Goal: Task Accomplishment & Management: Manage account settings

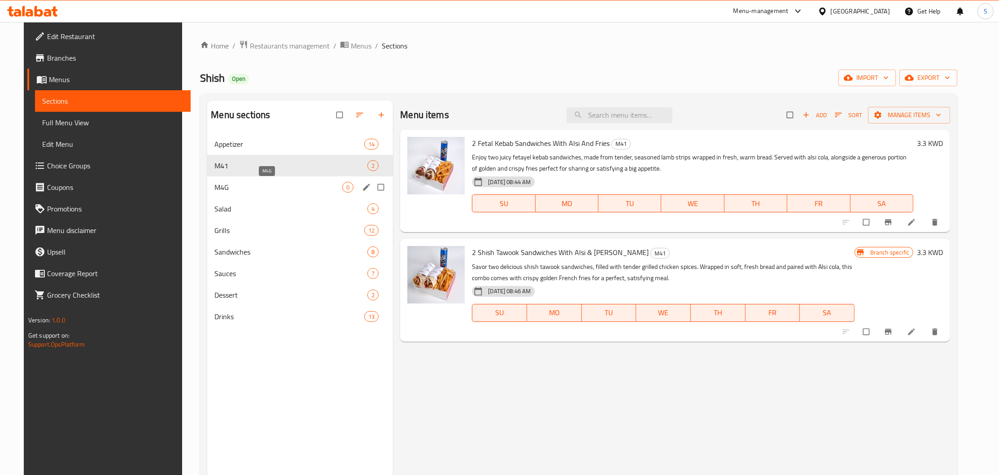
click at [250, 185] on span "M4G" at bounding box center [279, 187] width 128 height 11
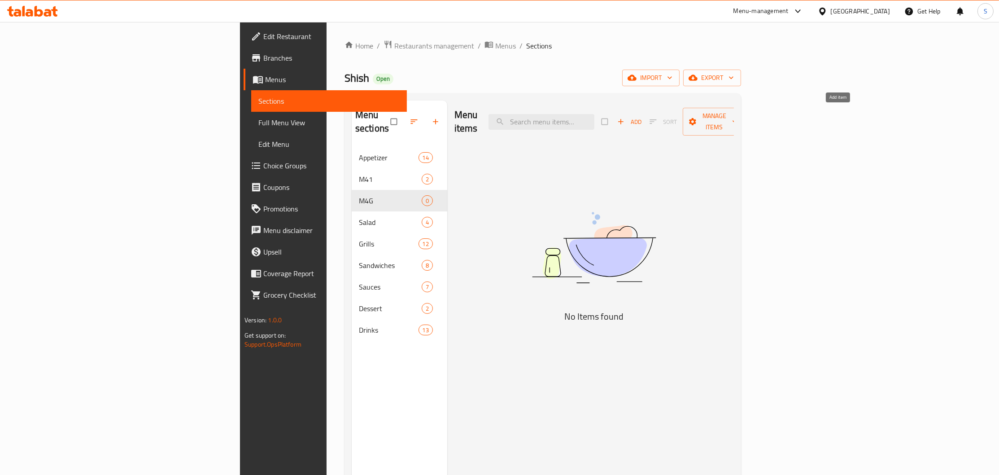
click at [626, 117] on icon "button" at bounding box center [621, 121] width 9 height 9
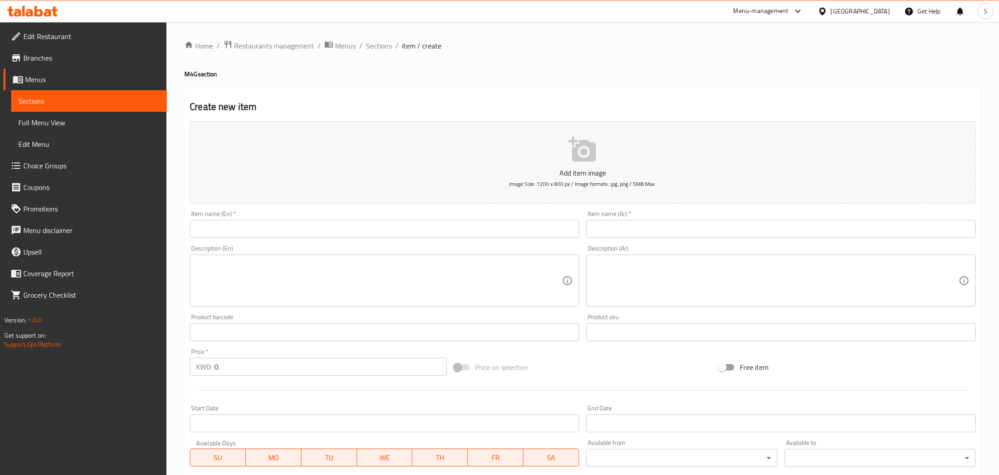
click at [346, 228] on input "text" at bounding box center [385, 229] width 390 height 18
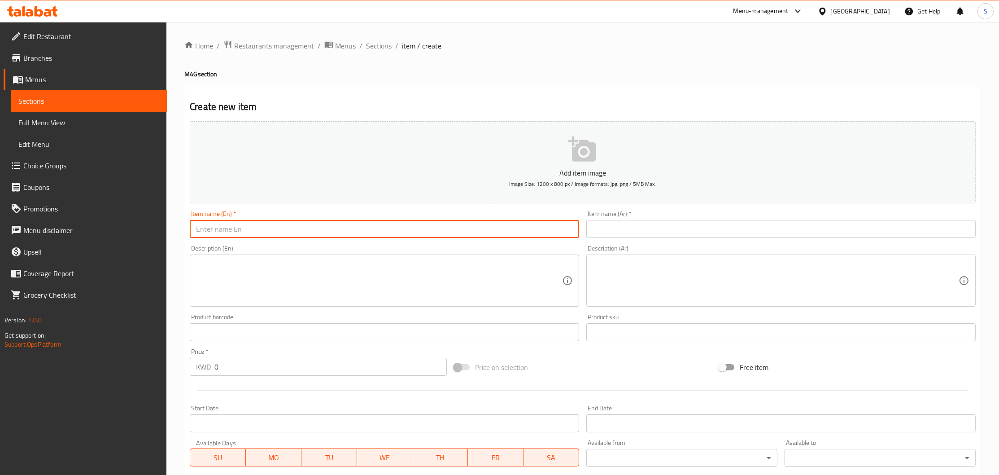
paste input "6 shishtawook sandwiches, 3 drinks, 3 fries"
type input "6 shishtawook sandwiches, 3 drinks, 3 fries"
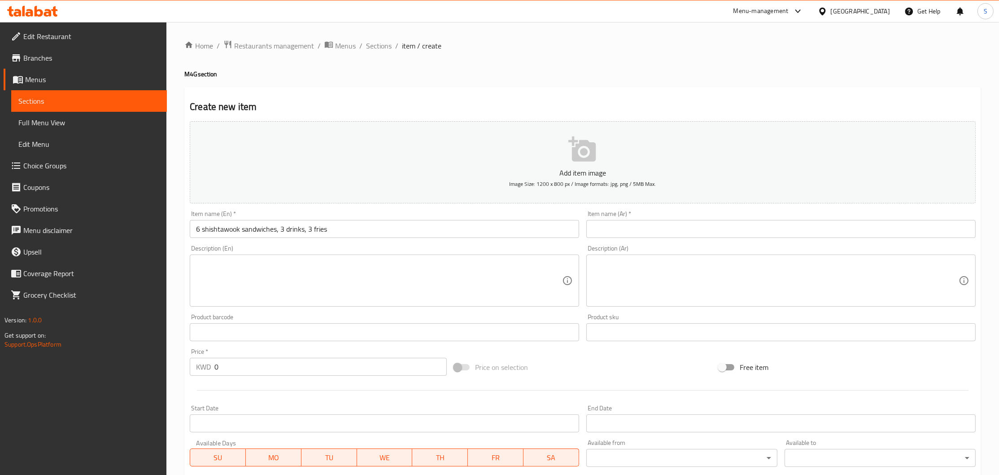
click at [282, 220] on div "Item name (En)   * 6 shishtawook sandwiches, 3 drinks, 3 fries Item name (En) *" at bounding box center [385, 223] width 390 height 27
click at [283, 229] on input "6 shishtawook sandwiches, 3 drinks, 3 fries" at bounding box center [385, 229] width 390 height 18
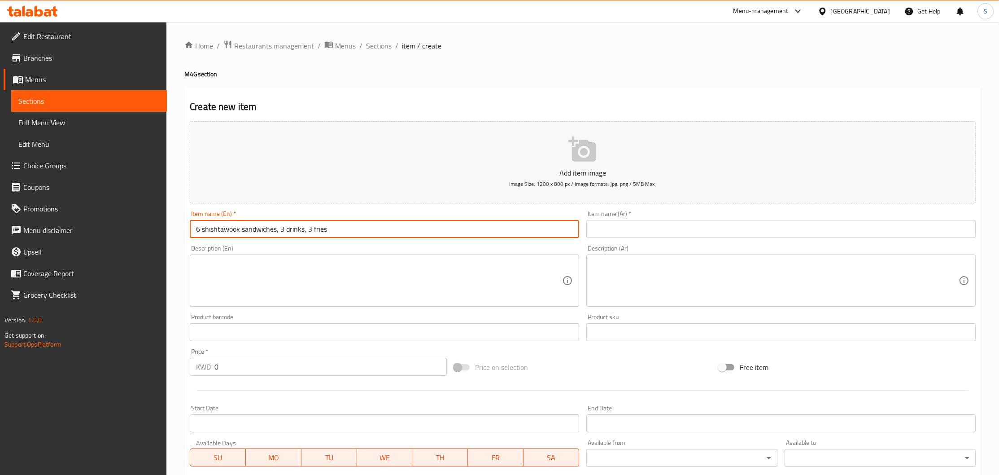
click at [283, 229] on input "6 shishtawook sandwiches, 3 drinks, 3 fries" at bounding box center [385, 229] width 390 height 18
click at [350, 270] on textarea at bounding box center [379, 280] width 366 height 43
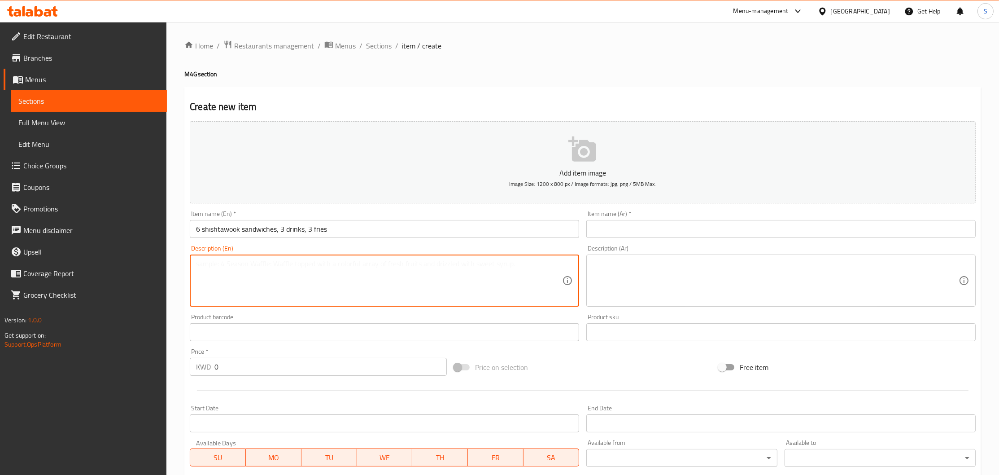
paste textarea "2 Shish Tawook Sandwiches With Alsi & Fries"
drag, startPoint x: 197, startPoint y: 262, endPoint x: 201, endPoint y: 262, distance: 4.5
click at [201, 262] on textarea "2 Shish Tawook Sandwiches With Alsi & Fries" at bounding box center [379, 280] width 366 height 43
click at [305, 264] on textarea "6 Shish Tawook Sandwiches With Alsi & Fries" at bounding box center [379, 280] width 366 height 43
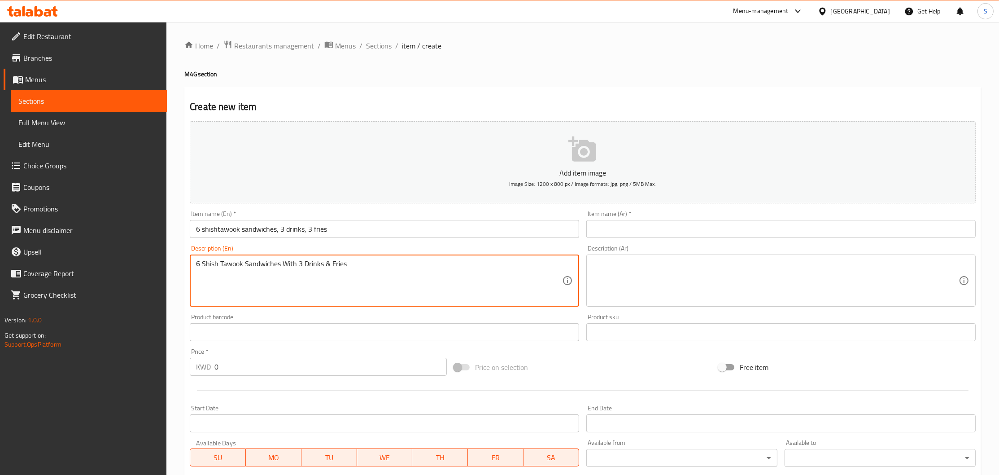
drag, startPoint x: 358, startPoint y: 264, endPoint x: 134, endPoint y: 262, distance: 223.9
click at [196, 263] on textarea "6 Shish Tawook Sandwiches With 3 Drinks & Fries" at bounding box center [379, 280] width 366 height 43
type textarea "6 Shish Tawook Sandwiches With 3 Drinks & Fries"
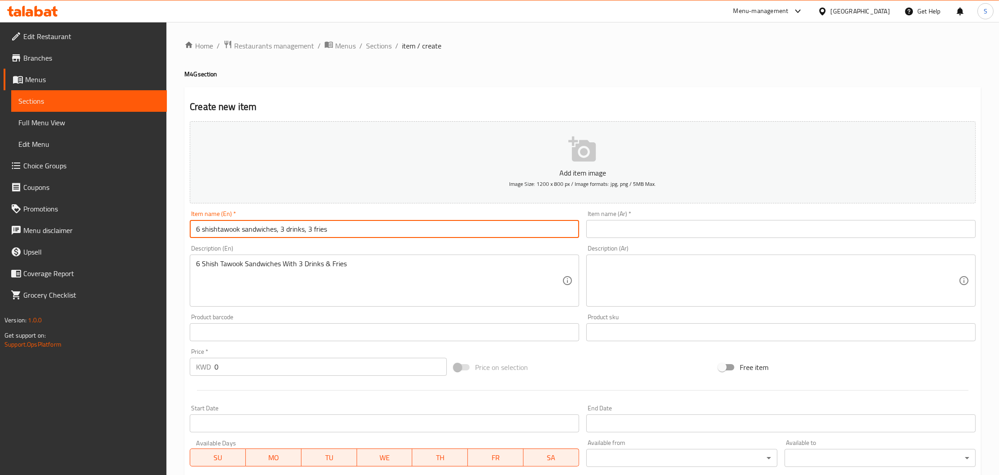
click at [248, 229] on input "6 shishtawook sandwiches, 3 drinks, 3 fries" at bounding box center [385, 229] width 390 height 18
click at [301, 227] on input "6 shishtawook sandwiches, 3 drinks, 3 fries" at bounding box center [385, 229] width 390 height 18
paste input "Shish Tawook Sandwiches With 3 Drinks & F"
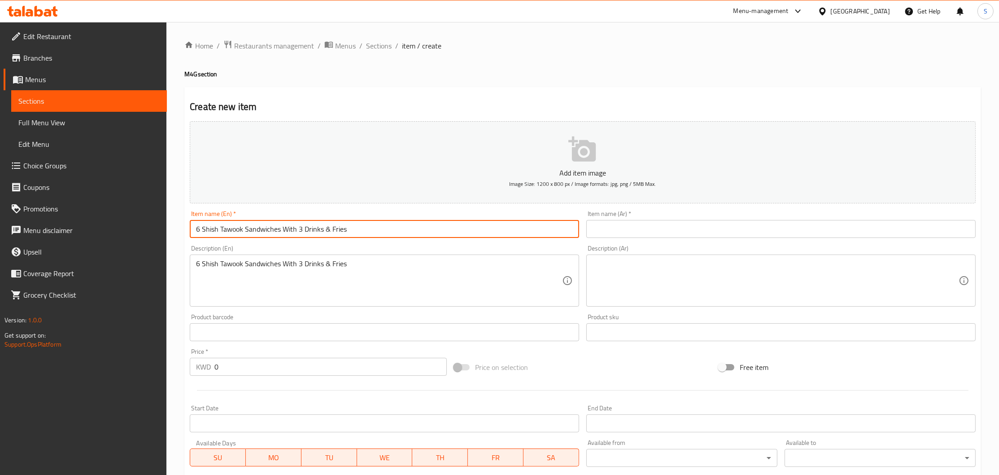
type input "6 Shish Tawook Sandwiches With 3 Drinks & Fries"
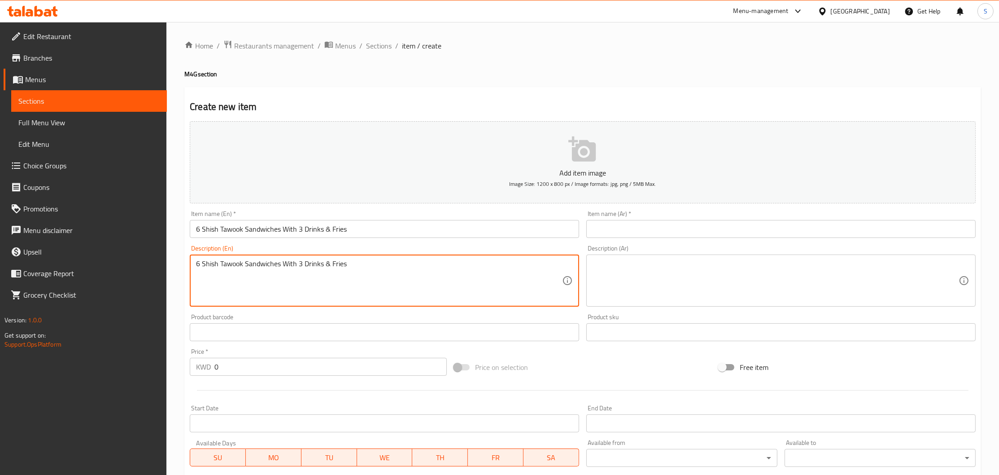
click at [363, 269] on textarea "6 Shish Tawook Sandwiches With 3 Drinks & Fries" at bounding box center [379, 280] width 366 height 43
click at [363, 268] on textarea "6 Shish Tawook Sandwiches With 3 Drinks & Fries" at bounding box center [379, 280] width 366 height 43
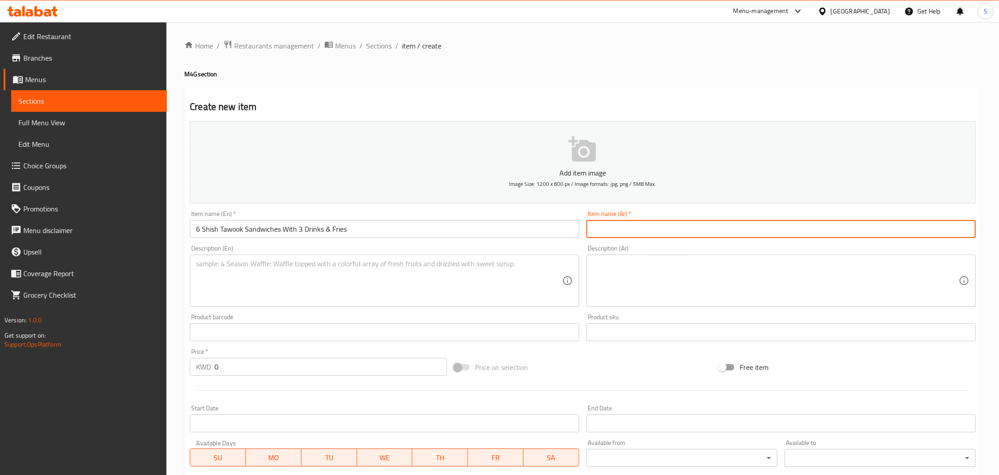
paste input "2 ساندويتش شيش طاووق مع ألسي وبطاطس مقلية"
click at [645, 223] on input "2 ساندويتش شيش طاووق مع ألسي وبطاطس مقلية" at bounding box center [782, 229] width 390 height 18
paste input "6 ساندويتش شيش طاووق مع 3 مشروب غازي و3"
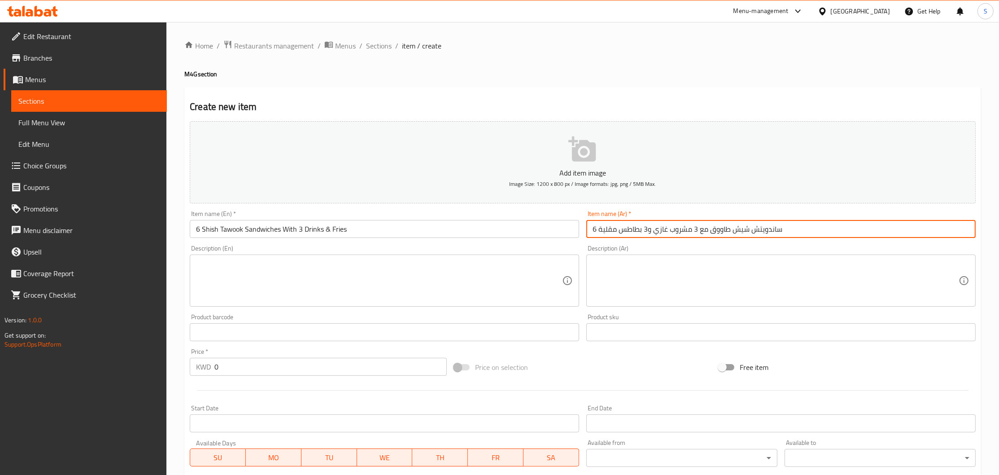
type input "6 ساندويتش شيش طاووق مع 3 مشروب غازي و3 بطاطس مقلية"
click at [323, 297] on textarea at bounding box center [379, 280] width 366 height 43
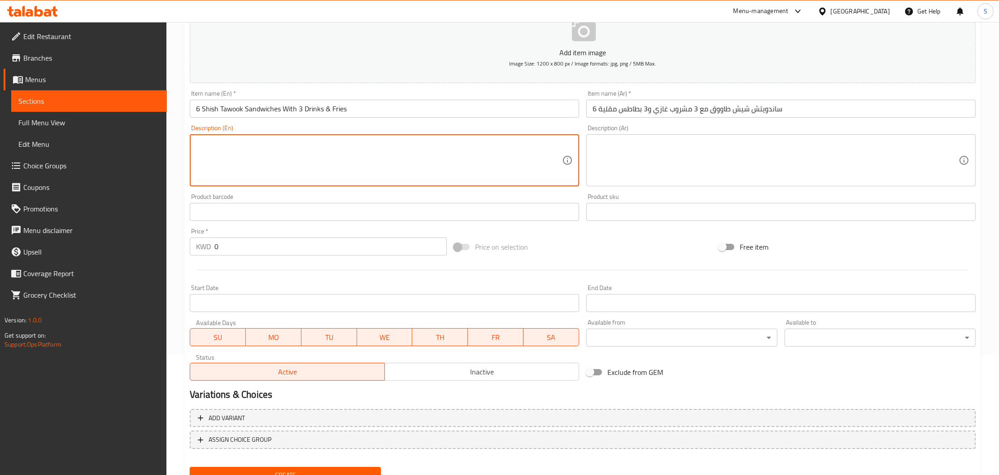
scroll to position [145, 0]
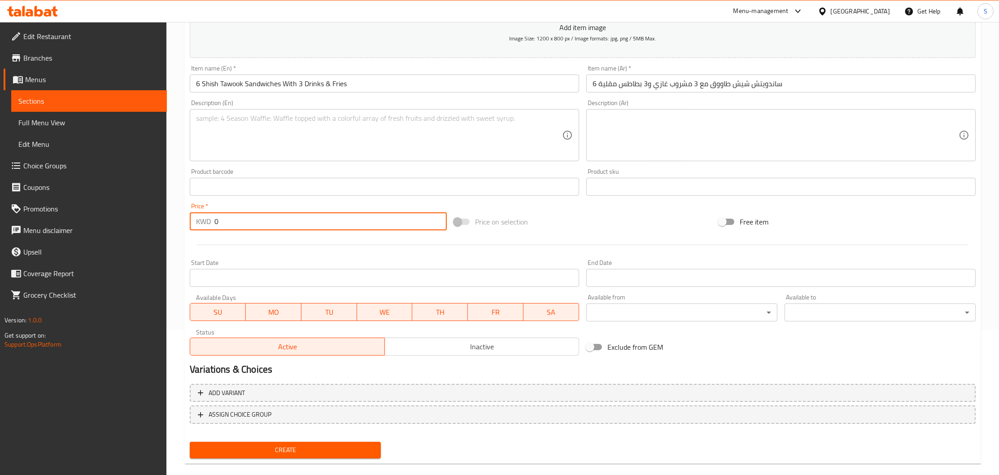
drag, startPoint x: 251, startPoint y: 221, endPoint x: 143, endPoint y: 222, distance: 108.2
click at [215, 223] on input "0" at bounding box center [331, 221] width 232 height 18
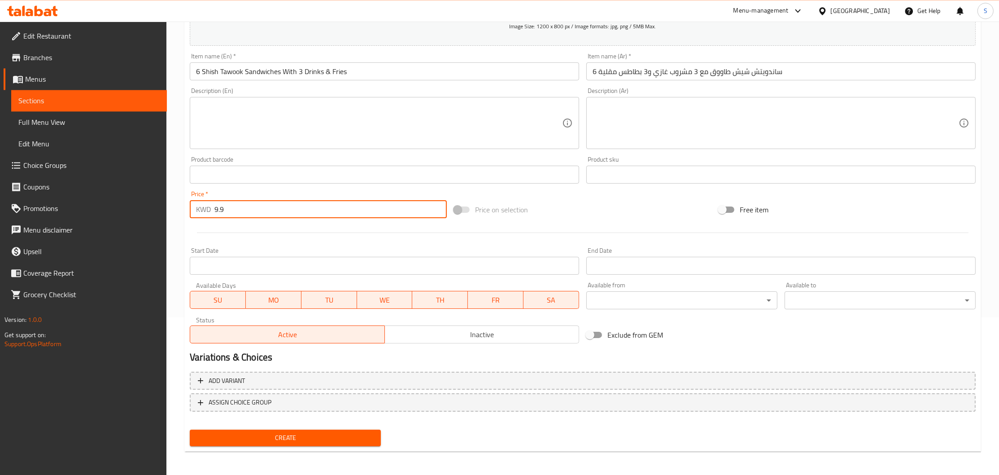
scroll to position [158, 0]
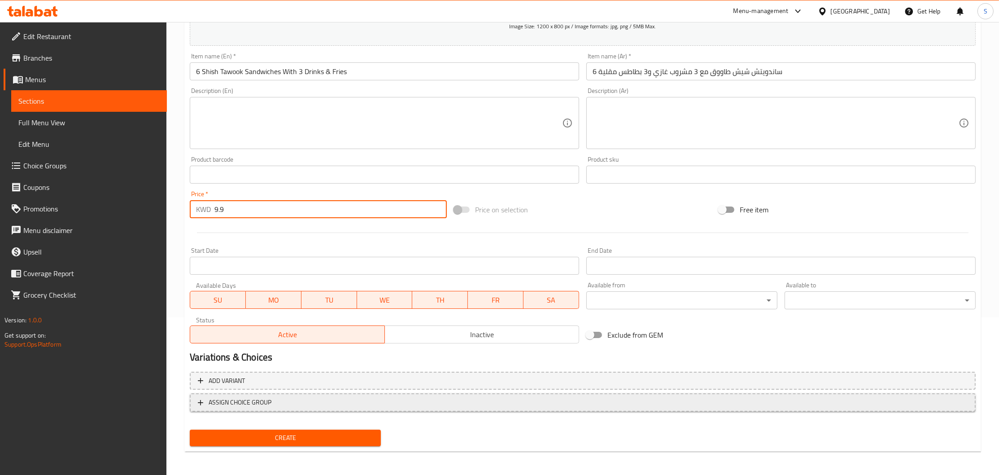
type input "9.9"
click at [272, 400] on span "ASSIGN CHOICE GROUP" at bounding box center [583, 402] width 770 height 11
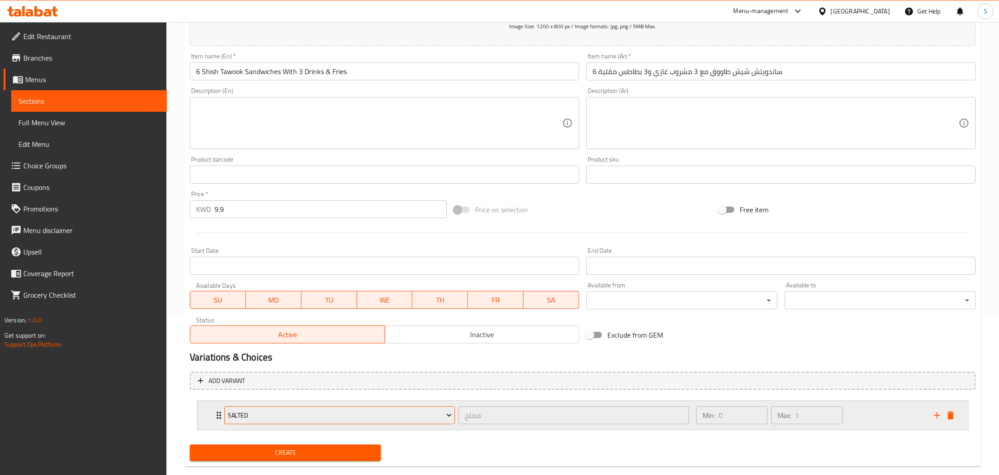
click at [270, 417] on span "Salted" at bounding box center [340, 415] width 224 height 11
click at [215, 414] on div at bounding box center [499, 237] width 999 height 475
click at [221, 410] on div "Salted مملح ​" at bounding box center [457, 415] width 476 height 29
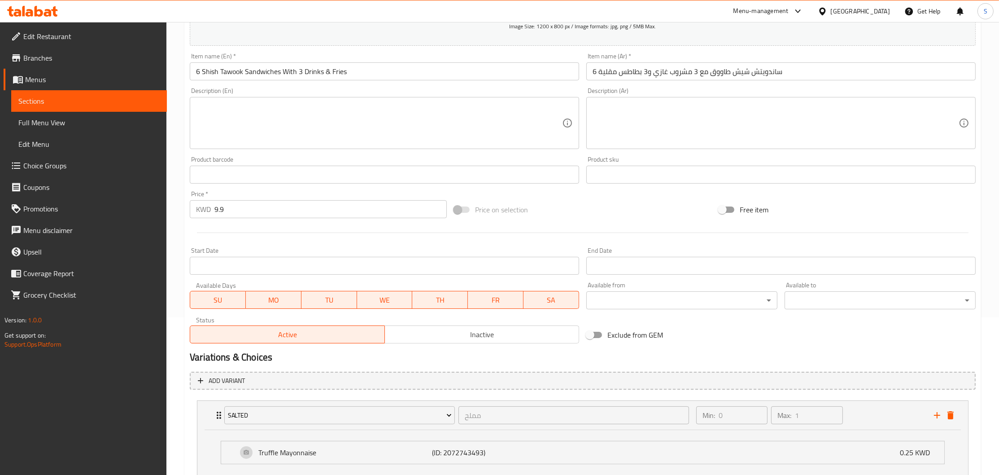
scroll to position [222, 0]
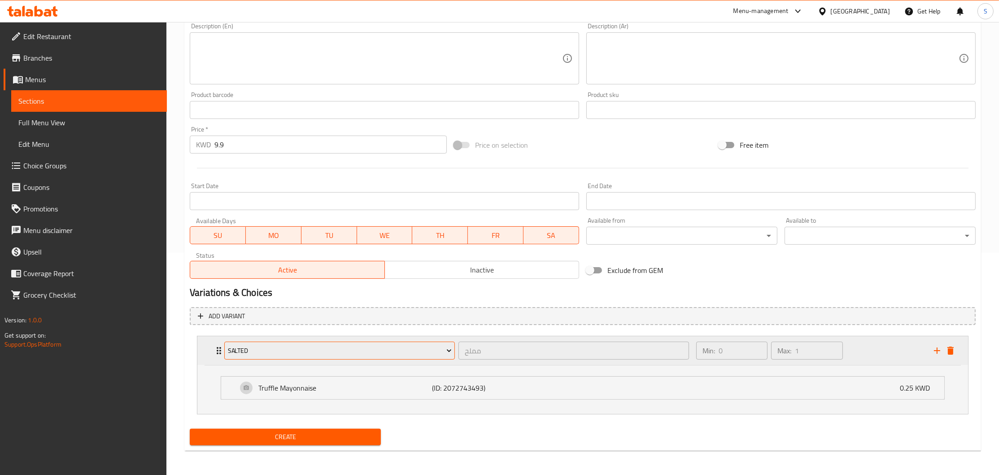
click at [296, 353] on span "Salted" at bounding box center [340, 350] width 224 height 11
click at [232, 344] on div at bounding box center [499, 237] width 999 height 475
click at [950, 354] on icon "delete" at bounding box center [951, 350] width 11 height 11
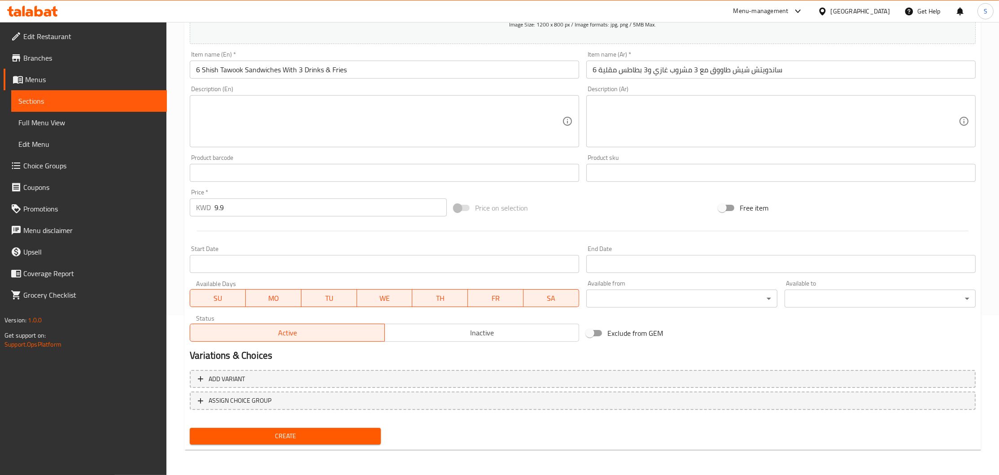
scroll to position [158, 0]
click at [290, 434] on span "Create" at bounding box center [285, 437] width 177 height 11
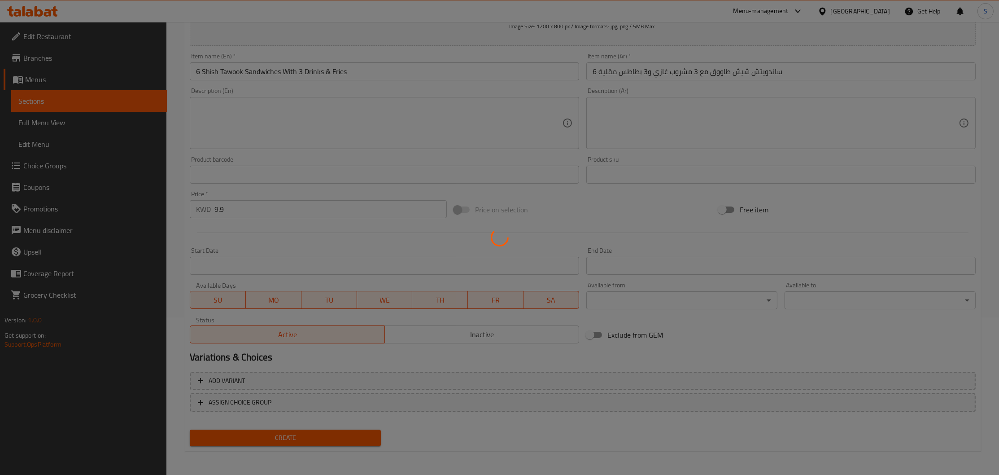
scroll to position [0, 0]
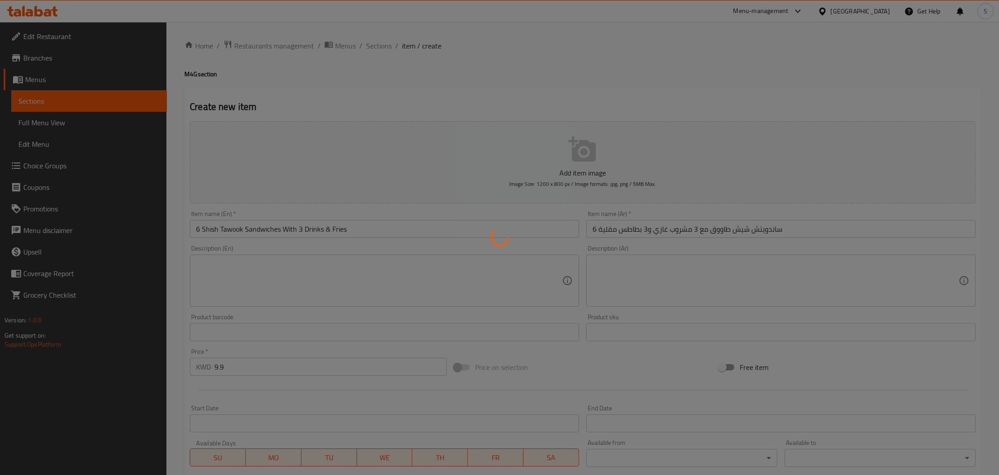
type input "0"
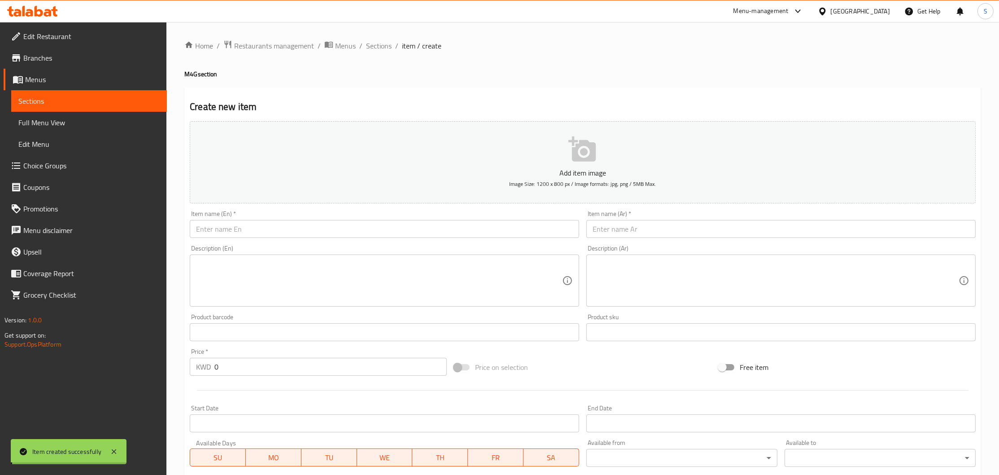
click at [381, 47] on span "Sections" at bounding box center [379, 45] width 26 height 11
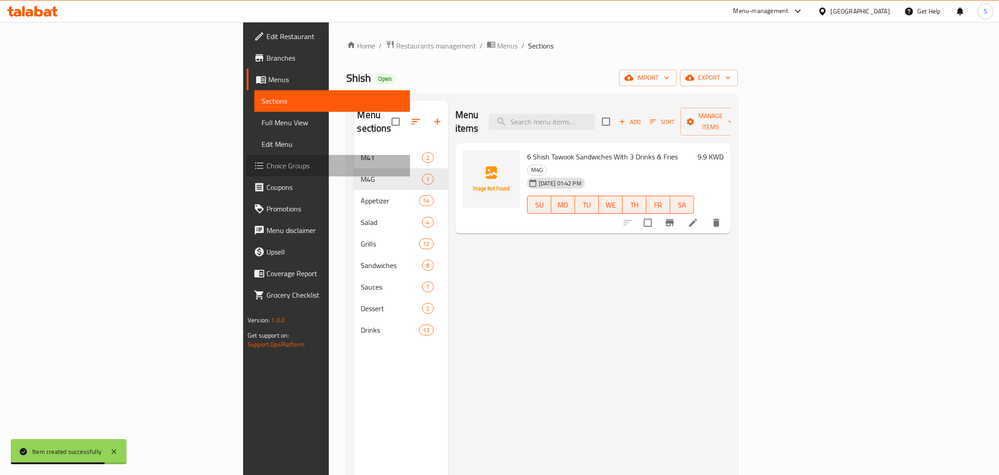
click at [267, 162] on span "Choice Groups" at bounding box center [335, 165] width 136 height 11
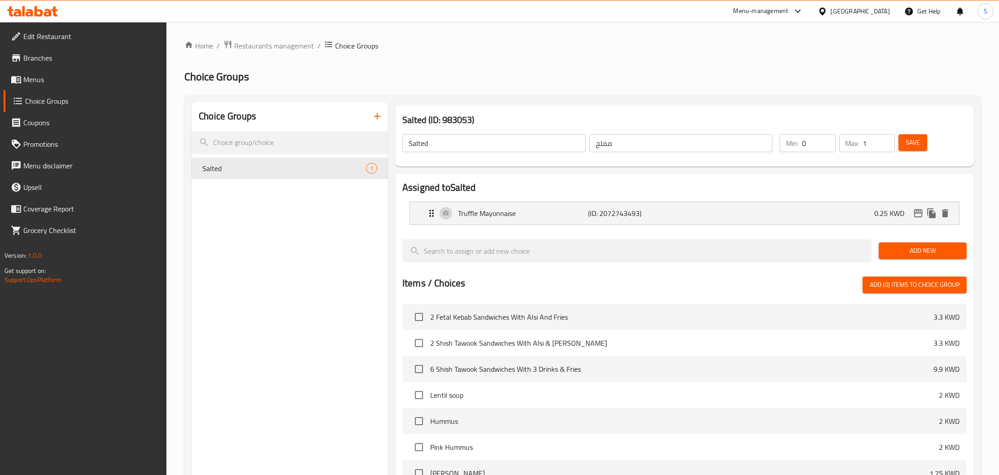
click at [381, 116] on icon "button" at bounding box center [377, 116] width 11 height 11
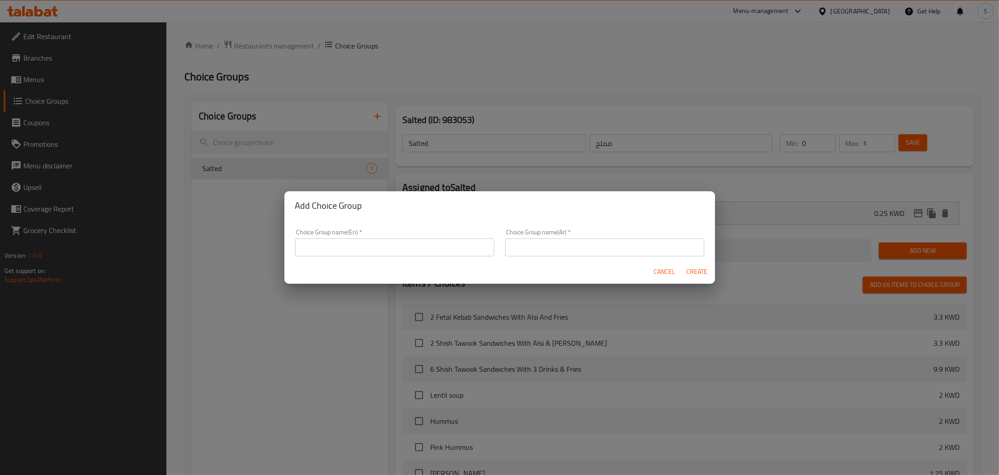
click at [455, 246] on input "text" at bounding box center [394, 247] width 199 height 18
paste input "Your Choice of Drink"
type input "Your Choice of Drink"
click at [585, 258] on div "Choice Group name(Ar)   * Choice Group name(Ar) *" at bounding box center [605, 242] width 210 height 38
click at [635, 253] on input "text" at bounding box center [604, 247] width 199 height 18
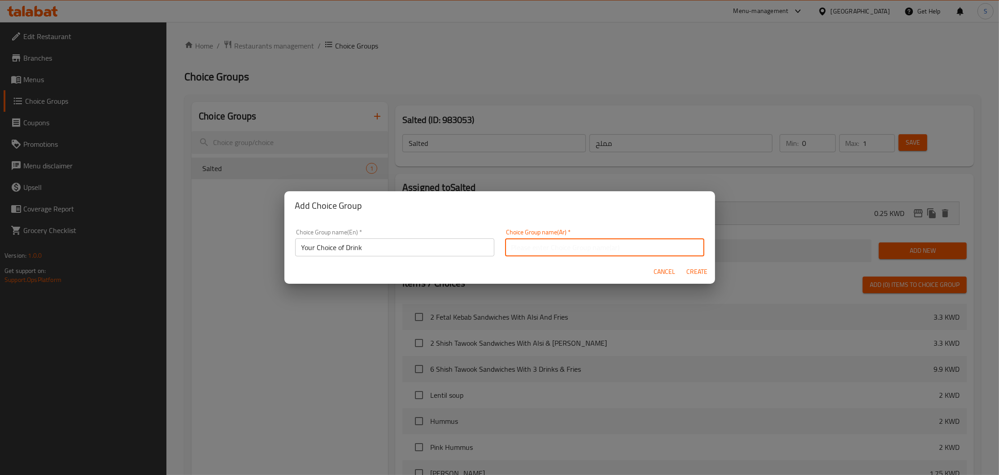
paste input "اختيارك من المشروب"
type input "اختيارك من المشروب"
drag, startPoint x: 699, startPoint y: 266, endPoint x: 822, endPoint y: 197, distance: 141.3
click at [700, 266] on span "Create" at bounding box center [698, 271] width 22 height 11
type input "Your Choice of Drink"
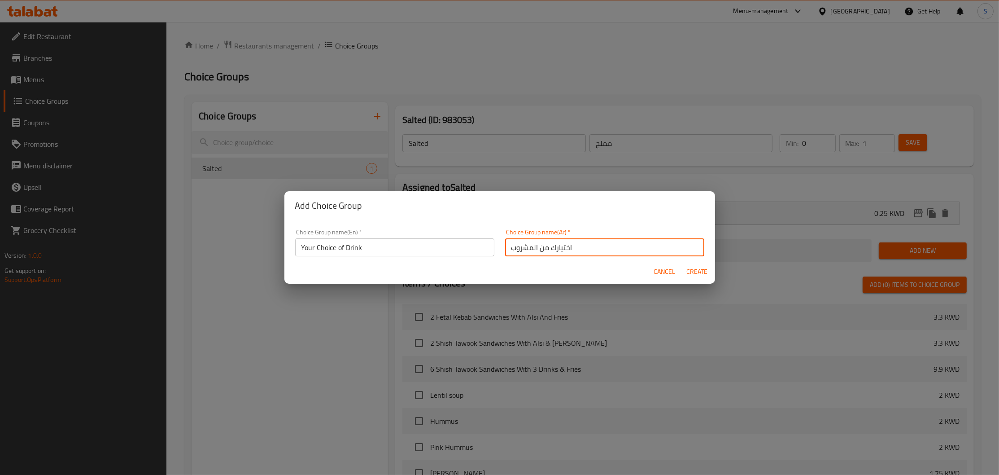
type input "اختيارك من المشروب"
type input "0"
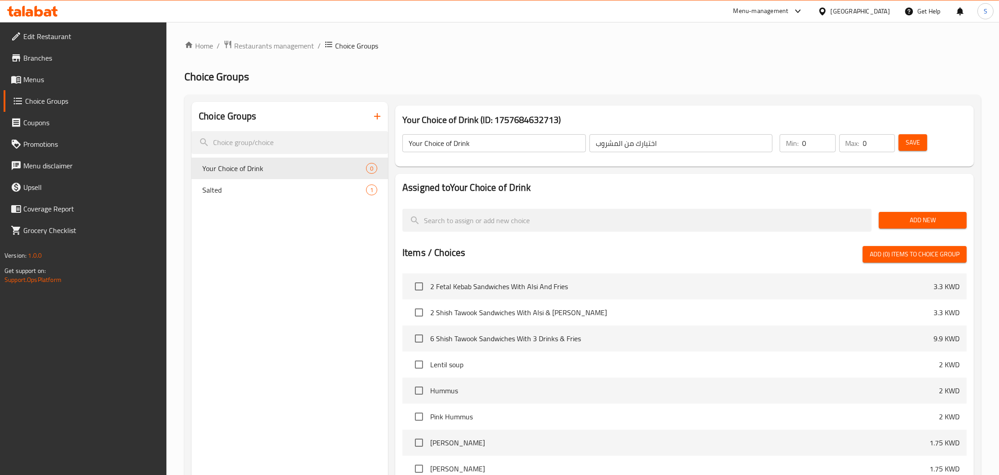
click at [810, 145] on input "0" at bounding box center [818, 143] width 33 height 18
type input "1"
drag, startPoint x: 872, startPoint y: 138, endPoint x: 830, endPoint y: 151, distance: 44.1
click at [863, 151] on input "0" at bounding box center [879, 143] width 32 height 18
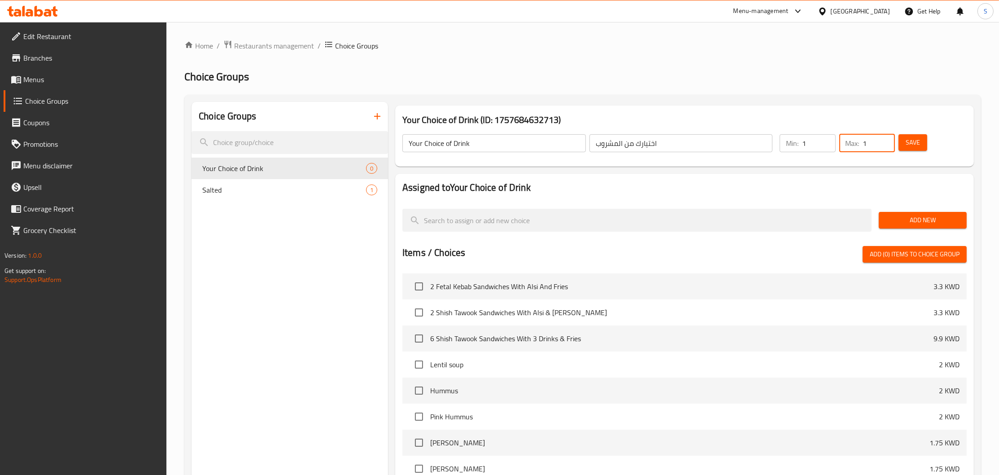
type input "1"
click at [912, 147] on span "Save" at bounding box center [913, 142] width 14 height 11
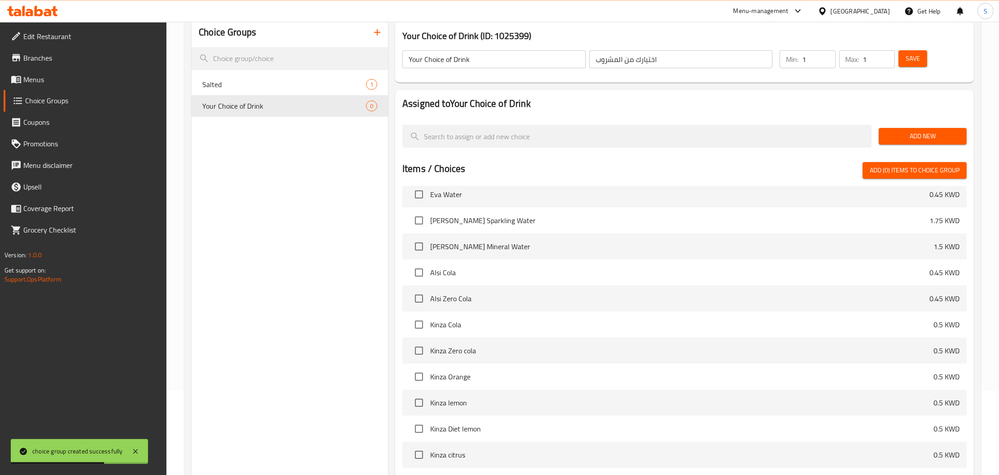
scroll to position [1319, 0]
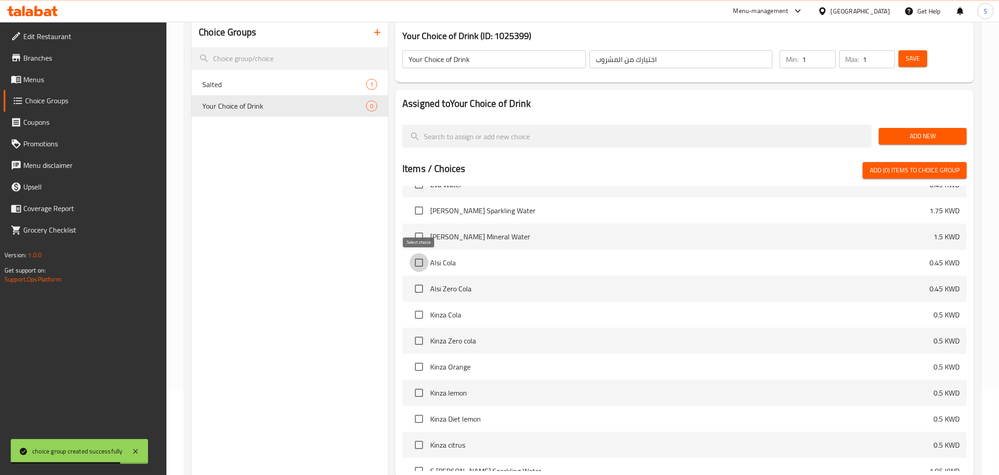
click at [420, 263] on input "checkbox" at bounding box center [419, 262] width 19 height 19
checkbox input "true"
click at [419, 290] on input "checkbox" at bounding box center [419, 288] width 19 height 19
checkbox input "true"
click at [421, 319] on input "checkbox" at bounding box center [419, 314] width 19 height 19
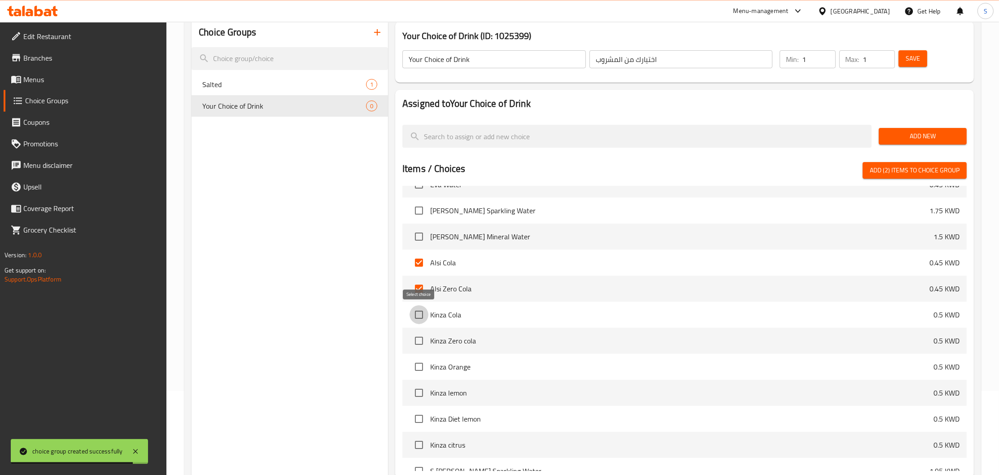
checkbox input "true"
click at [420, 342] on input "checkbox" at bounding box center [419, 340] width 19 height 19
checkbox input "true"
click at [420, 365] on input "checkbox" at bounding box center [419, 366] width 19 height 19
checkbox input "true"
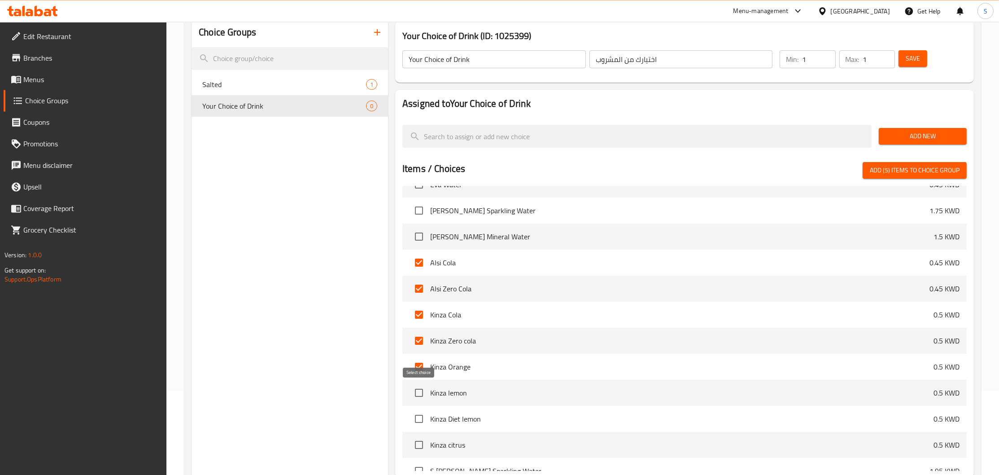
click at [424, 395] on input "checkbox" at bounding box center [419, 392] width 19 height 19
checkbox input "true"
click at [418, 418] on input "checkbox" at bounding box center [419, 418] width 19 height 19
checkbox input "true"
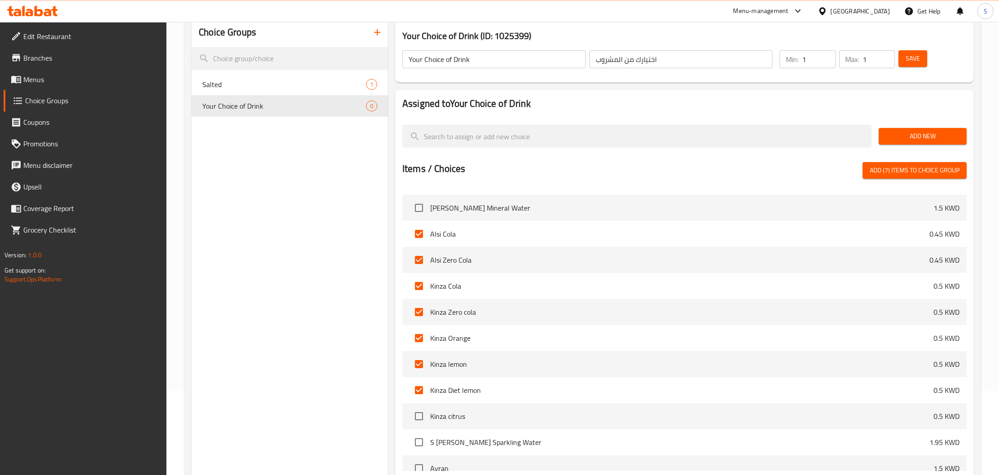
scroll to position [1362, 0]
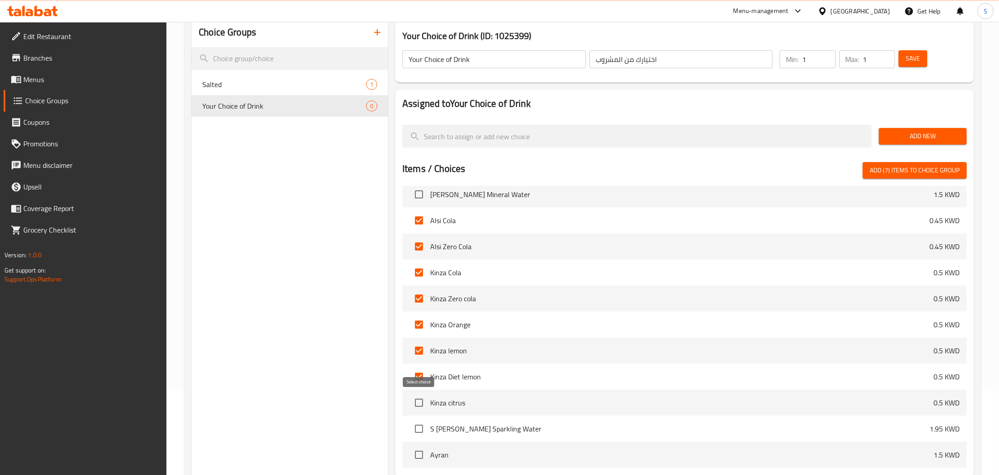
click at [416, 402] on input "checkbox" at bounding box center [419, 402] width 19 height 19
checkbox input "true"
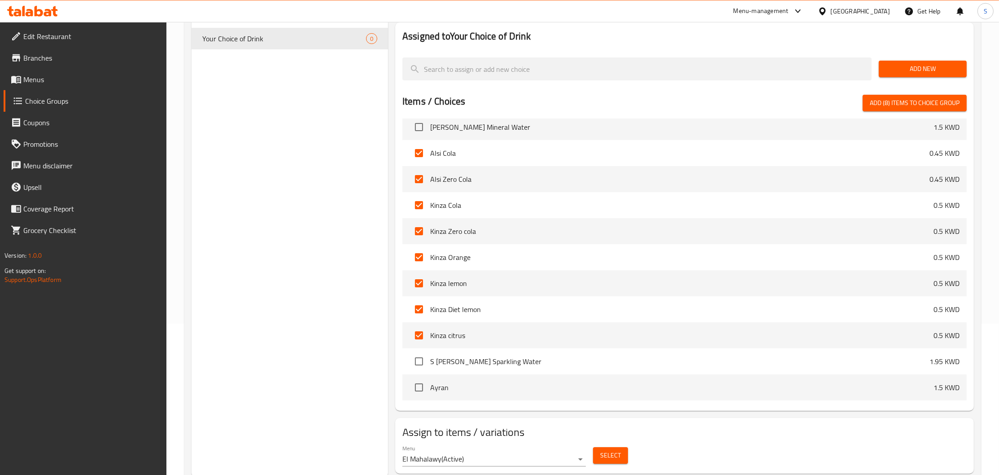
scroll to position [179, 0]
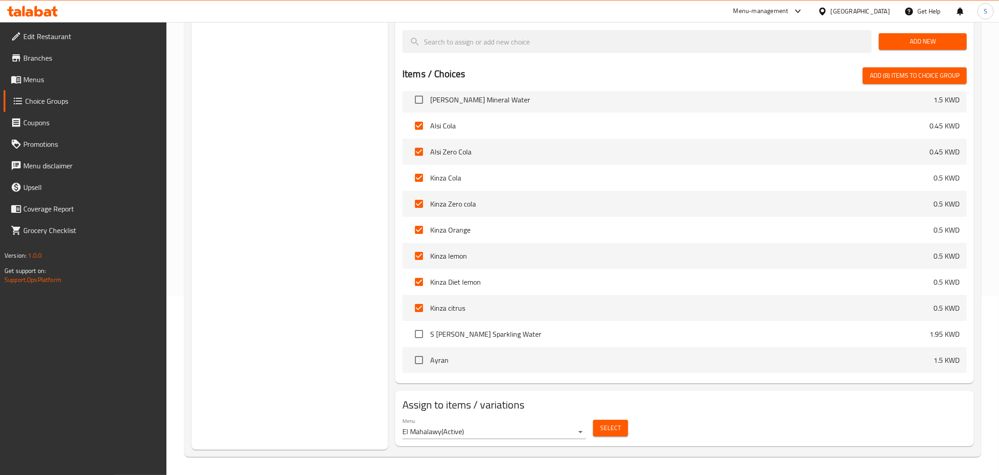
click at [899, 73] on span "Add (8) items to choice group" at bounding box center [915, 75] width 90 height 11
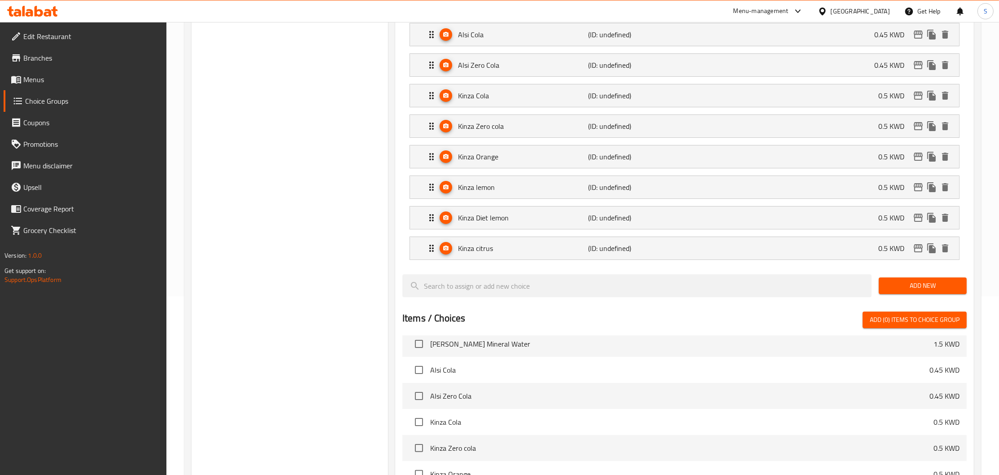
checkbox input "false"
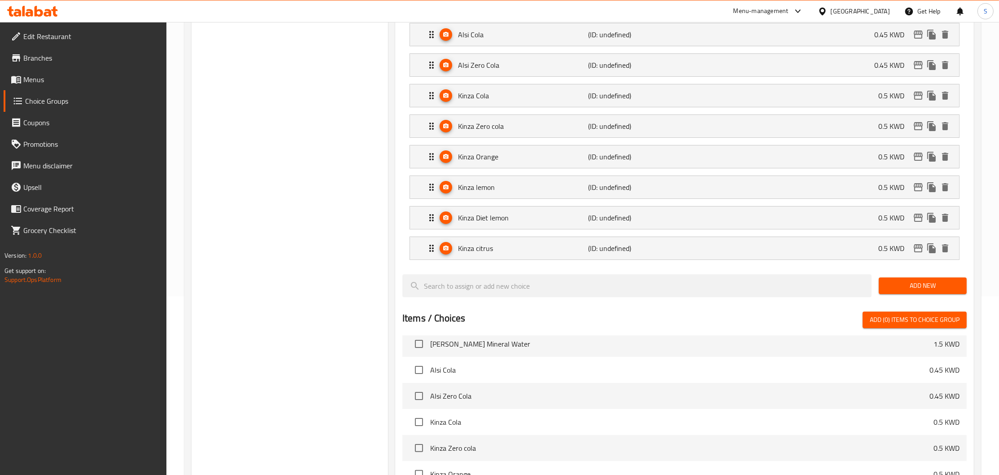
checkbox input "false"
click at [745, 253] on div "Kinza citrus (ID: undefined) 0.5 KWD" at bounding box center [687, 248] width 522 height 22
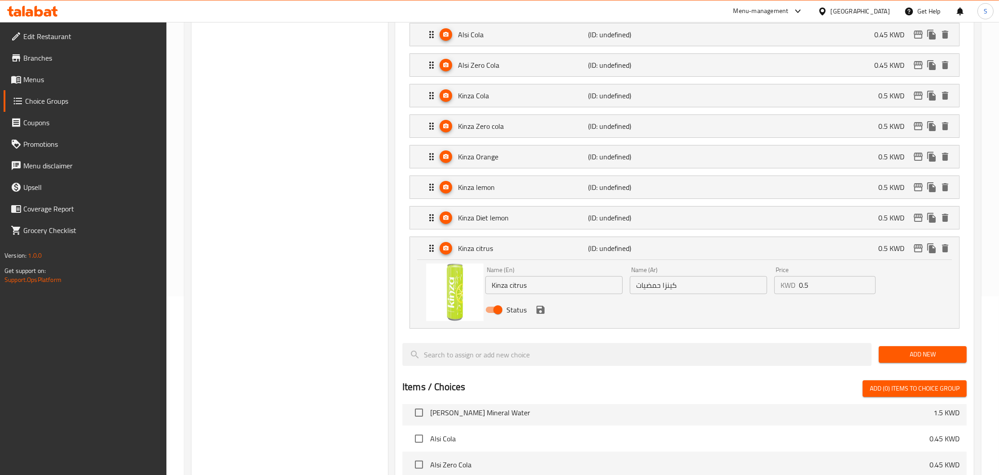
drag, startPoint x: 840, startPoint y: 279, endPoint x: 778, endPoint y: 292, distance: 63.2
click at [799, 292] on input "0.5" at bounding box center [837, 285] width 77 height 18
click at [661, 221] on p "(ID: undefined)" at bounding box center [631, 217] width 87 height 11
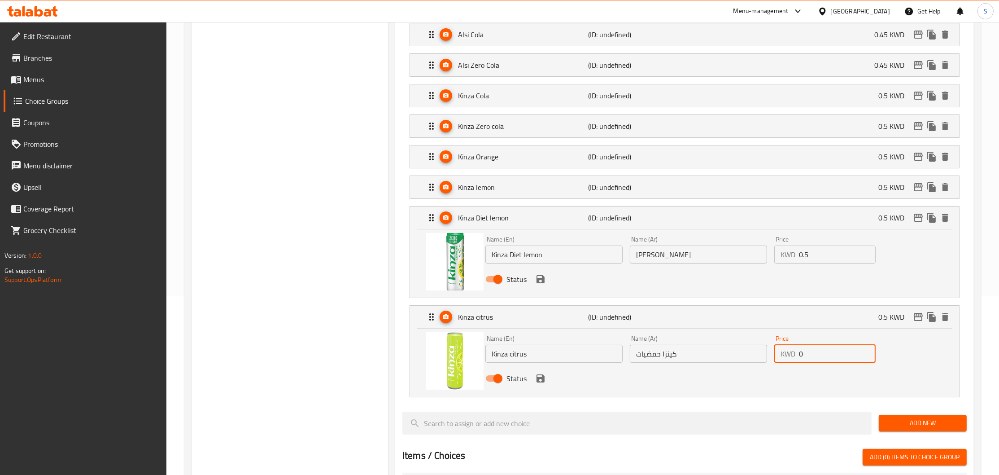
type input "0"
drag, startPoint x: 786, startPoint y: 263, endPoint x: 733, endPoint y: 262, distance: 52.5
click at [799, 263] on input "0.5" at bounding box center [837, 254] width 77 height 18
click at [740, 188] on div "Kinza lemon (ID: undefined) 0.5 KWD" at bounding box center [687, 187] width 522 height 22
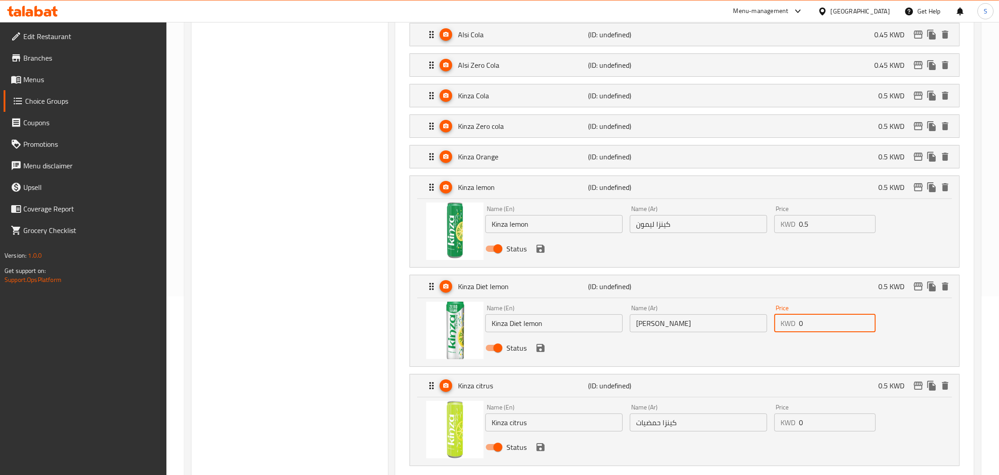
type input "0"
drag, startPoint x: 810, startPoint y: 229, endPoint x: 749, endPoint y: 231, distance: 61.5
click at [799, 231] on input "0.5" at bounding box center [837, 224] width 77 height 18
click at [776, 161] on div "Kinza Orange (ID: undefined) 0.5 KWD" at bounding box center [687, 156] width 522 height 22
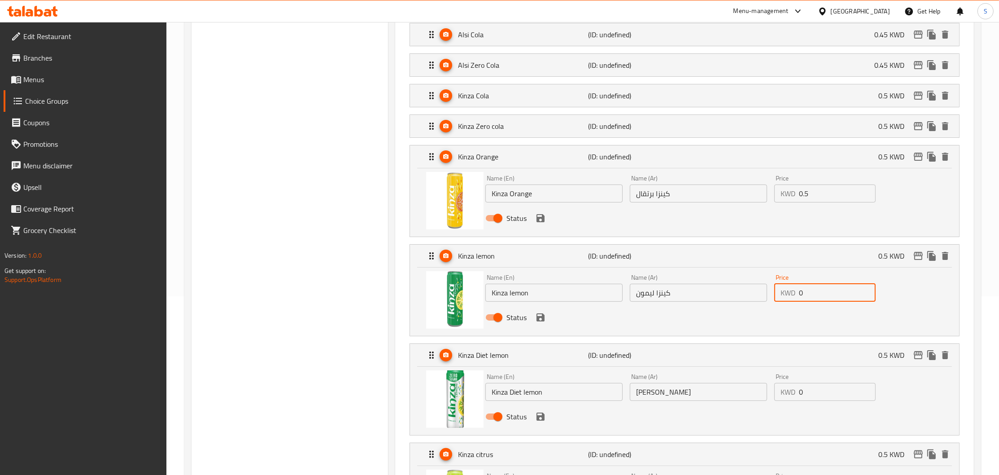
type input "0"
drag, startPoint x: 810, startPoint y: 197, endPoint x: 752, endPoint y: 202, distance: 57.6
click at [799, 202] on input "0.5" at bounding box center [837, 193] width 77 height 18
click at [779, 137] on div "Kinza Zero cola (ID: undefined) 0.5 KWD" at bounding box center [687, 126] width 522 height 22
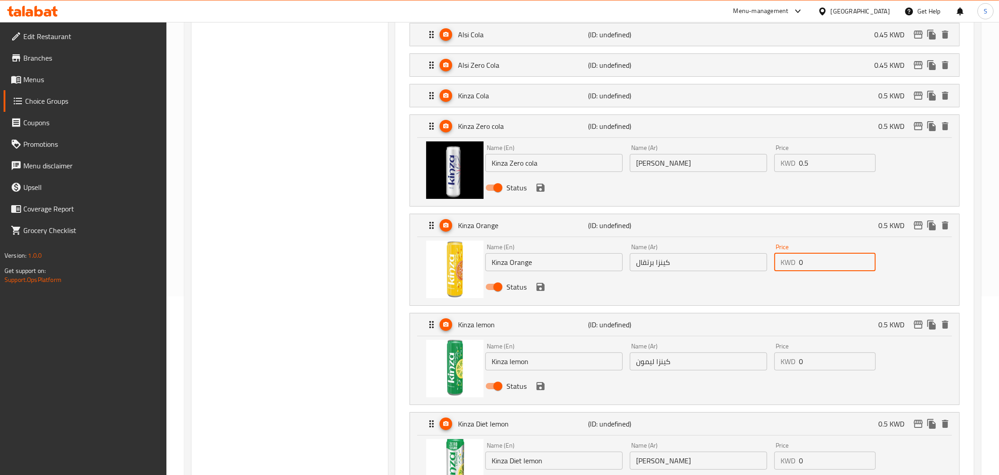
type input "0"
drag, startPoint x: 819, startPoint y: 164, endPoint x: 736, endPoint y: 170, distance: 83.7
click at [799, 170] on input "0.5" at bounding box center [837, 163] width 77 height 18
click at [773, 91] on div "Kinza Cola (ID: undefined) 0.5 KWD" at bounding box center [687, 95] width 522 height 22
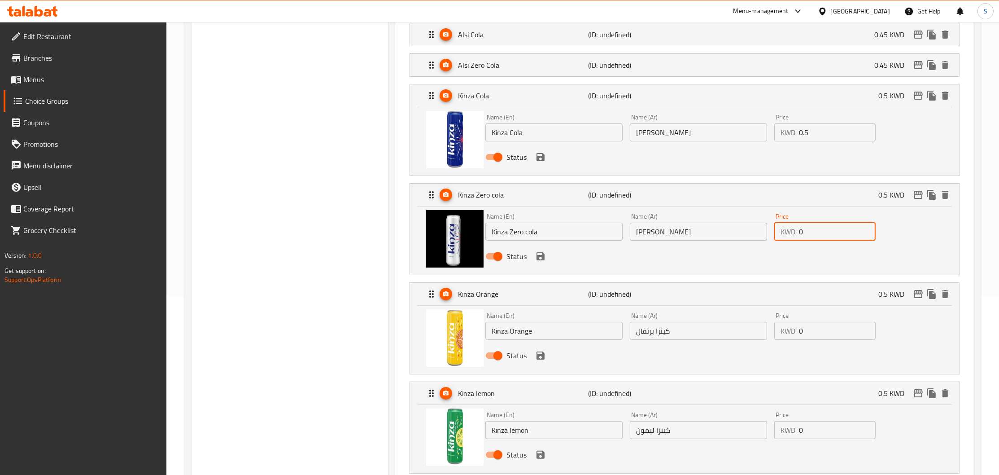
type input "0"
drag, startPoint x: 828, startPoint y: 140, endPoint x: 746, endPoint y: 143, distance: 81.3
click at [799, 141] on input "0.5" at bounding box center [837, 132] width 77 height 18
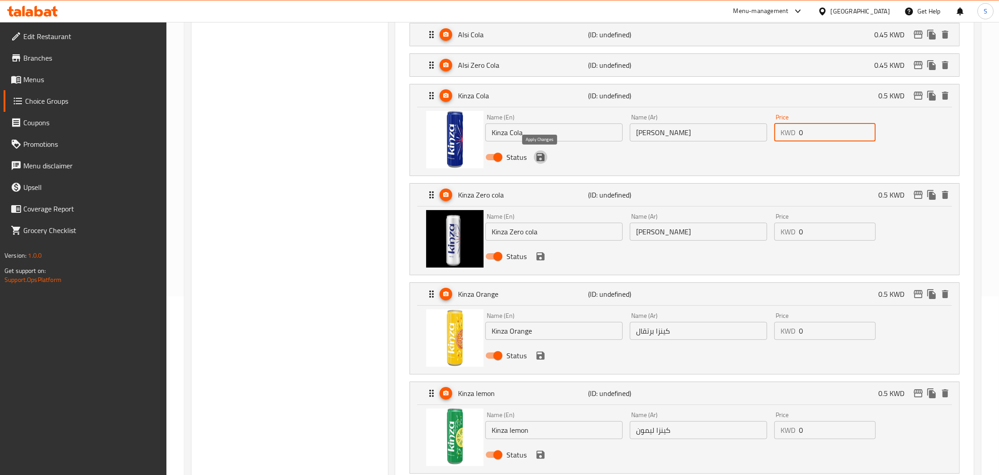
click at [536, 158] on icon "save" at bounding box center [540, 157] width 11 height 11
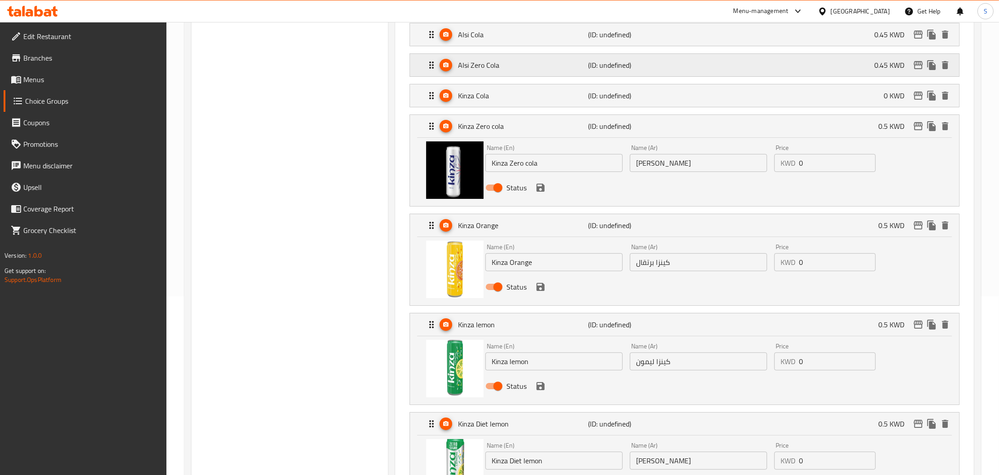
type input "0"
click at [779, 66] on div "Alsi Zero Cola (ID: undefined) 0.45 KWD" at bounding box center [687, 65] width 522 height 22
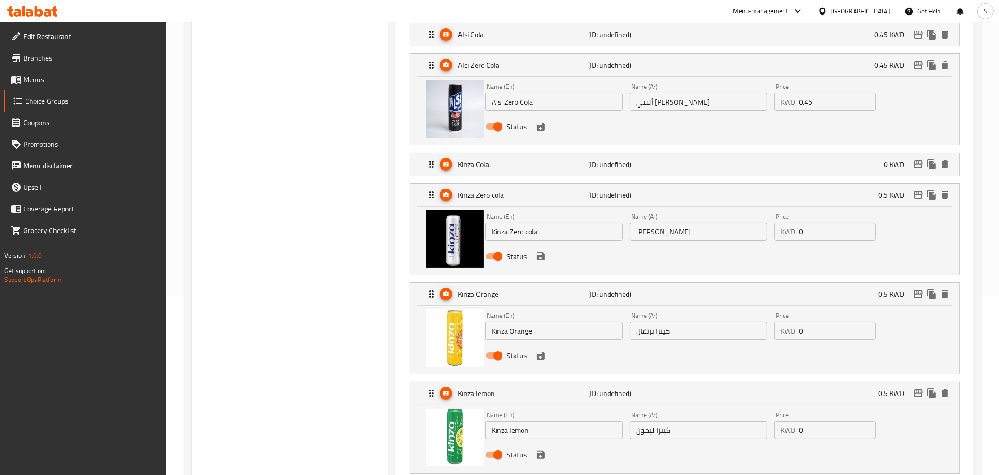
drag, startPoint x: 828, startPoint y: 97, endPoint x: 736, endPoint y: 110, distance: 92.5
click at [799, 110] on input "0.45" at bounding box center [837, 102] width 77 height 18
drag, startPoint x: 674, startPoint y: 42, endPoint x: 702, endPoint y: 51, distance: 29.5
click at [674, 42] on div "Alsi Cola (ID: undefined) 0.45 KWD" at bounding box center [687, 34] width 522 height 22
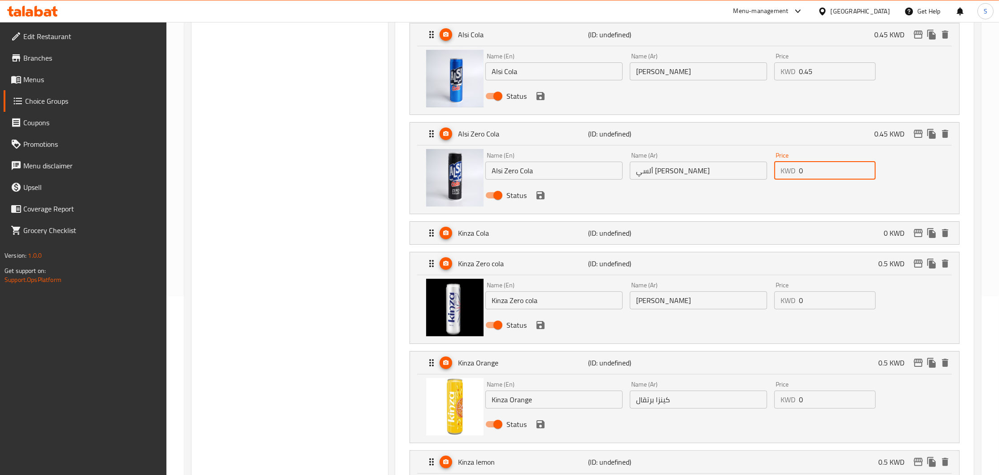
type input "0"
drag, startPoint x: 825, startPoint y: 70, endPoint x: 742, endPoint y: 76, distance: 82.8
click at [799, 76] on input "0.45" at bounding box center [837, 71] width 77 height 18
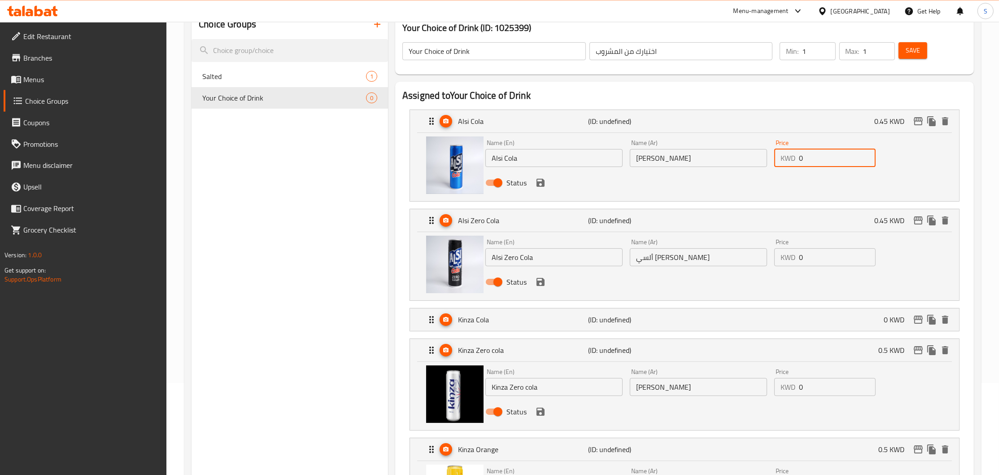
scroll to position [82, 0]
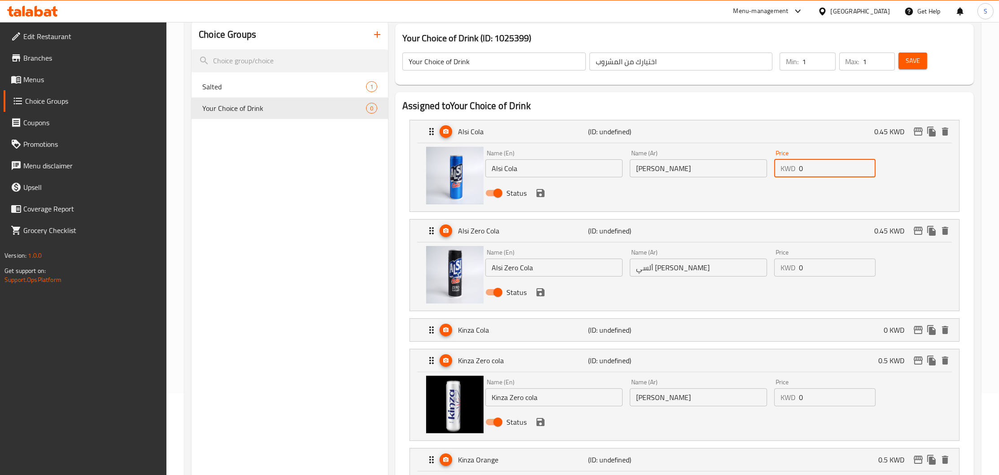
click at [542, 193] on icon "save" at bounding box center [541, 193] width 8 height 8
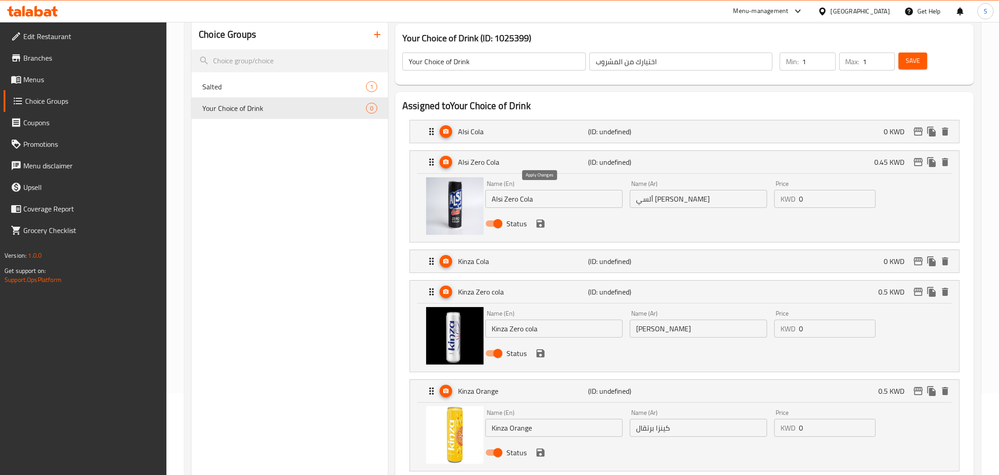
type input "0"
click at [541, 357] on icon "save" at bounding box center [541, 353] width 8 height 8
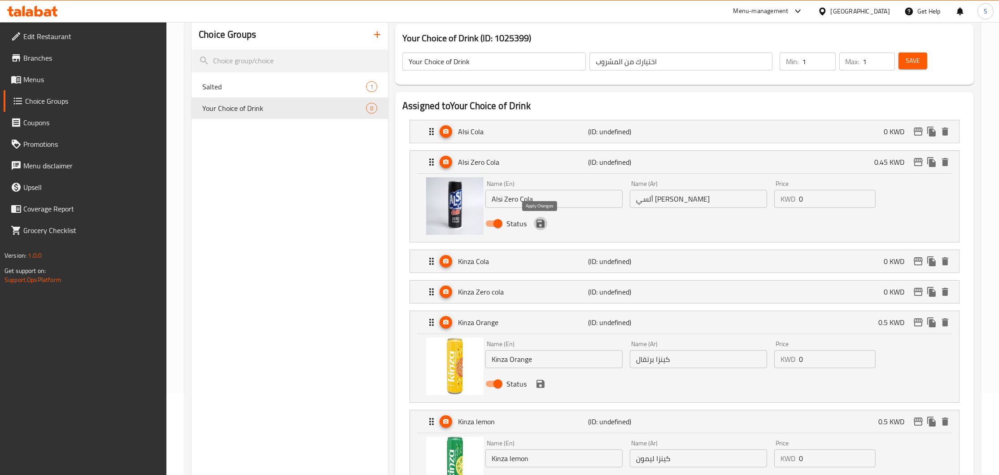
click at [539, 226] on icon "save" at bounding box center [540, 223] width 11 height 11
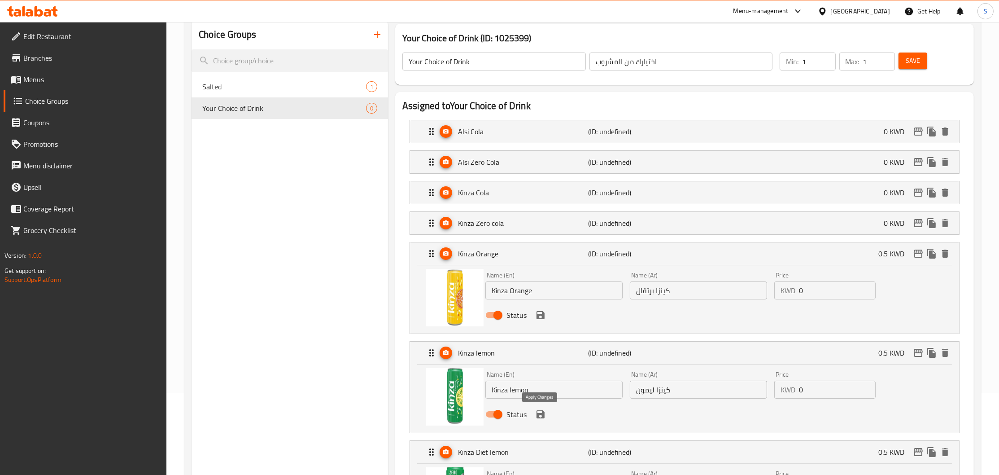
drag, startPoint x: 537, startPoint y: 410, endPoint x: 539, endPoint y: 396, distance: 14.6
click at [537, 411] on icon "save" at bounding box center [540, 414] width 11 height 11
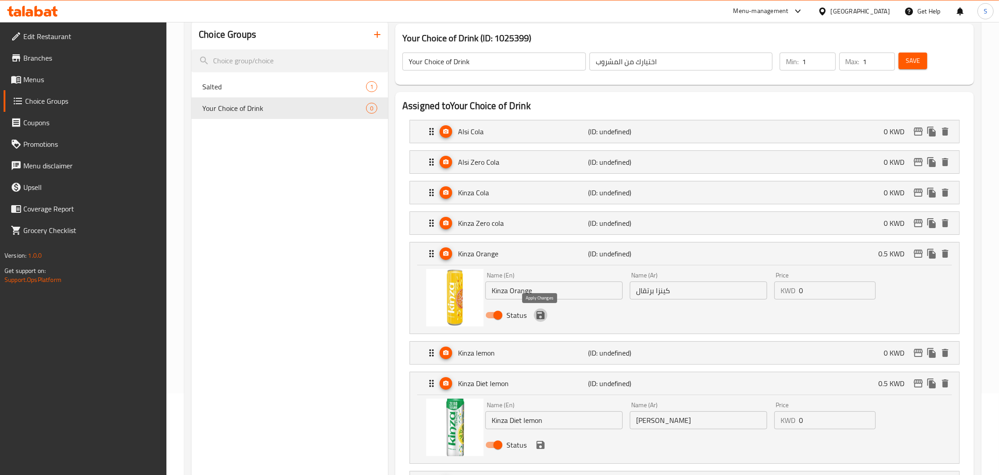
click at [541, 314] on icon "save" at bounding box center [540, 315] width 11 height 11
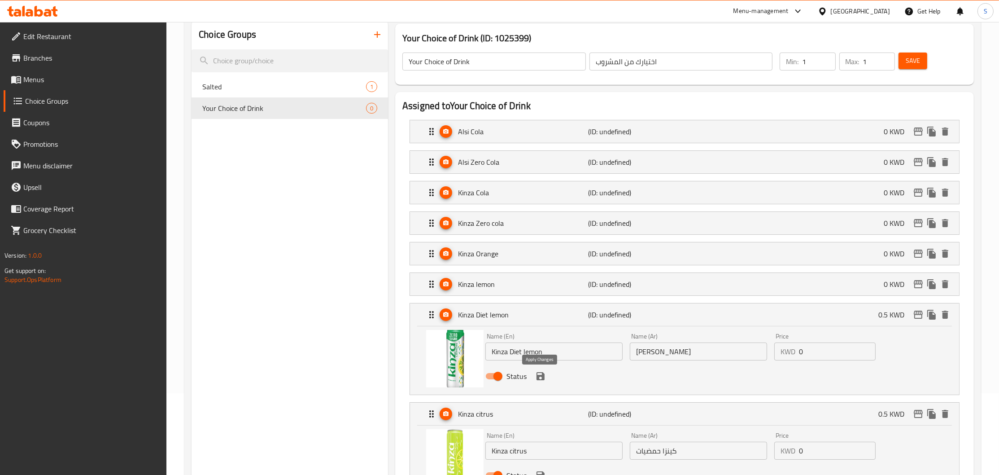
click at [539, 376] on icon "save" at bounding box center [541, 376] width 8 height 8
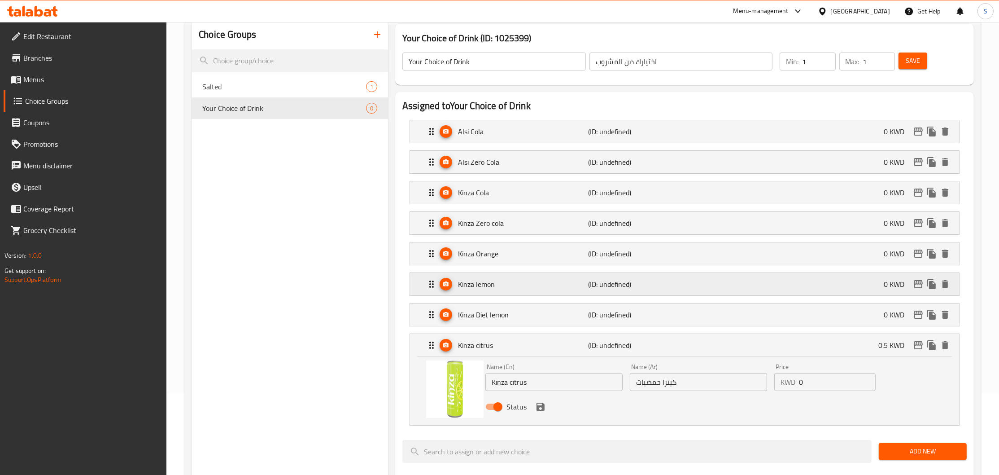
scroll to position [179, 0]
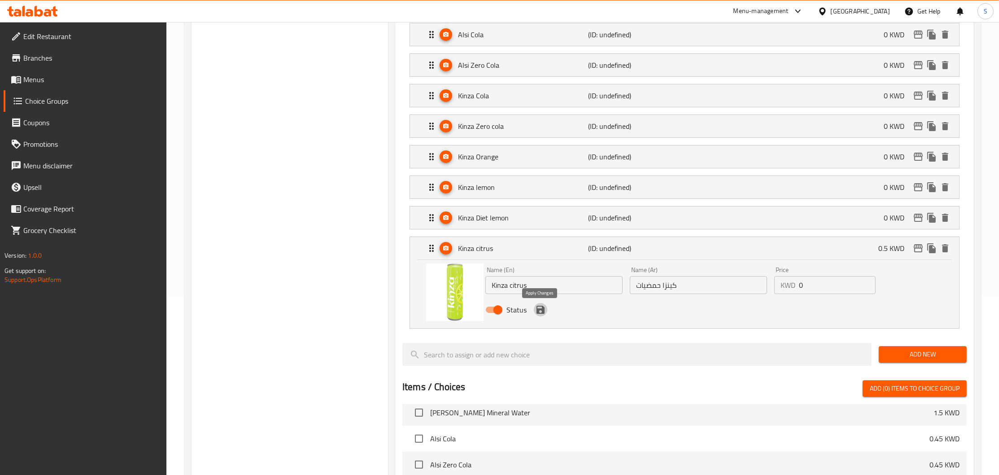
click at [542, 313] on icon "save" at bounding box center [541, 310] width 8 height 8
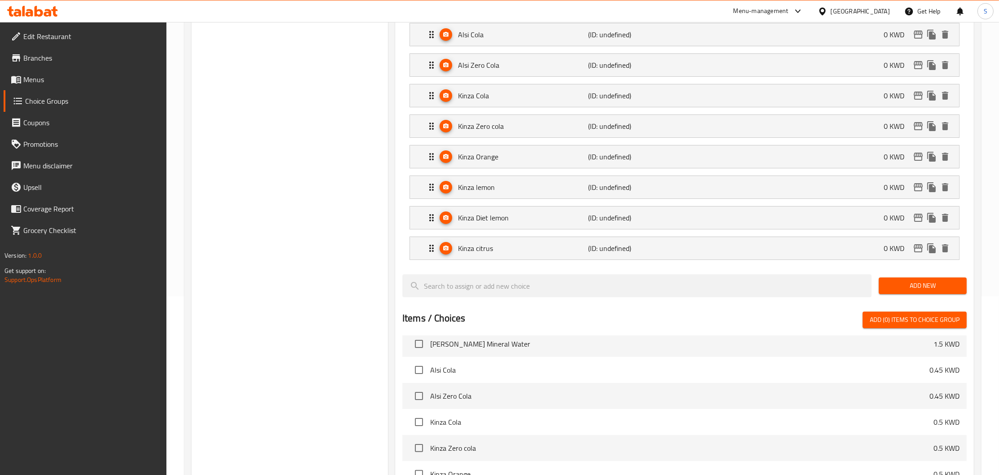
scroll to position [0, 0]
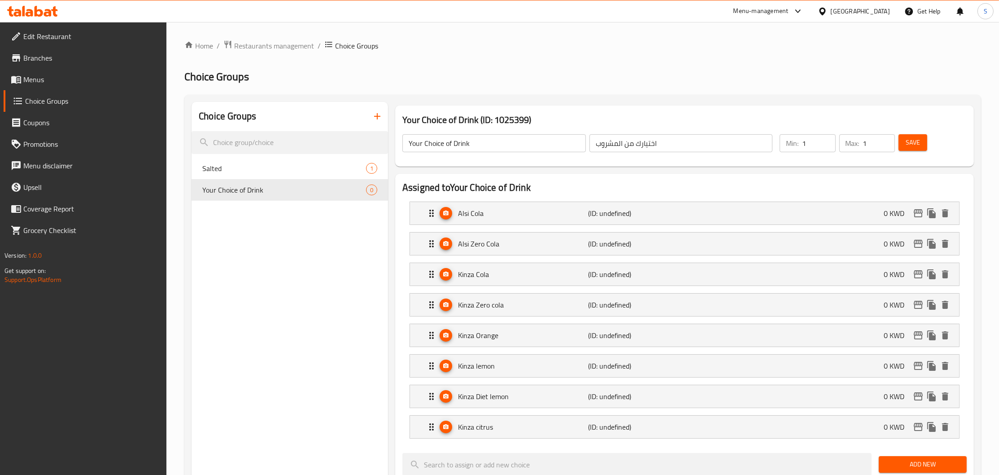
click at [914, 140] on span "Save" at bounding box center [913, 142] width 14 height 11
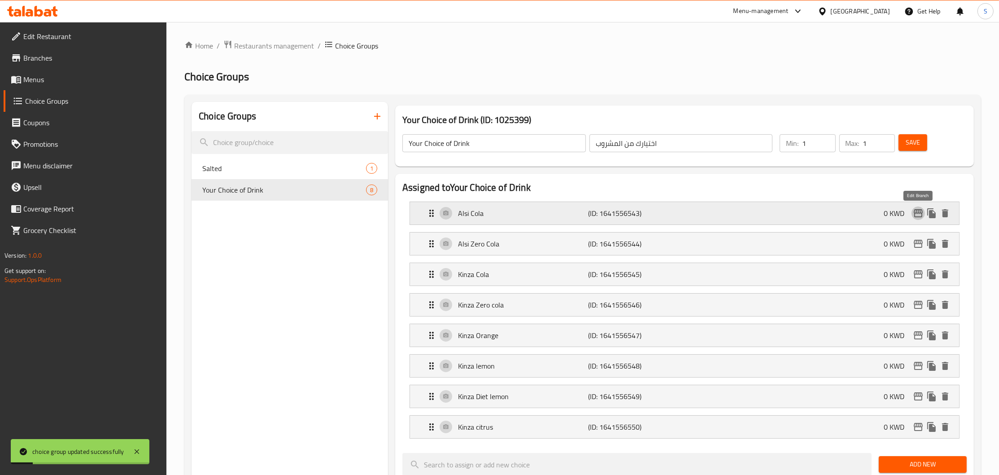
click at [920, 213] on icon "edit" at bounding box center [918, 213] width 11 height 11
click at [922, 243] on icon "edit" at bounding box center [918, 243] width 11 height 11
click at [916, 275] on icon "edit" at bounding box center [918, 274] width 9 height 8
click at [915, 428] on icon "edit" at bounding box center [918, 426] width 11 height 11
click at [919, 400] on icon "edit" at bounding box center [918, 396] width 11 height 11
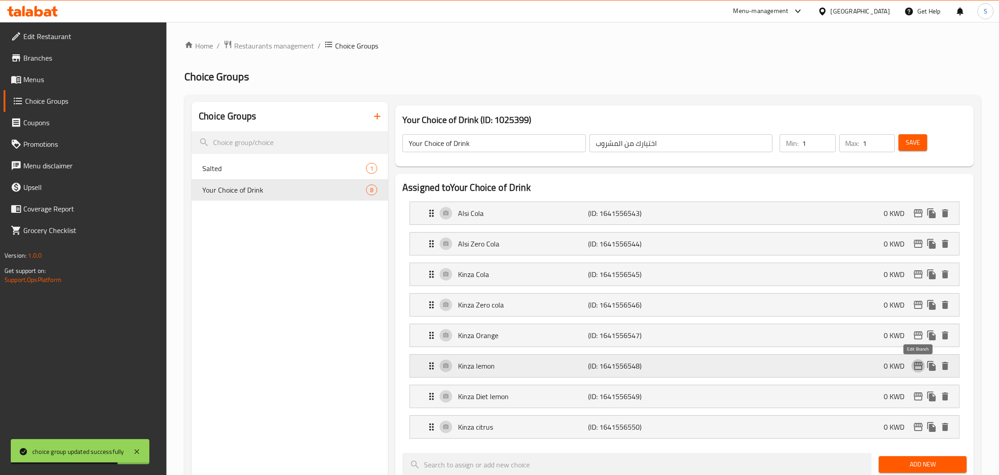
click at [920, 365] on icon "edit" at bounding box center [918, 366] width 9 height 8
click at [920, 333] on icon "edit" at bounding box center [918, 335] width 9 height 8
click at [919, 307] on icon "edit" at bounding box center [918, 304] width 11 height 11
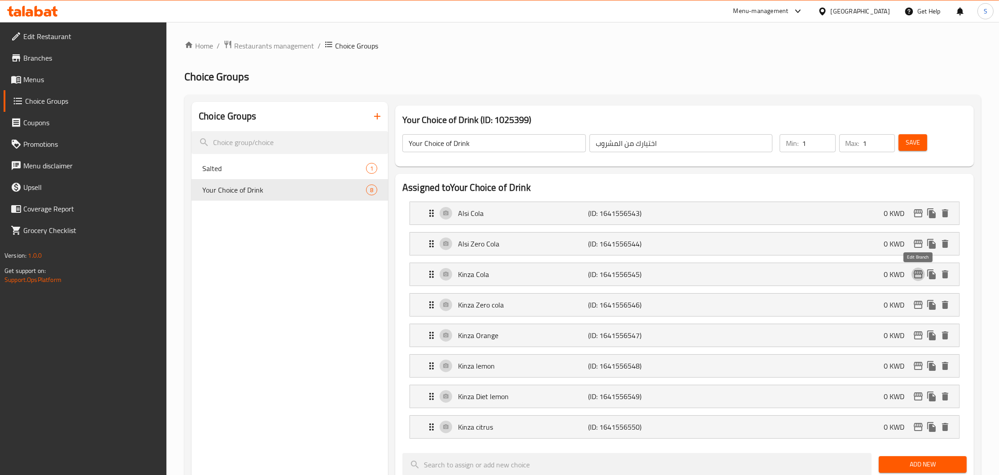
click at [915, 276] on icon "edit" at bounding box center [918, 274] width 9 height 8
click at [919, 142] on span "Save" at bounding box center [913, 142] width 14 height 11
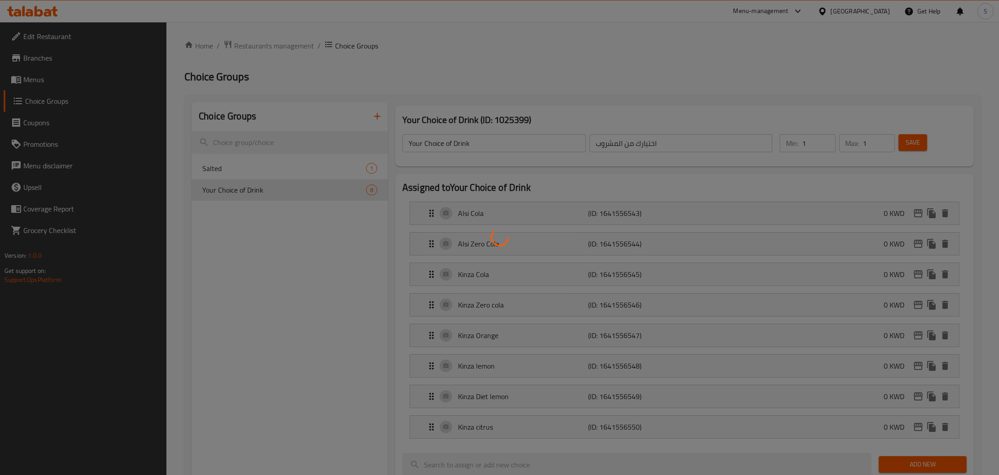
click at [983, 122] on div at bounding box center [499, 237] width 999 height 475
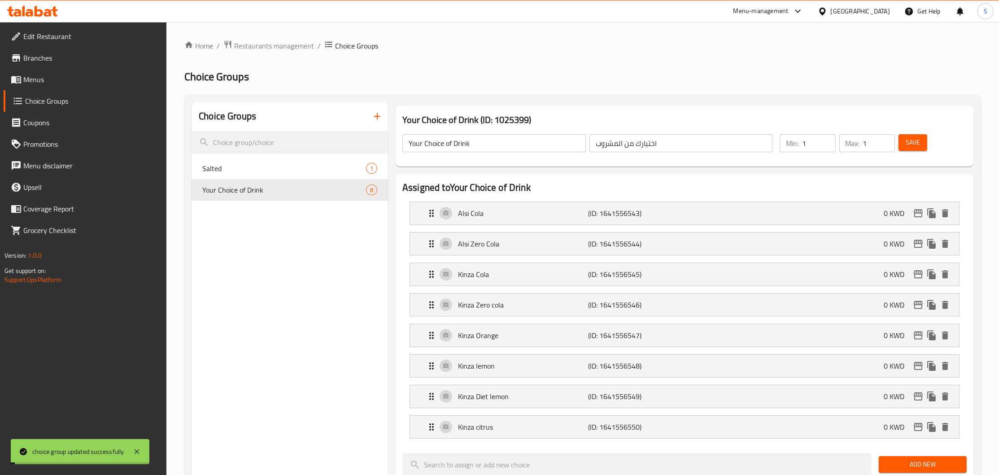
drag, startPoint x: 871, startPoint y: 140, endPoint x: 795, endPoint y: 152, distance: 76.3
click at [863, 152] on input "1" at bounding box center [879, 143] width 32 height 18
type input "3"
click at [914, 141] on span "Save" at bounding box center [913, 142] width 14 height 11
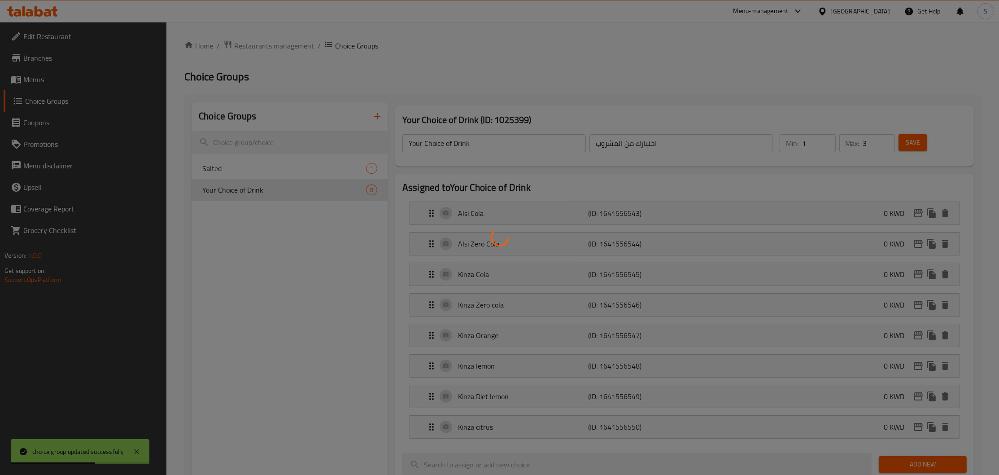
click at [784, 68] on div at bounding box center [499, 237] width 999 height 475
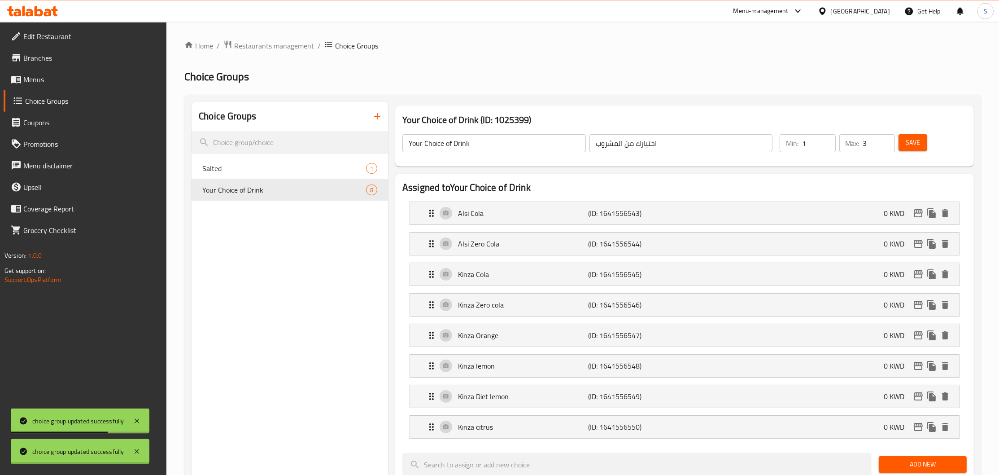
scroll to position [97, 0]
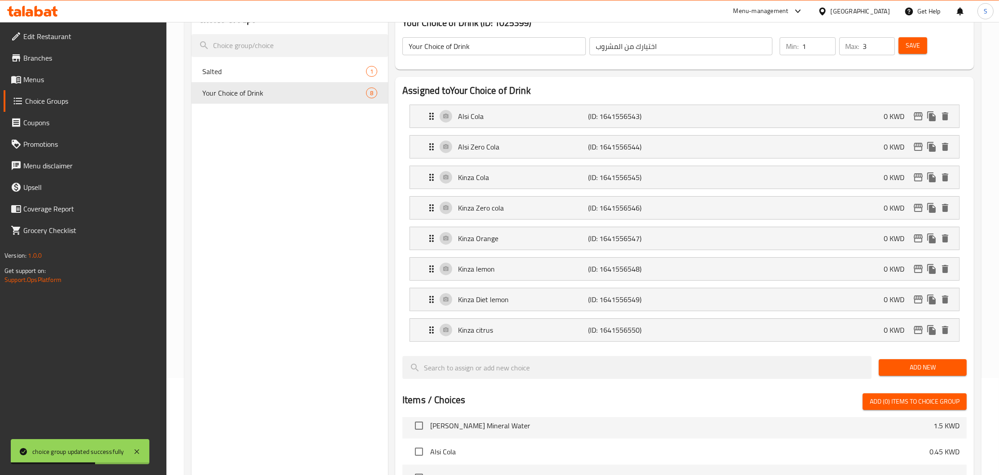
click at [324, 371] on div "Choice Groups Salted 1 Your Choice of Drink 8" at bounding box center [290, 390] width 197 height 771
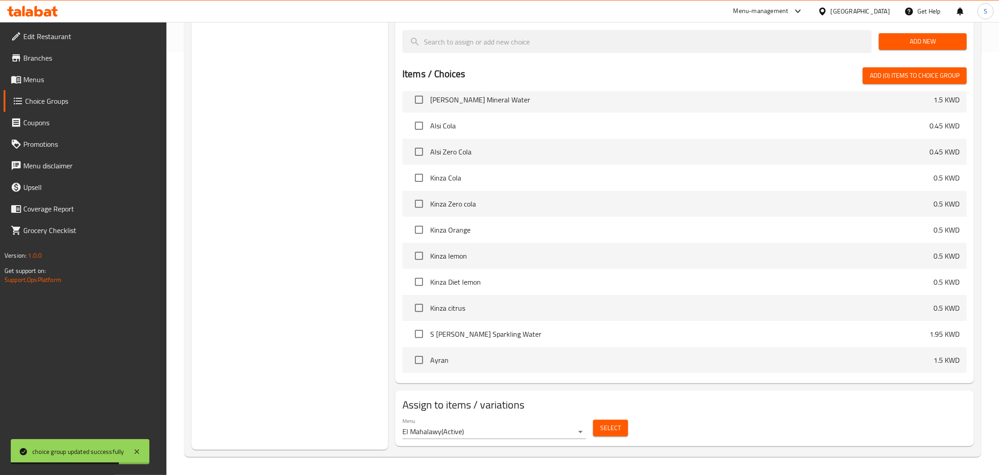
click at [617, 430] on span "Select" at bounding box center [610, 427] width 21 height 11
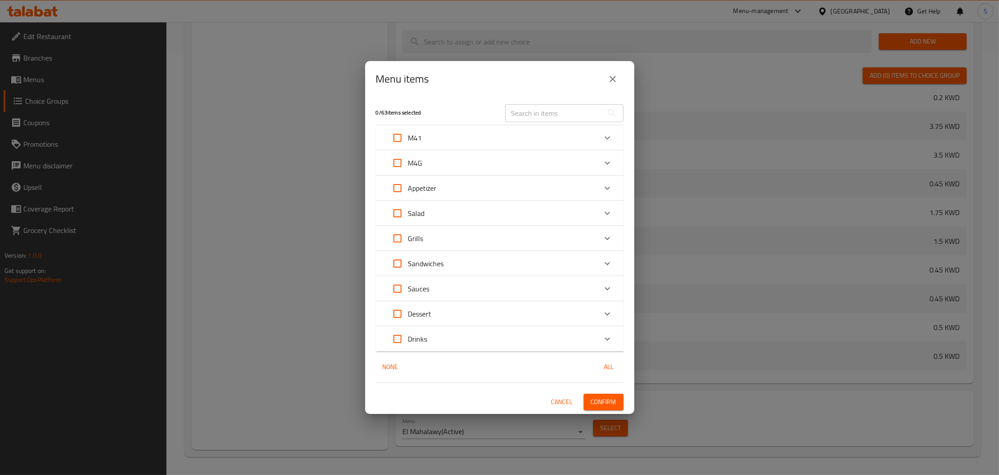
click at [460, 163] on div "M4G" at bounding box center [492, 163] width 210 height 22
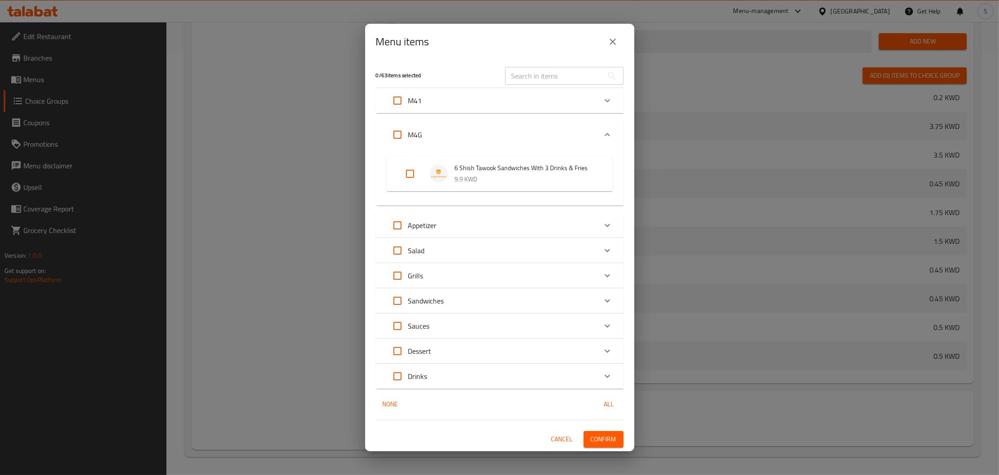
click at [412, 164] on input "Expand" at bounding box center [410, 174] width 22 height 22
checkbox input "true"
click at [611, 435] on span "Confirm" at bounding box center [604, 439] width 26 height 11
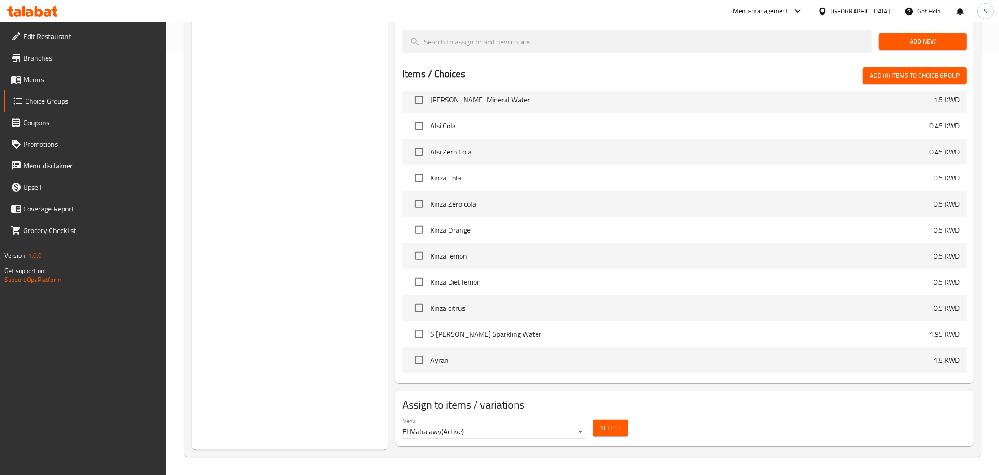
click at [261, 256] on div "Choice Groups Salted 1 Your Choice of Drink 8" at bounding box center [290, 64] width 197 height 771
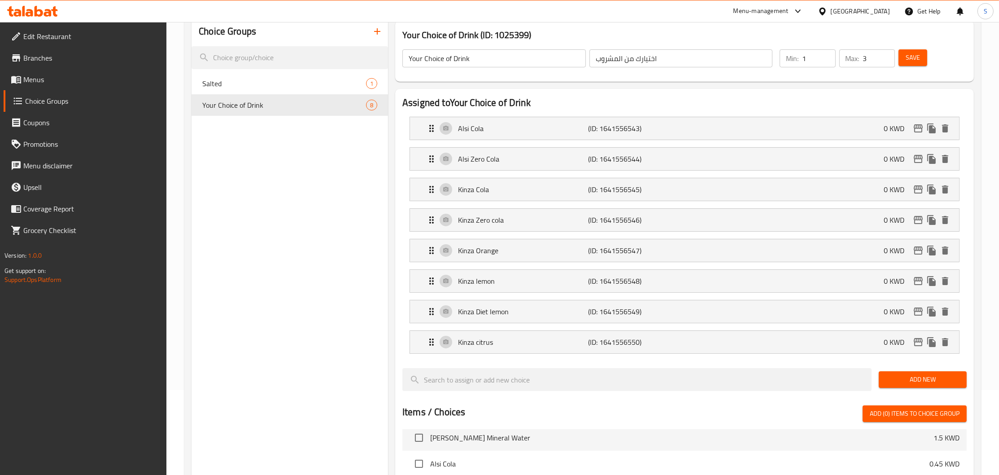
scroll to position [0, 0]
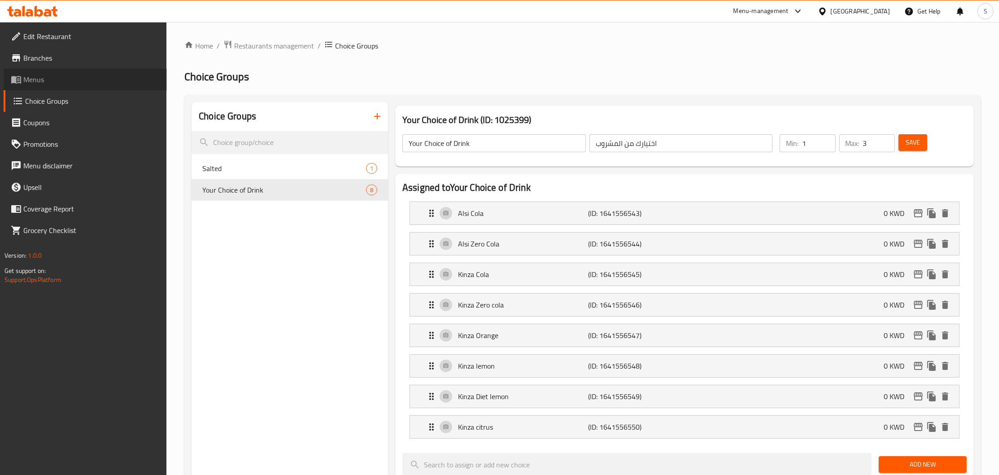
click at [48, 75] on span "Menus" at bounding box center [91, 79] width 136 height 11
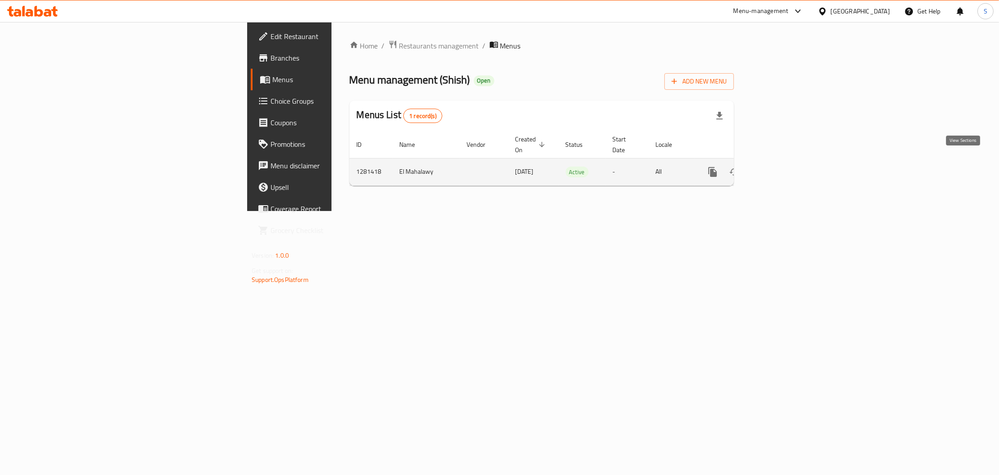
click at [788, 161] on link "enhanced table" at bounding box center [778, 172] width 22 height 22
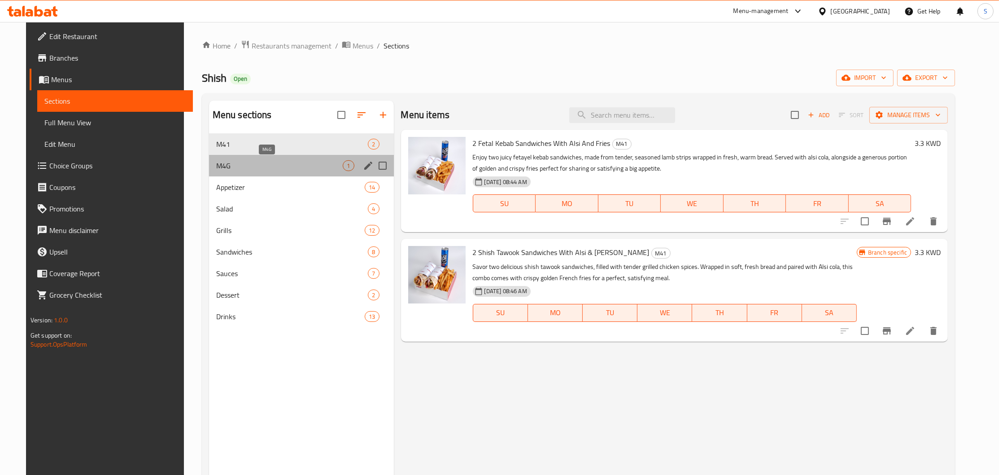
click at [244, 162] on span "M4G" at bounding box center [279, 165] width 127 height 11
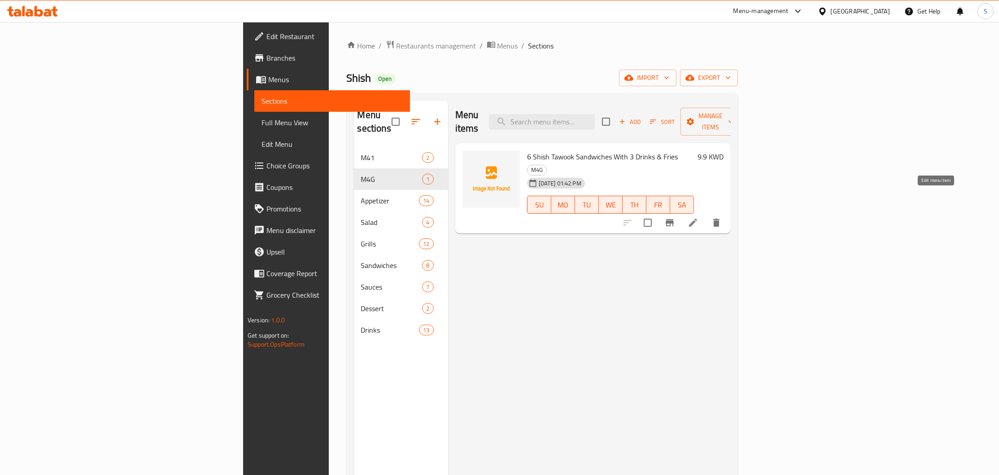
click at [699, 217] on icon at bounding box center [693, 222] width 11 height 11
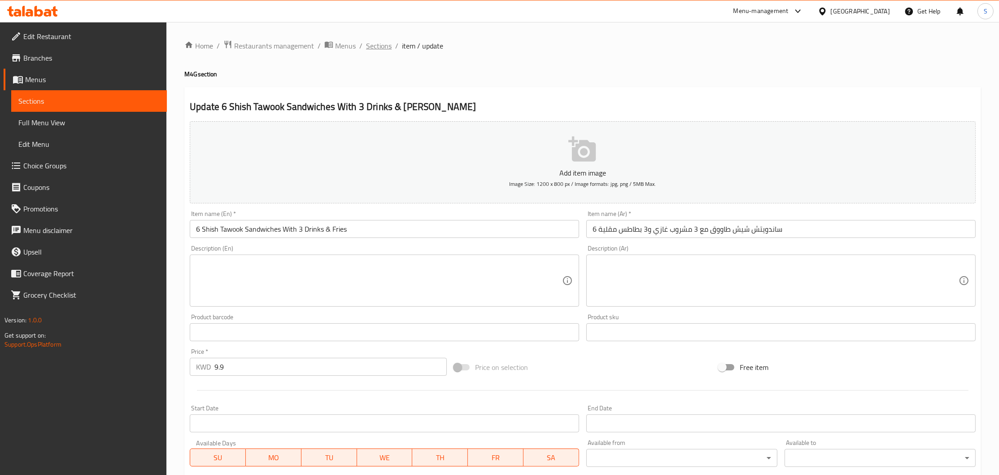
click at [380, 49] on span "Sections" at bounding box center [379, 45] width 26 height 11
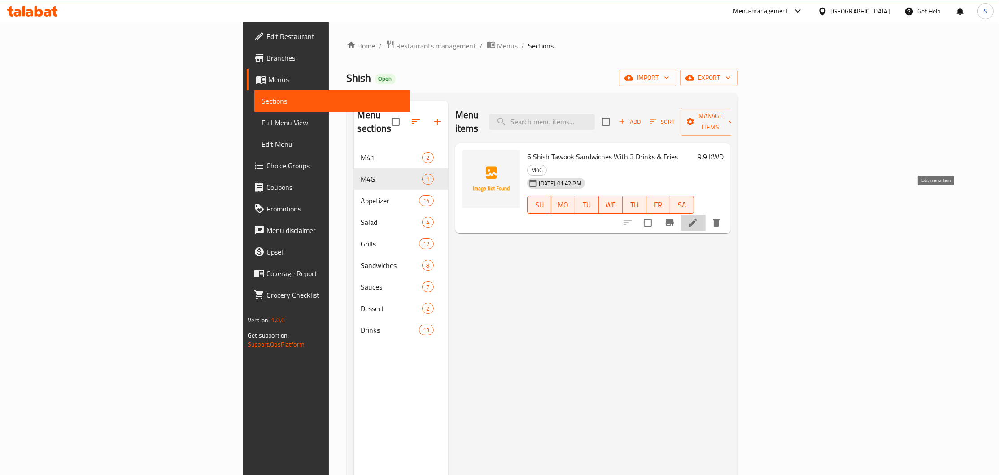
click at [697, 219] on icon at bounding box center [693, 223] width 8 height 8
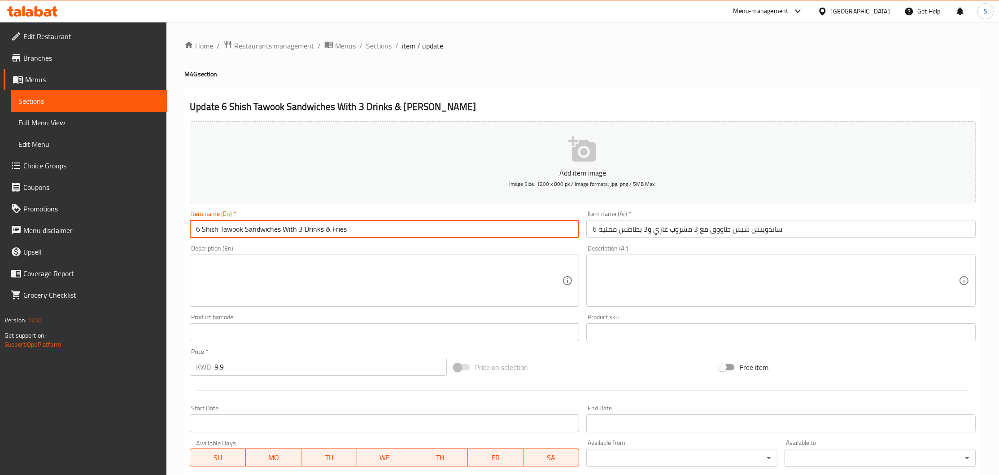
click at [374, 231] on input "6 Shish Tawook Sandwiches With 3 Drinks & Fries" at bounding box center [385, 229] width 390 height 18
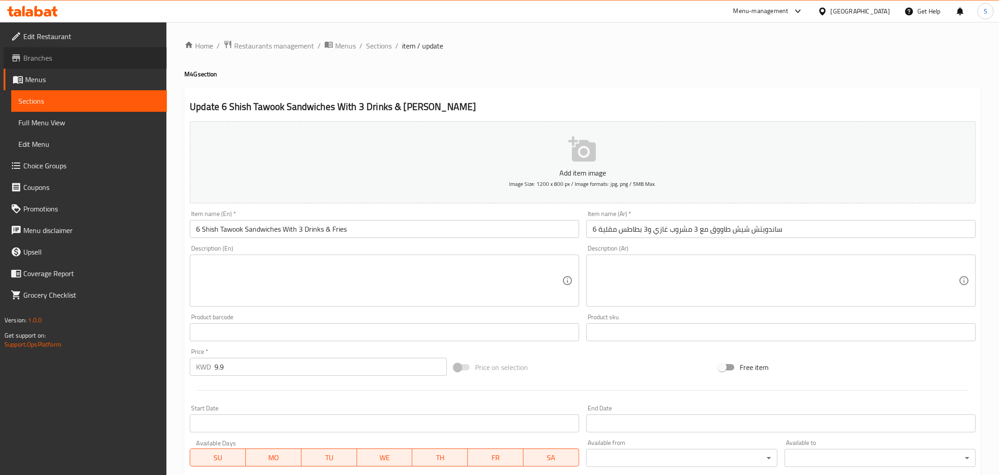
click at [55, 61] on span "Branches" at bounding box center [91, 58] width 136 height 11
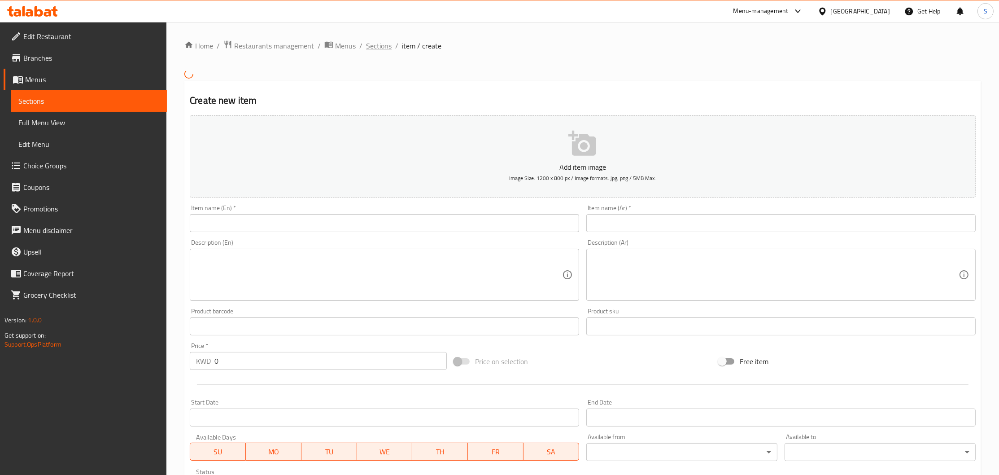
click at [383, 43] on span "Sections" at bounding box center [379, 45] width 26 height 11
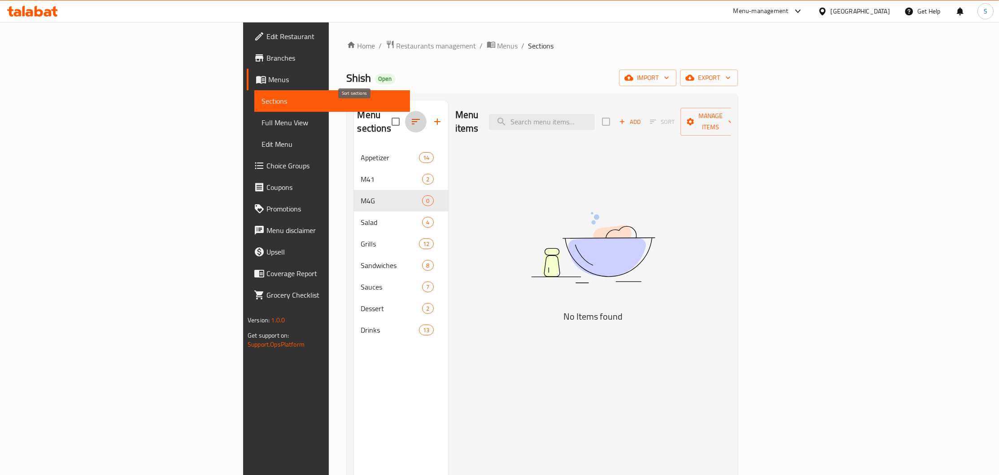
click at [411, 116] on icon "button" at bounding box center [416, 121] width 11 height 11
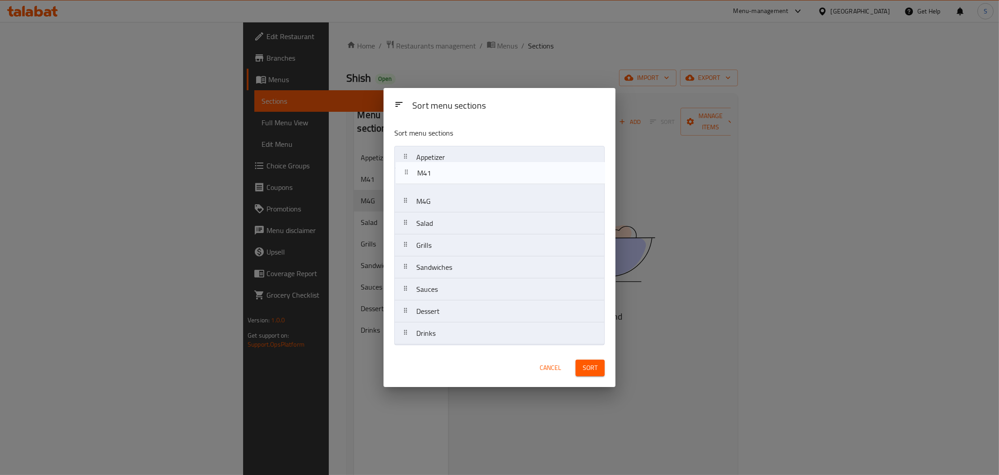
drag, startPoint x: 434, startPoint y: 184, endPoint x: 440, endPoint y: 156, distance: 27.9
click at [440, 156] on nav "Appetizer M41 M4G Salad Grills Sandwiches Sauces Dessert Drinks" at bounding box center [499, 245] width 210 height 199
click at [435, 176] on nav "M41 Appetizer M4G Salad Grills Sandwiches Sauces Dessert Drinks" at bounding box center [499, 245] width 210 height 199
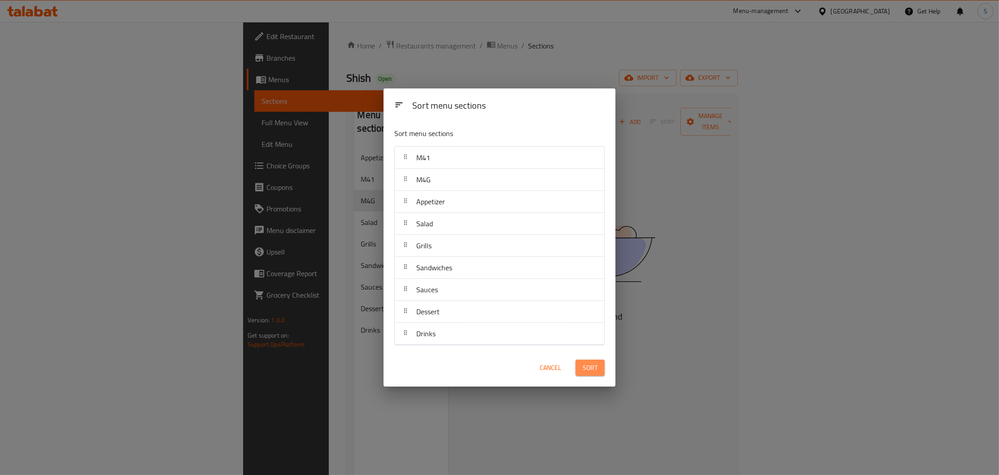
click at [593, 372] on span "Sort" at bounding box center [590, 367] width 15 height 11
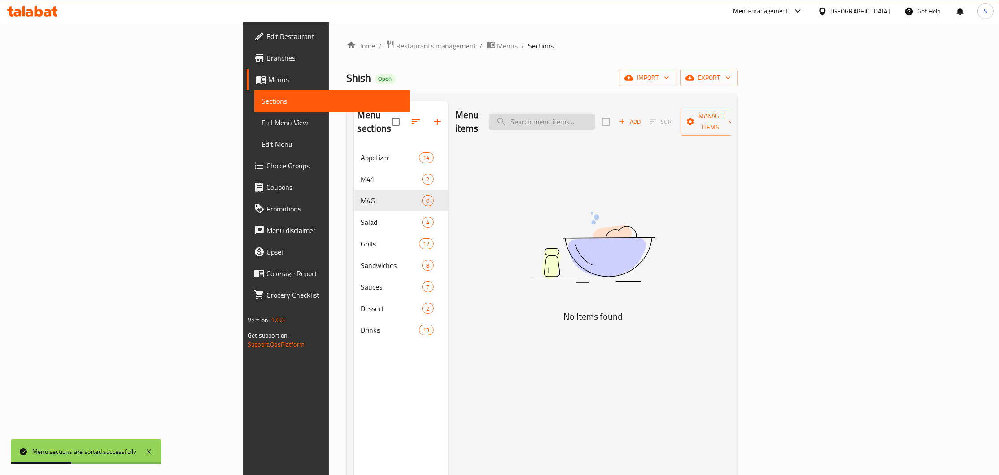
click at [595, 118] on input "search" at bounding box center [542, 122] width 106 height 16
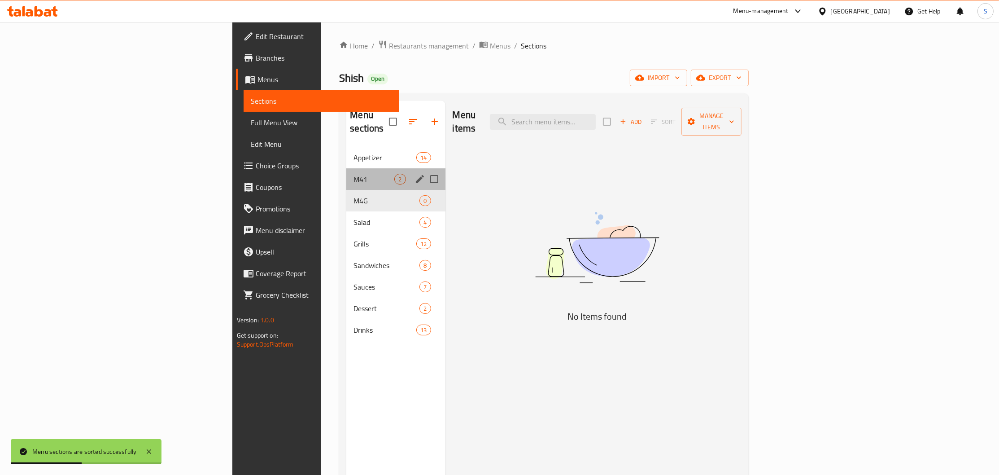
click at [346, 172] on div "M41 2" at bounding box center [395, 179] width 99 height 22
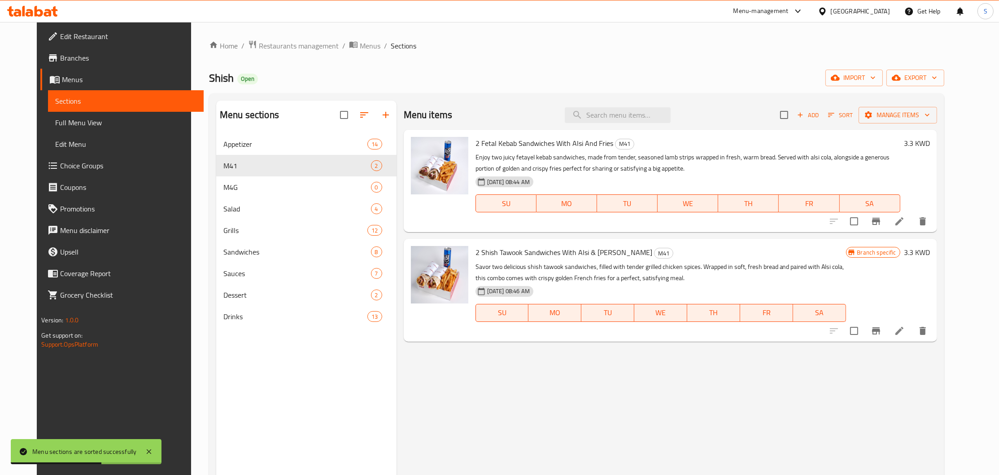
click at [472, 251] on div "2 Shish Tawook Sandwiches With Alsi & Fries M41 Savor two delicious shish tawoo…" at bounding box center [661, 289] width 378 height 95
drag, startPoint x: 467, startPoint y: 251, endPoint x: 600, endPoint y: 252, distance: 133.7
click at [600, 252] on span "2 Shish Tawook Sandwiches With Alsi & Fries" at bounding box center [564, 251] width 177 height 13
copy span "2 Shish Tawook Sandwiches With Alsi & Fries"
click at [905, 332] on icon at bounding box center [899, 330] width 11 height 11
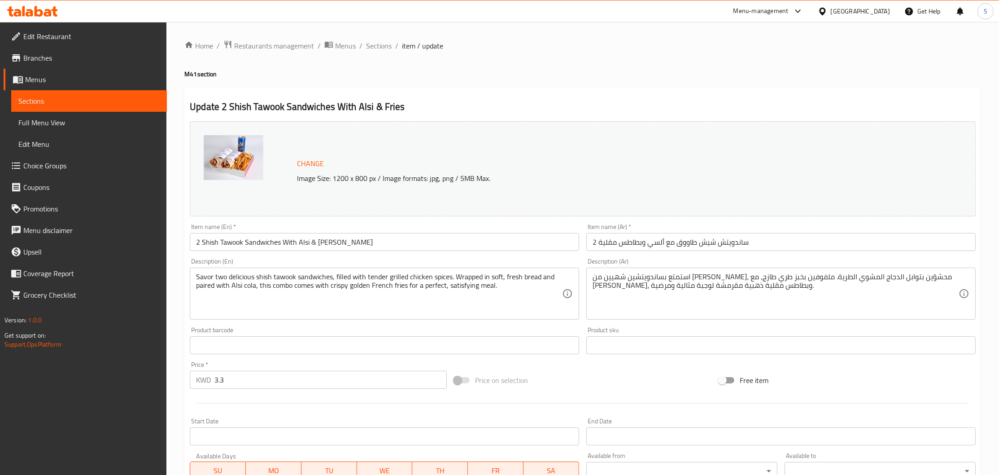
click at [708, 242] on input "2 ساندويتش شيش طاووق مع ألسي وبطاطس مقلية" at bounding box center [782, 242] width 390 height 18
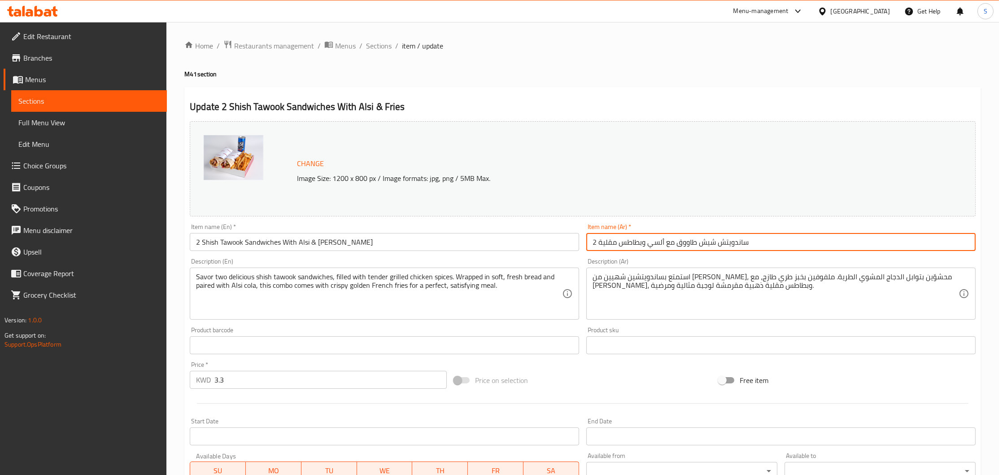
click at [708, 242] on input "2 ساندويتش شيش طاووق مع ألسي وبطاطس مقلية" at bounding box center [782, 242] width 390 height 18
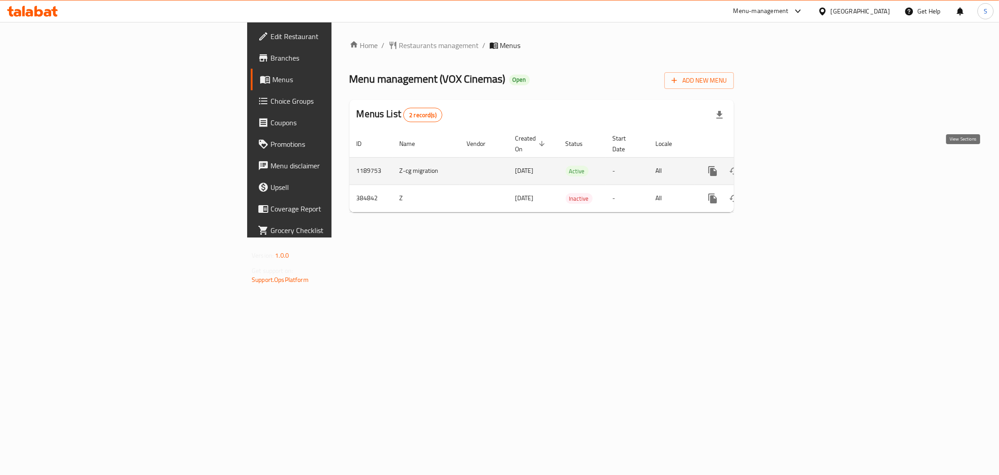
click at [788, 160] on link "enhanced table" at bounding box center [778, 171] width 22 height 22
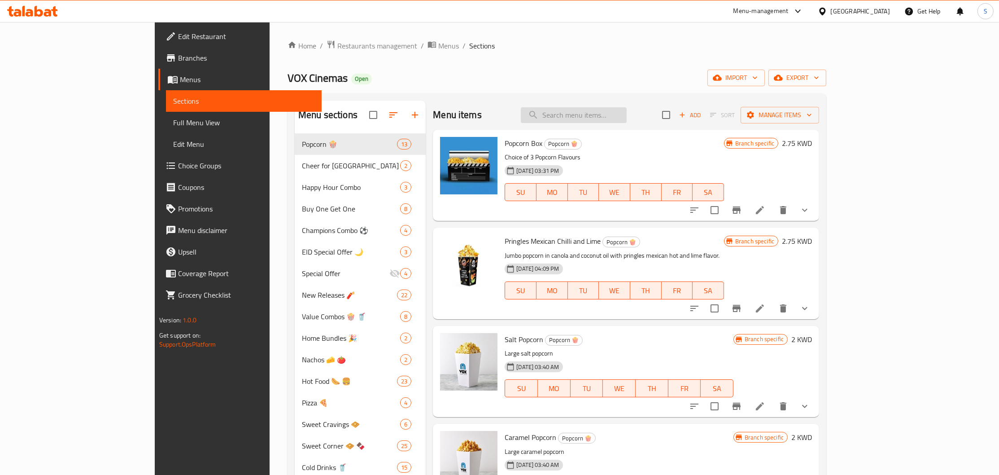
click at [627, 116] on input "search" at bounding box center [574, 115] width 106 height 16
click at [627, 118] on input "search" at bounding box center [574, 115] width 106 height 16
paste input "Munch Hard"
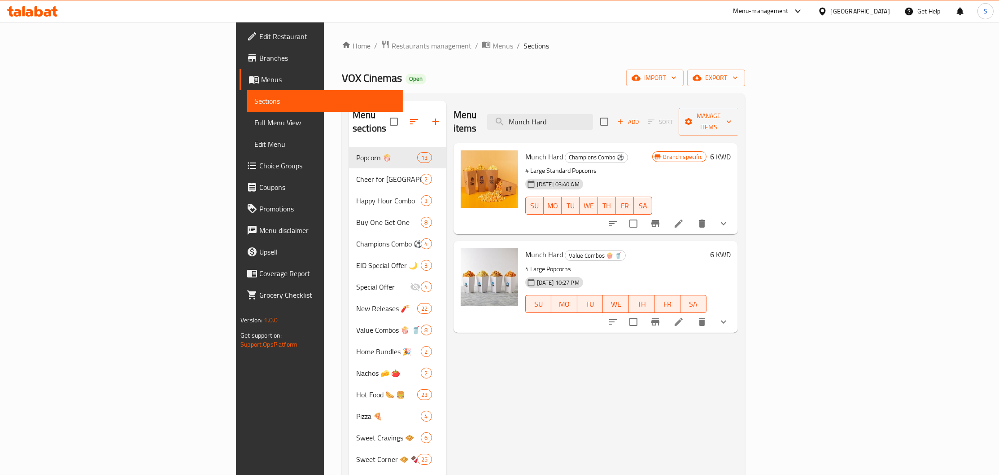
type input "Munch Hard"
click at [660, 220] on icon "Branch-specific-item" at bounding box center [656, 223] width 8 height 7
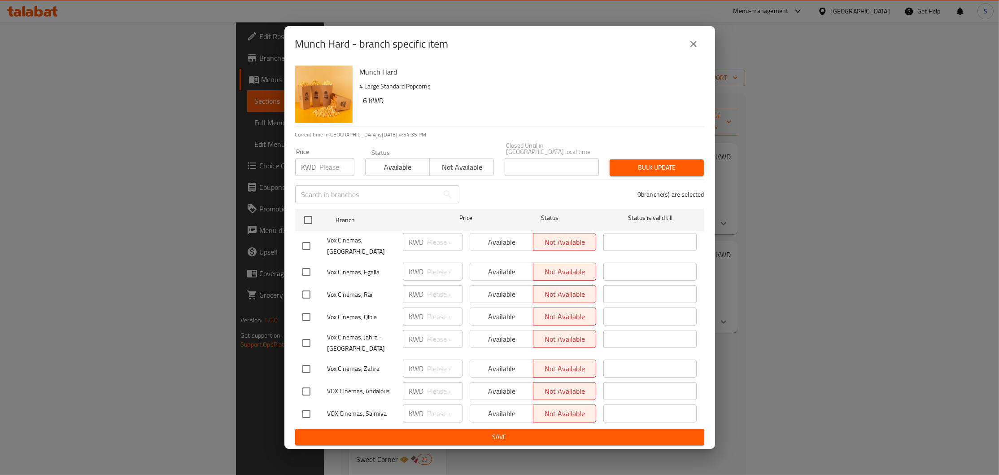
click at [694, 48] on icon "close" at bounding box center [693, 44] width 11 height 11
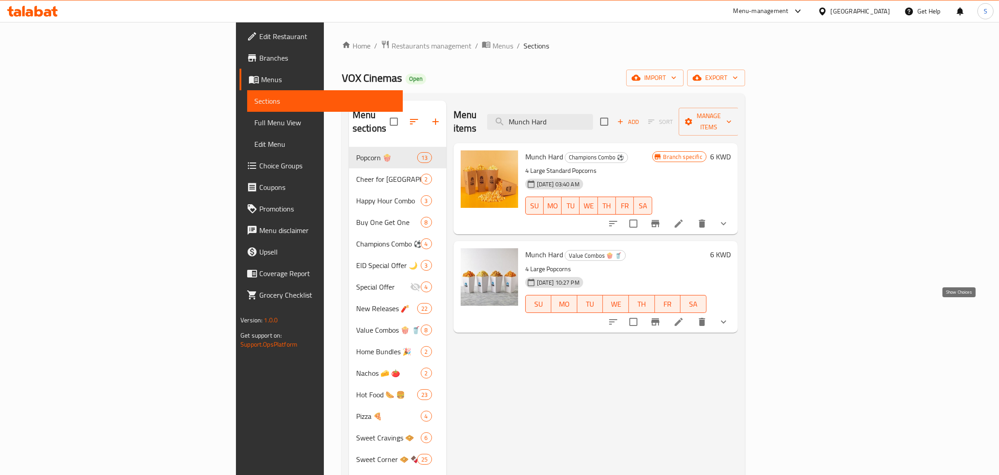
click at [729, 316] on icon "show more" at bounding box center [723, 321] width 11 height 11
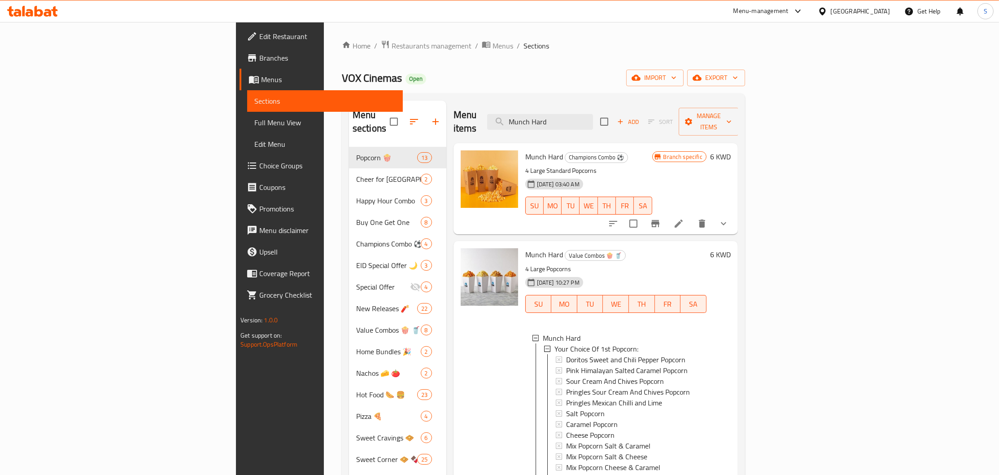
scroll to position [1, 0]
click at [601, 248] on h6 "Munch Hard Value Combos 🍿 🥤" at bounding box center [615, 254] width 181 height 13
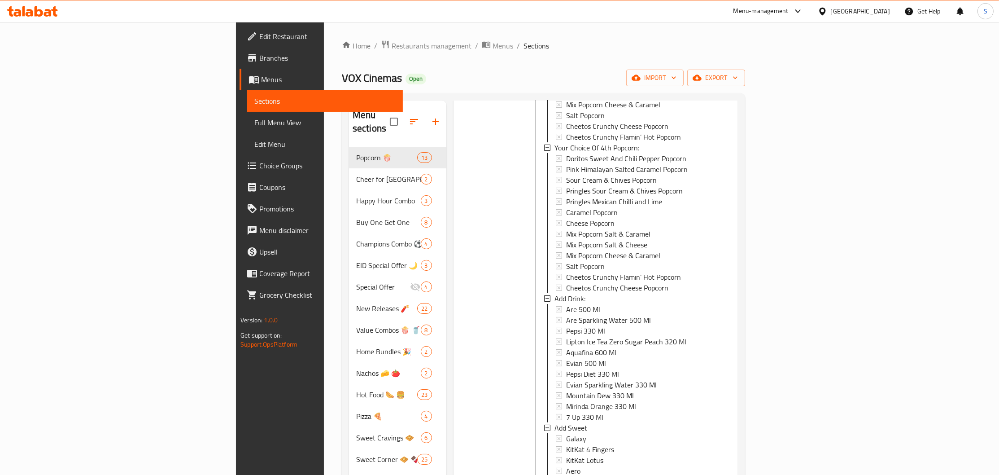
scroll to position [126, 0]
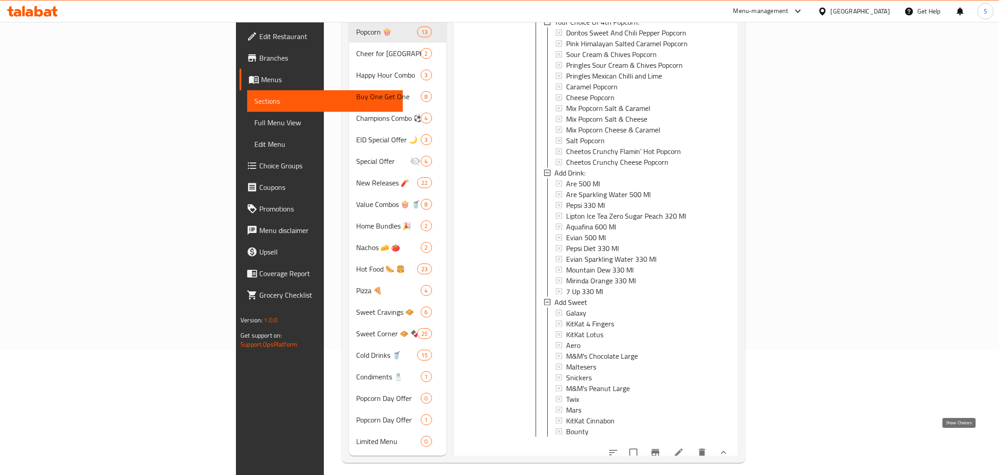
click at [727, 451] on icon "show more" at bounding box center [723, 452] width 5 height 3
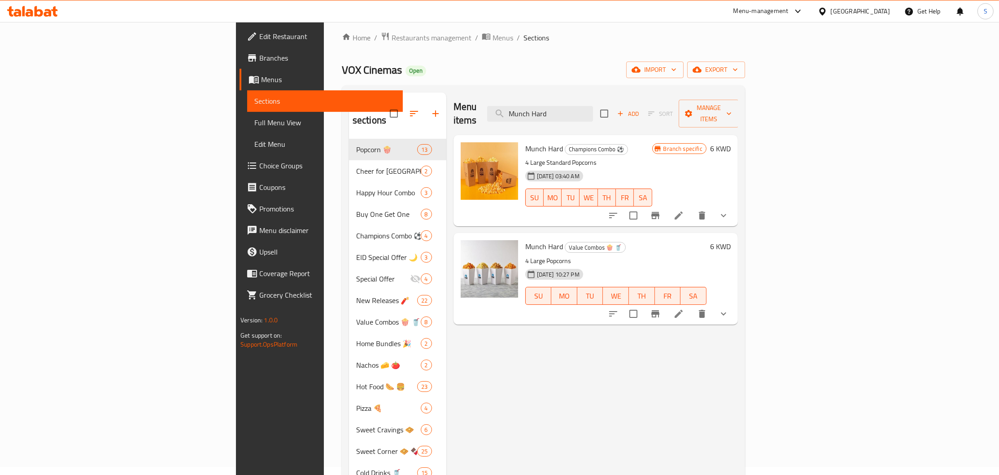
scroll to position [0, 0]
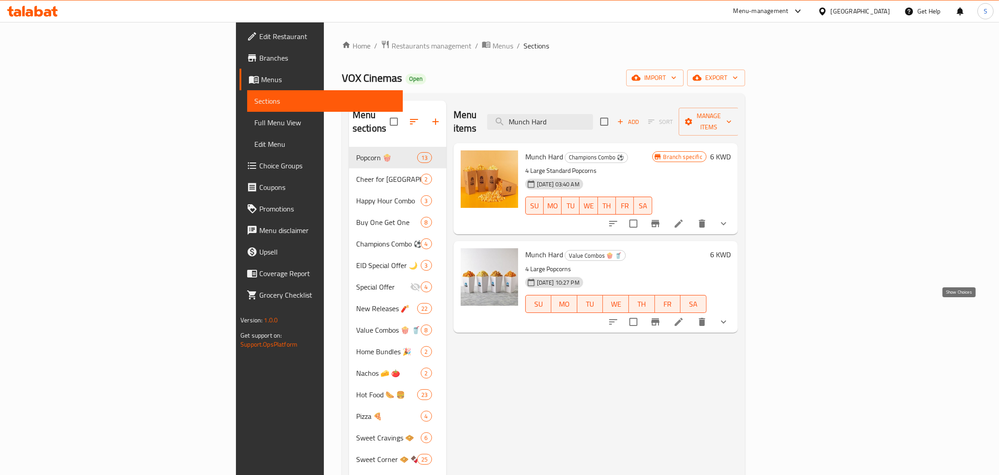
click at [729, 316] on icon "show more" at bounding box center [723, 321] width 11 height 11
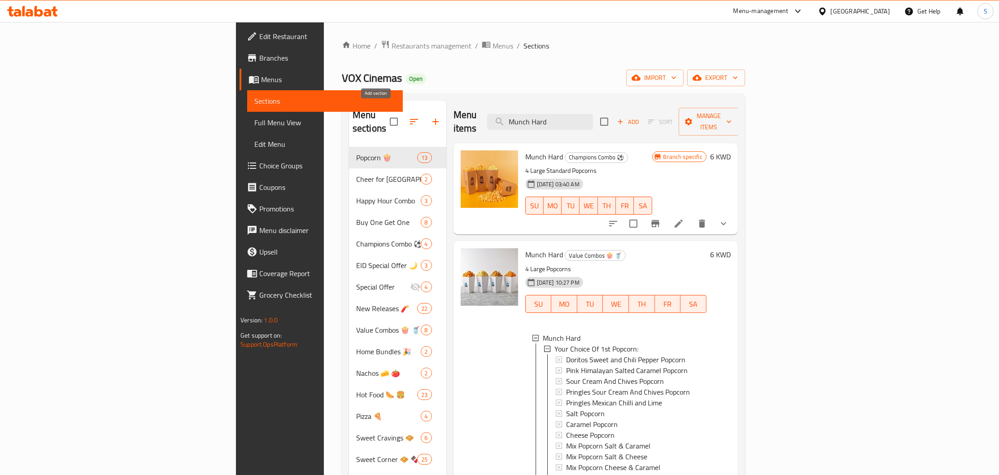
click at [430, 117] on icon "button" at bounding box center [435, 121] width 11 height 11
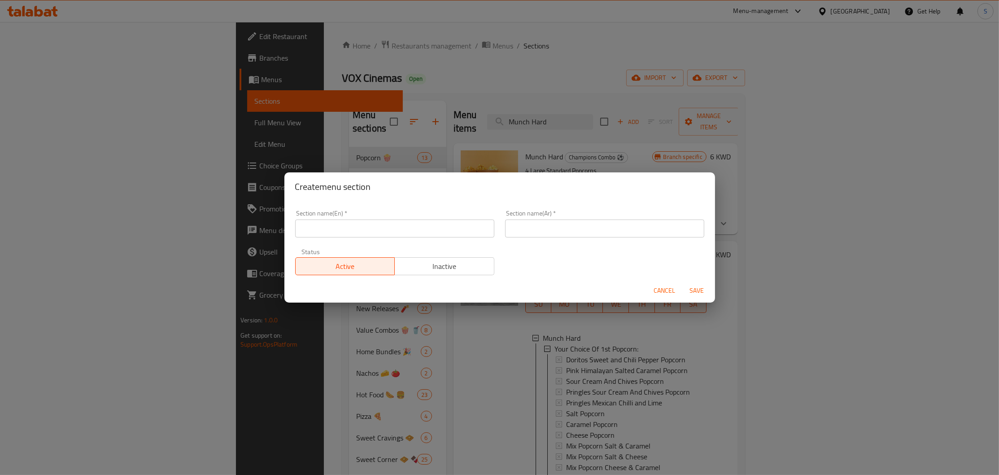
click at [426, 219] on div "Section name(En)   * Section name(En) *" at bounding box center [394, 223] width 199 height 27
click at [578, 228] on input "text" at bounding box center [604, 228] width 199 height 18
paste input "وجبة للمجموعات"
type input "وجبة للمجموعات"
click at [353, 240] on div "Section name(En)   * Section name(En) *" at bounding box center [395, 224] width 210 height 38
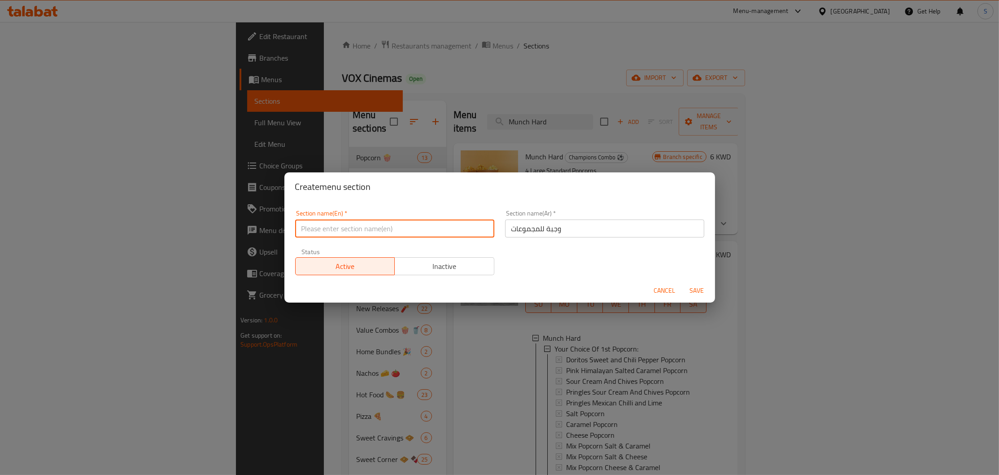
click at [352, 232] on input "text" at bounding box center [394, 228] width 199 height 18
type input "M4G"
click at [701, 291] on span "Save" at bounding box center [698, 290] width 22 height 11
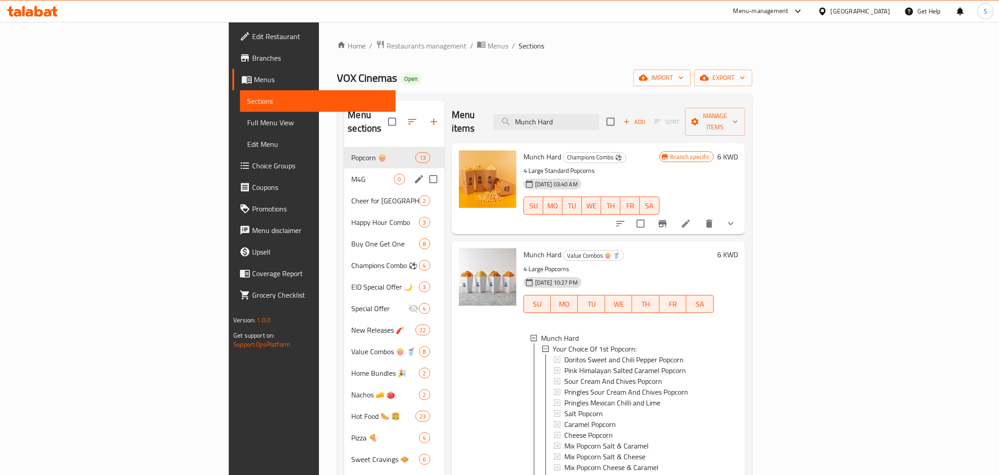
click at [351, 174] on span "M4G" at bounding box center [372, 179] width 42 height 11
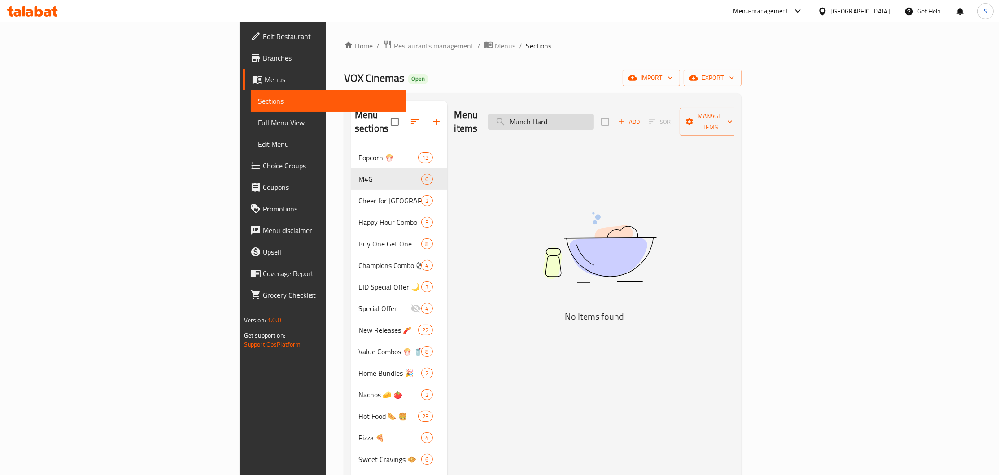
click at [594, 118] on input "Munch Hard" at bounding box center [541, 122] width 106 height 16
click at [735, 117] on icon "button" at bounding box center [730, 121] width 9 height 9
click at [943, 142] on span "Copy items" at bounding box center [948, 137] width 57 height 11
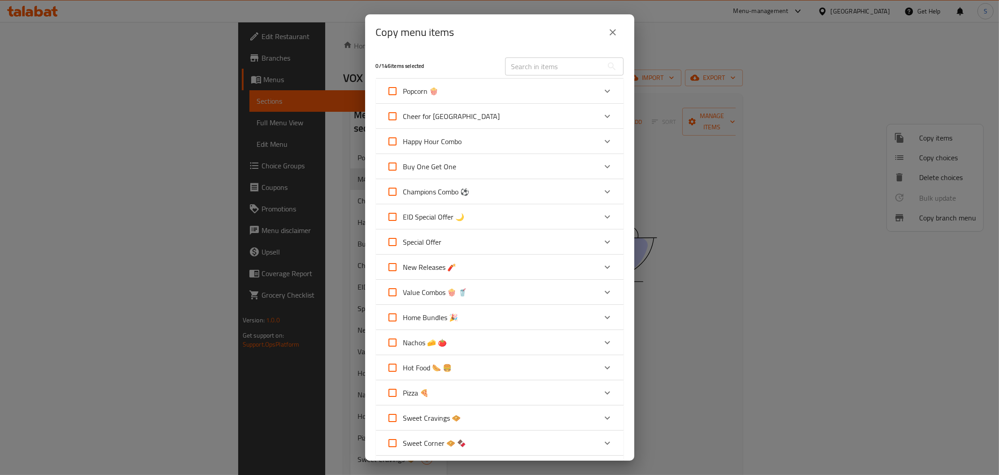
click at [546, 65] on input "text" at bounding box center [554, 66] width 98 height 18
paste input "وجبة للمجموعات"
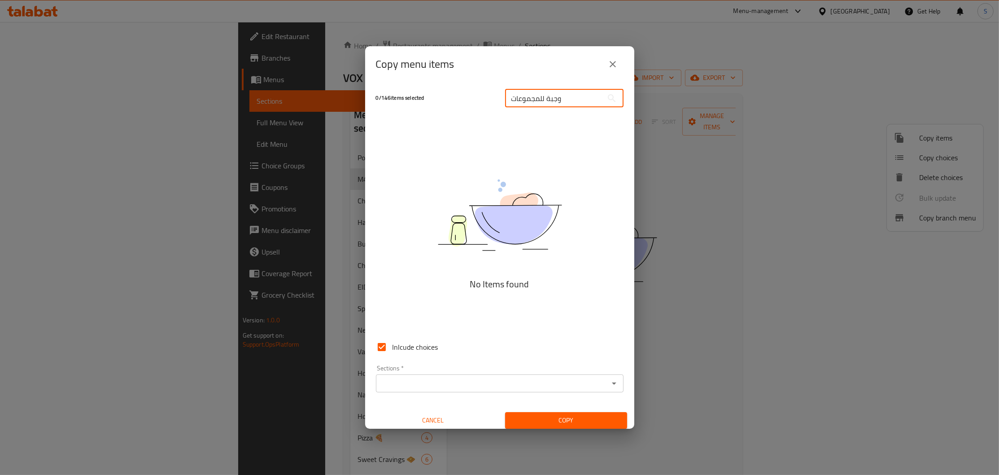
click at [574, 97] on input "وجبة للمجموعات" at bounding box center [554, 98] width 98 height 18
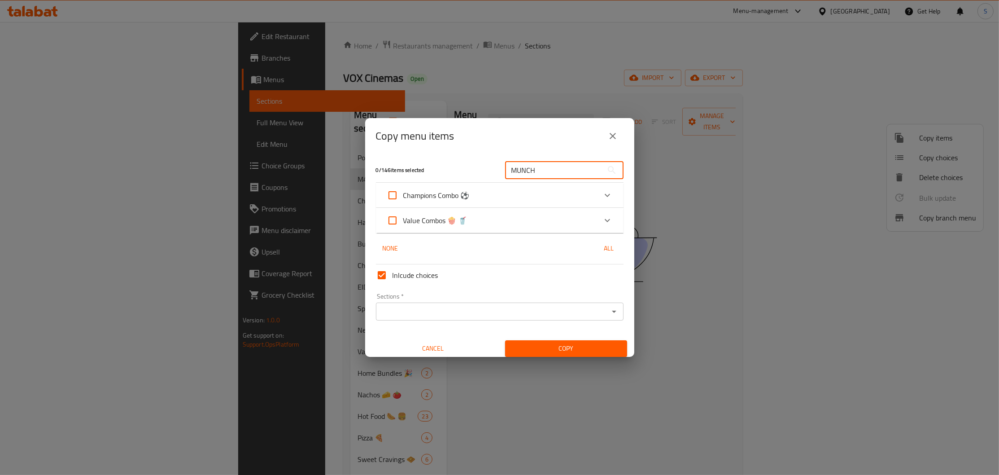
type input "MUNCH"
click at [562, 222] on div "Value Combos 🍿 🥤" at bounding box center [492, 221] width 210 height 22
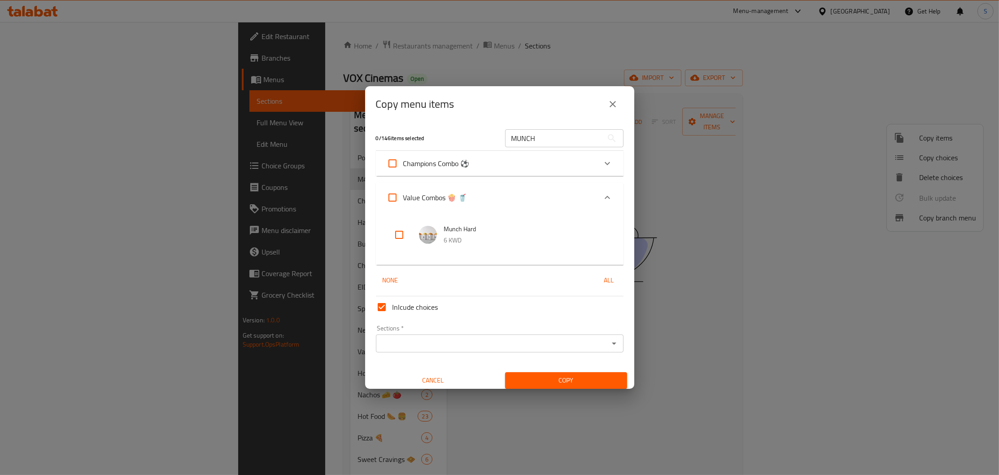
click at [394, 233] on input "checkbox" at bounding box center [400, 235] width 22 height 22
checkbox input "true"
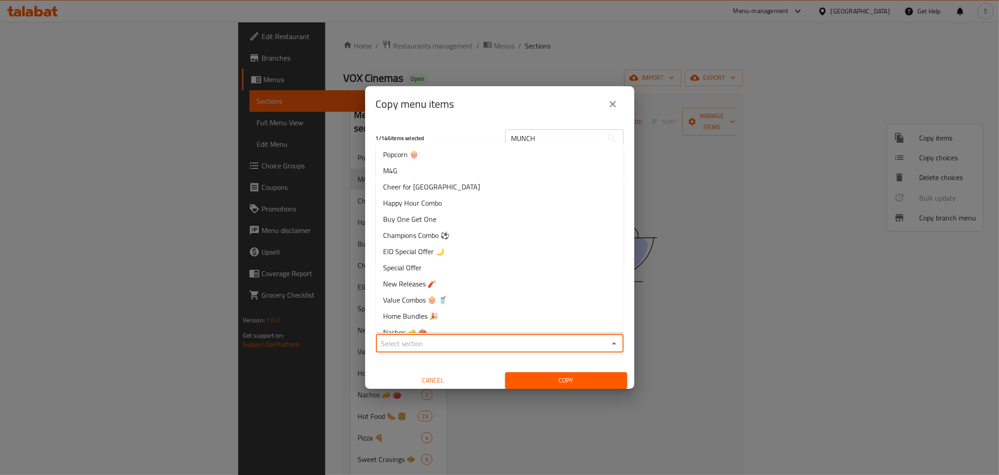
click at [473, 346] on input "Sections   *" at bounding box center [493, 343] width 228 height 13
click at [422, 168] on li "M4G" at bounding box center [500, 170] width 248 height 16
type input "M4G"
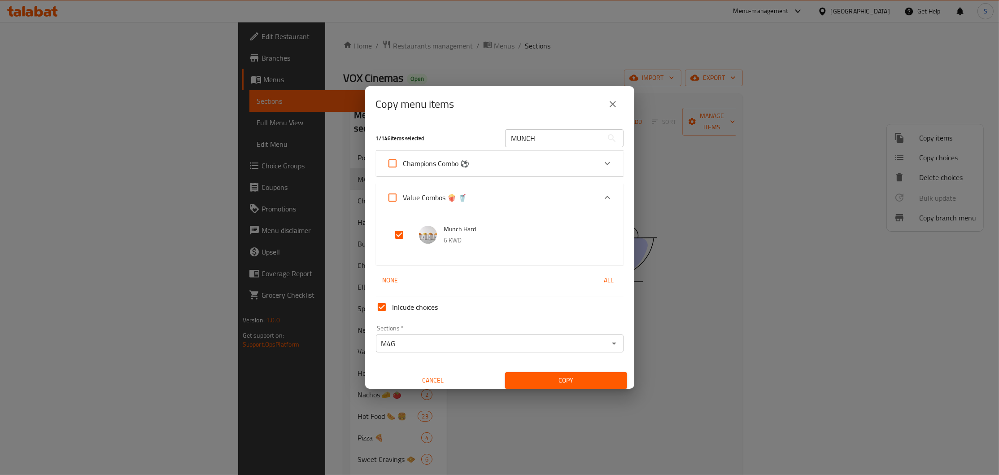
click at [596, 372] on div "Copy" at bounding box center [566, 380] width 133 height 27
click at [593, 377] on span "Copy" at bounding box center [566, 380] width 108 height 11
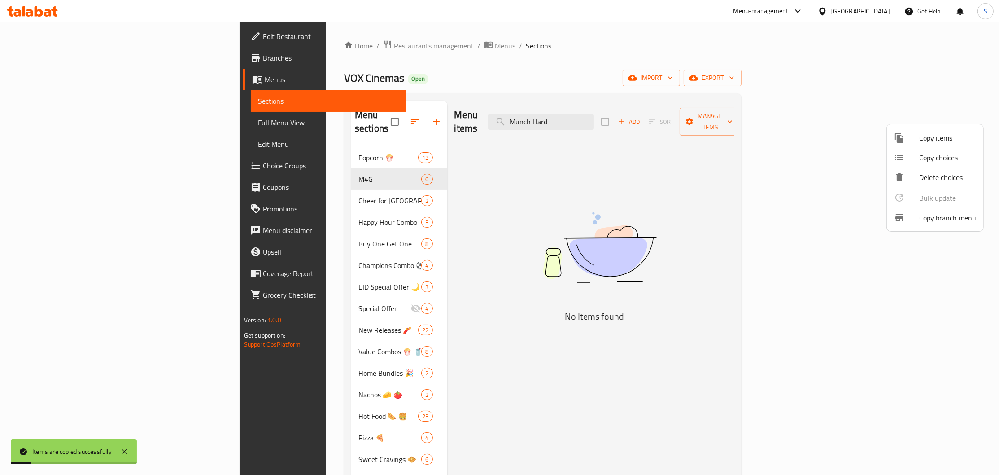
click at [355, 114] on div at bounding box center [499, 237] width 999 height 475
click at [411, 119] on icon "button" at bounding box center [415, 121] width 8 height 5
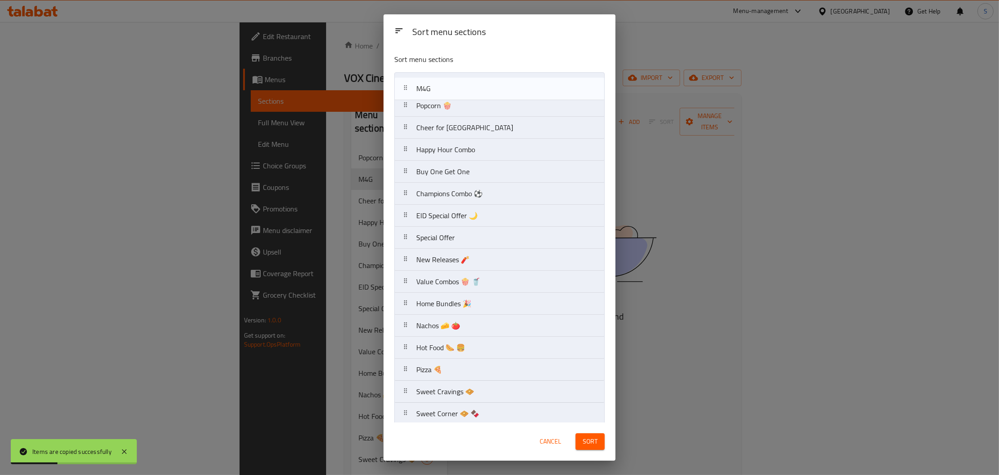
drag, startPoint x: 452, startPoint y: 112, endPoint x: 452, endPoint y: 88, distance: 24.2
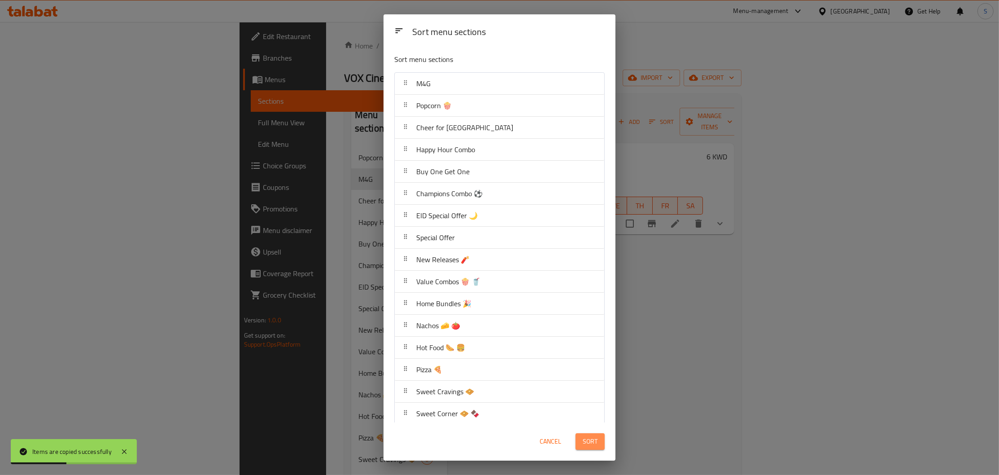
click at [584, 439] on span "Sort" at bounding box center [590, 441] width 15 height 11
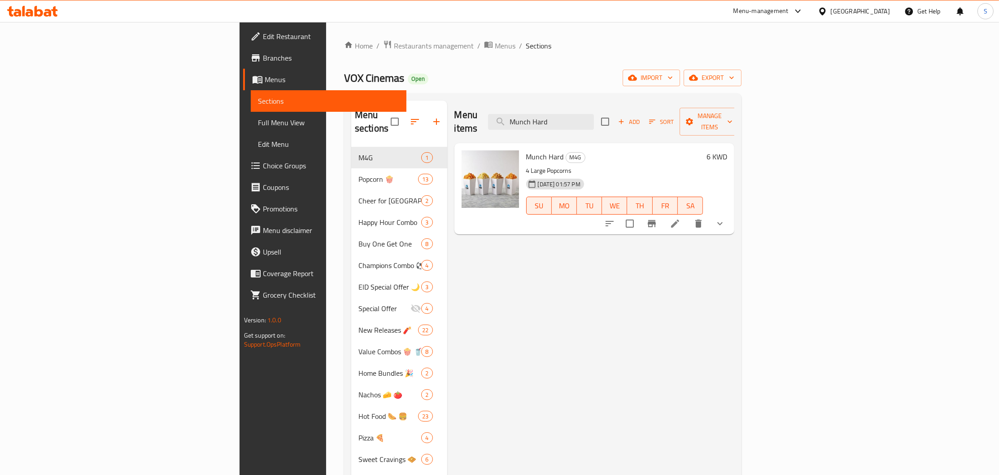
click at [662, 107] on div "Menu items Munch Hard Add Sort Manage items" at bounding box center [595, 122] width 280 height 43
click at [594, 118] on input "Munch Hard" at bounding box center [541, 122] width 106 height 16
click at [578, 67] on div "Home / Restaurants management / Menus / Sections VOX Cinemas Open import export…" at bounding box center [543, 325] width 398 height 570
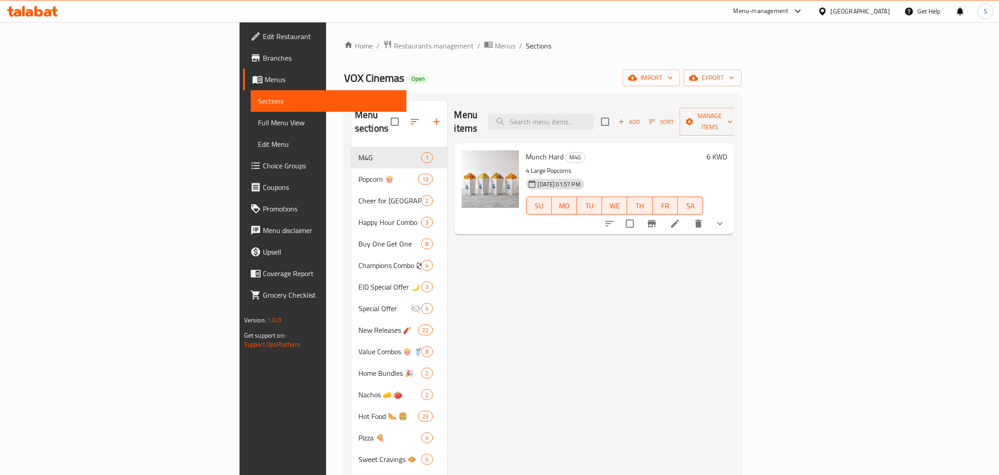
click at [727, 150] on h6 "6 KWD" at bounding box center [717, 156] width 21 height 13
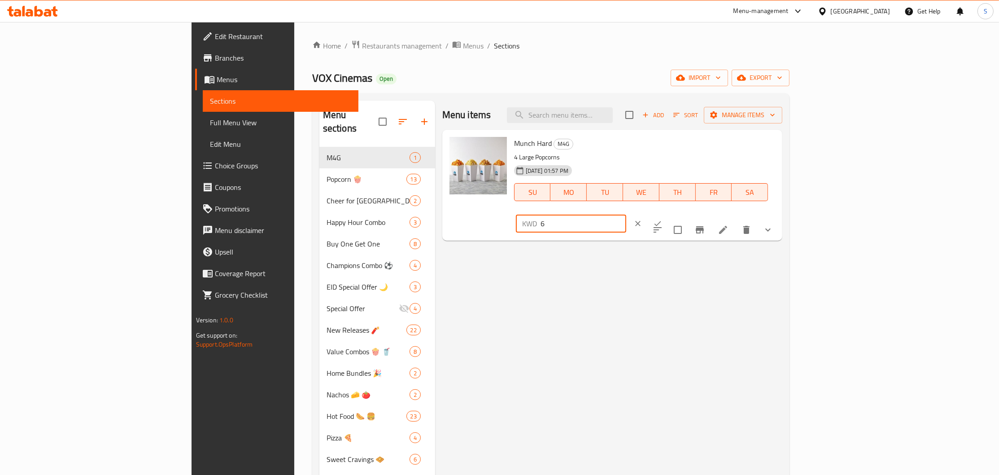
drag, startPoint x: 867, startPoint y: 146, endPoint x: 757, endPoint y: 145, distance: 110.4
click at [627, 215] on input "6" at bounding box center [584, 224] width 86 height 18
type input "8"
click at [668, 214] on button "ok" at bounding box center [658, 224] width 20 height 20
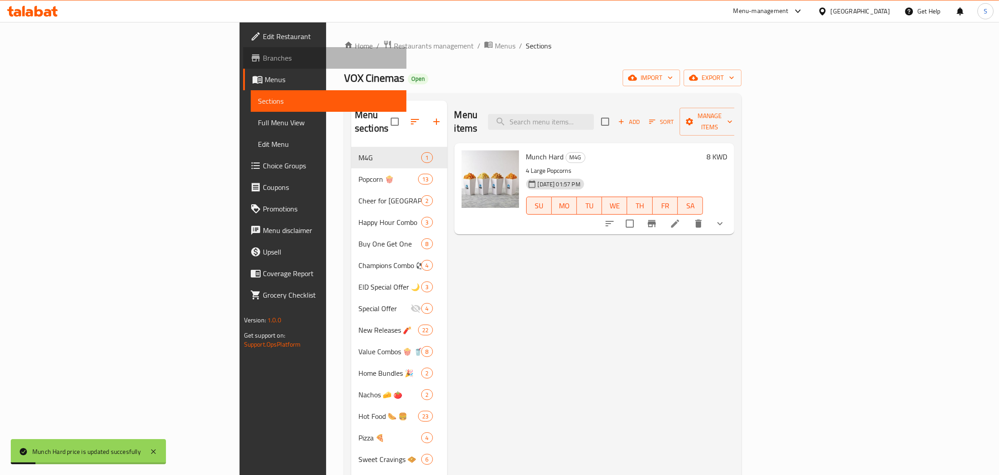
click at [263, 57] on span "Branches" at bounding box center [331, 58] width 136 height 11
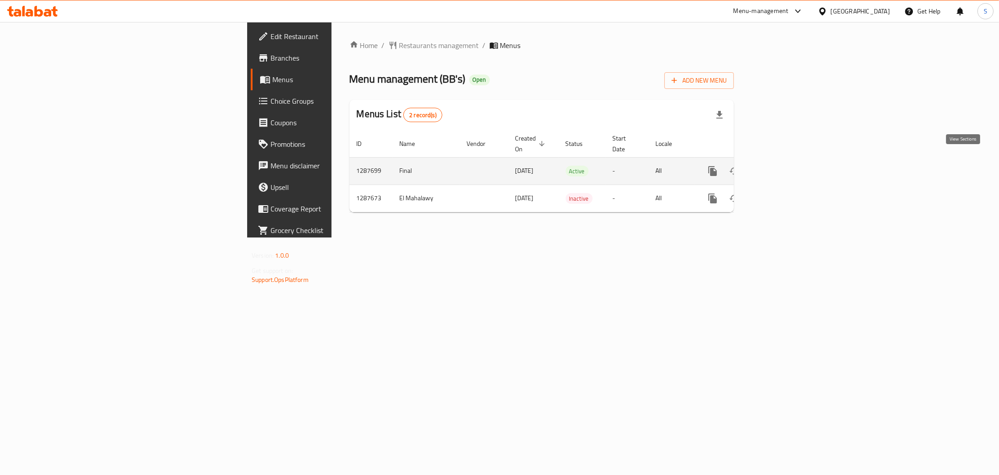
click at [783, 166] on icon "enhanced table" at bounding box center [777, 171] width 11 height 11
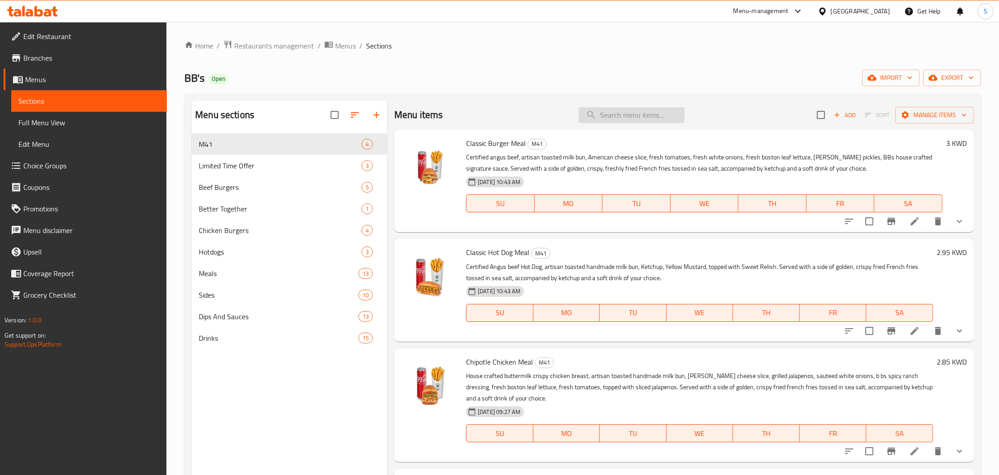
click at [647, 115] on input "search" at bounding box center [632, 115] width 106 height 16
type input "BETTER"
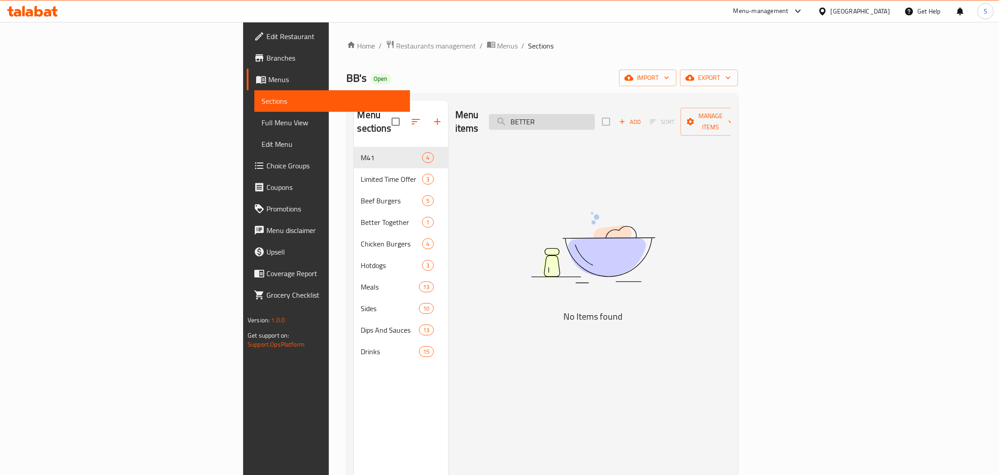
drag, startPoint x: 652, startPoint y: 118, endPoint x: 387, endPoint y: 148, distance: 266.9
click at [489, 130] on input "BETTER" at bounding box center [542, 122] width 106 height 16
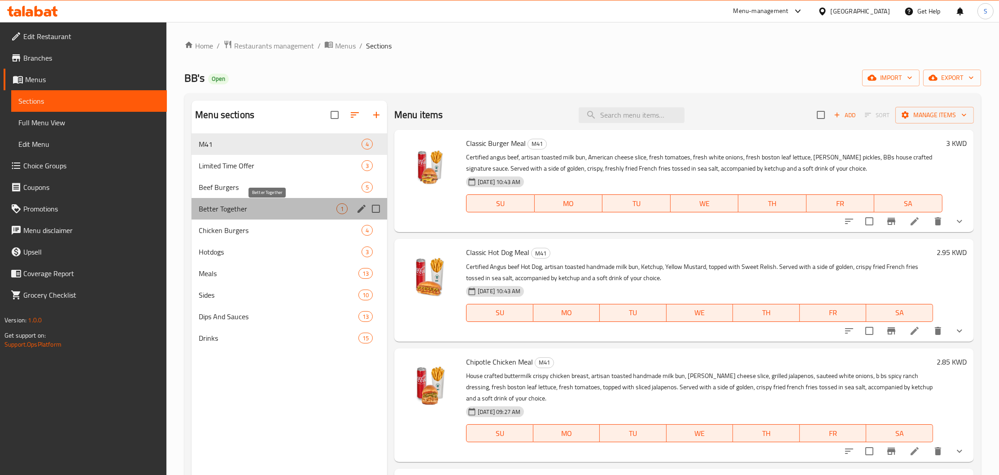
click at [278, 207] on span "Better Together" at bounding box center [268, 208] width 138 height 11
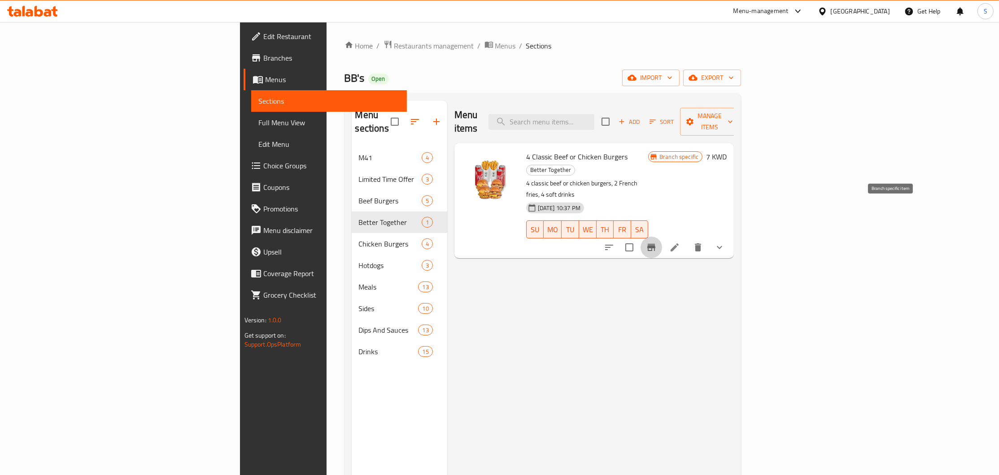
click at [656, 244] on icon "Branch-specific-item" at bounding box center [652, 247] width 8 height 7
click at [662, 236] on button "Branch-specific-item" at bounding box center [652, 247] width 22 height 22
drag, startPoint x: 468, startPoint y: 145, endPoint x: 566, endPoint y: 145, distance: 98.3
click at [566, 150] on span "4 Classic Beef or Chicken Burgers" at bounding box center [576, 156] width 101 height 13
copy span "4 Classic Beef or Chicken Burgers"
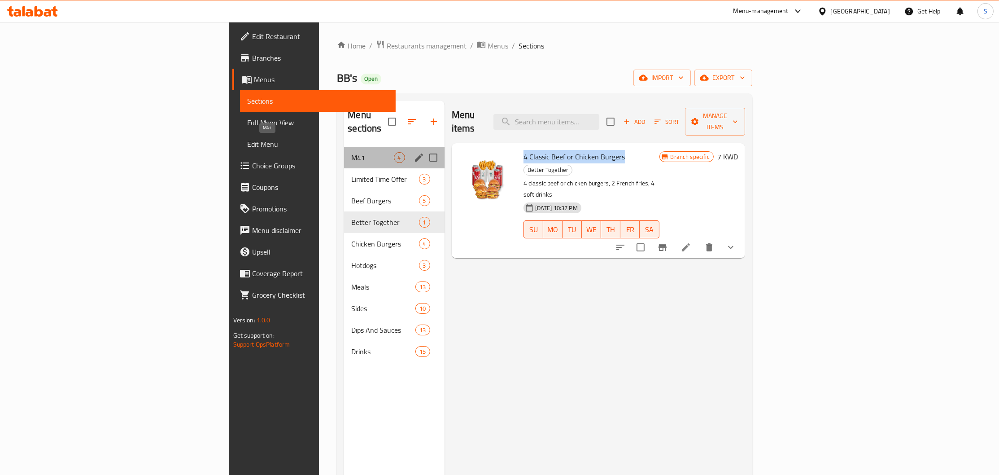
click at [351, 152] on span "M41" at bounding box center [372, 157] width 42 height 11
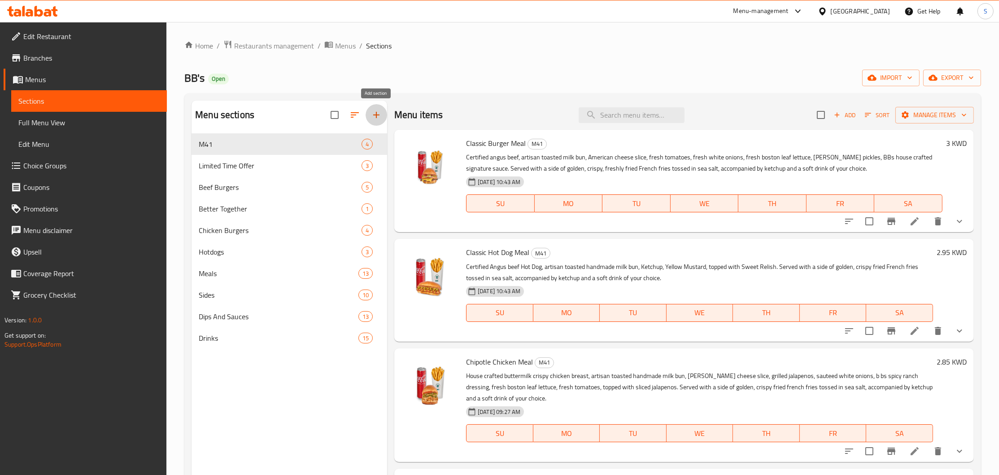
click at [374, 116] on icon "button" at bounding box center [376, 114] width 11 height 11
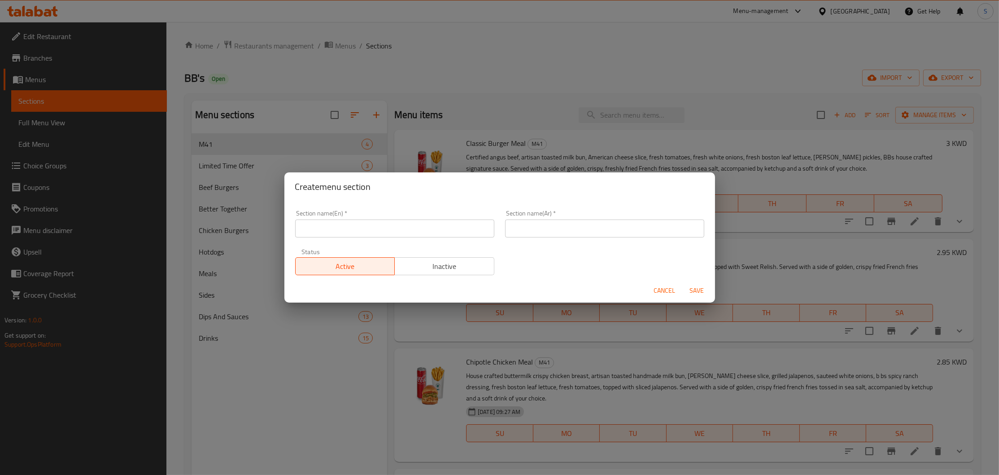
click at [577, 226] on input "text" at bounding box center [604, 228] width 199 height 18
paste input "وجبة للمجموعات"
type input "وجبة للمجموعات"
click at [423, 227] on input "text" at bounding box center [394, 228] width 199 height 18
type input "M4G"
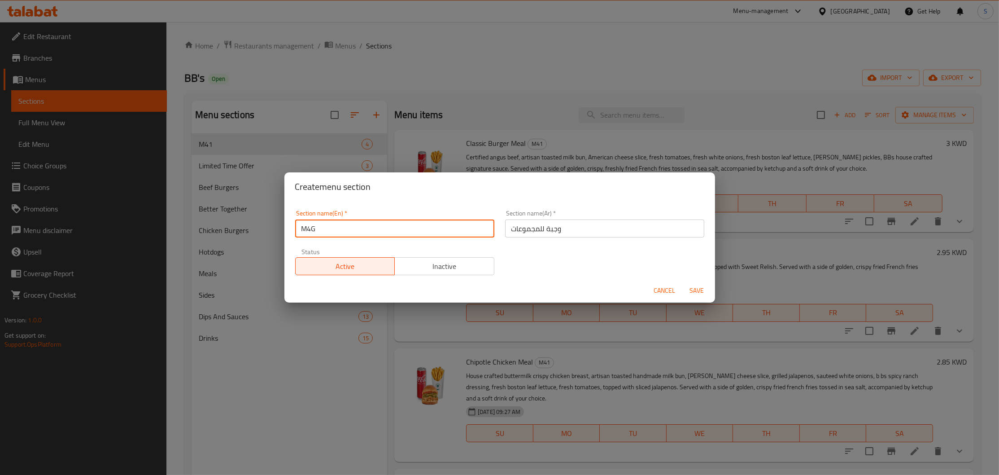
click at [690, 299] on div "Cancel Save" at bounding box center [500, 291] width 431 height 24
click at [693, 291] on span "Save" at bounding box center [698, 290] width 22 height 11
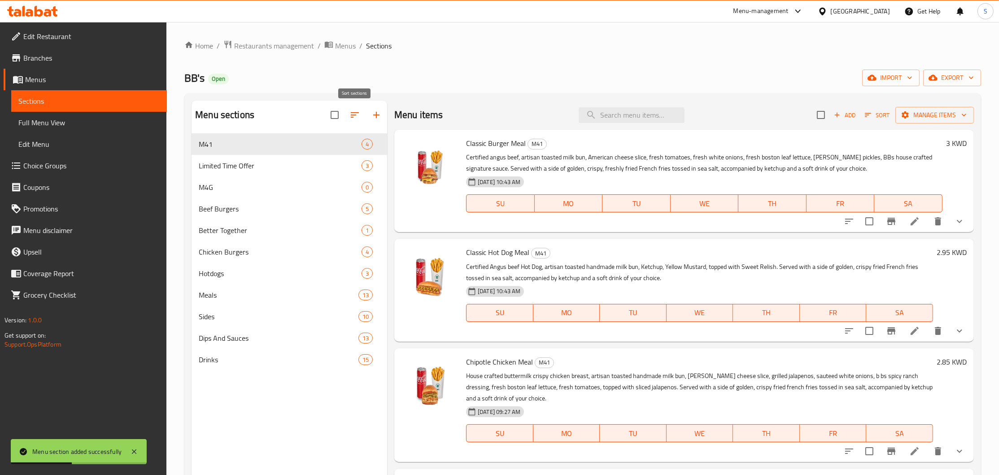
click at [351, 114] on icon "button" at bounding box center [355, 114] width 11 height 11
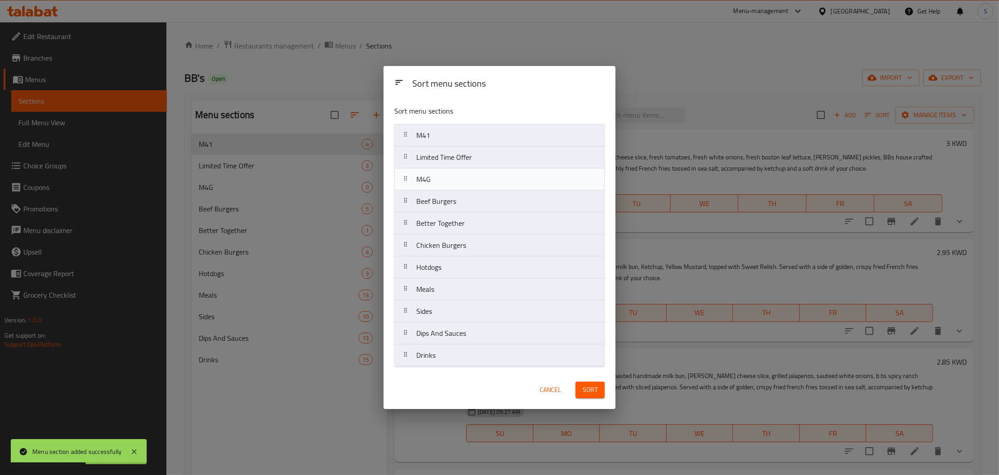
drag, startPoint x: 443, startPoint y: 184, endPoint x: 448, endPoint y: 148, distance: 36.2
click at [448, 149] on nav "M41 Limited Time Offer M4G Beef Burgers Better Together Chicken Burgers Hotdogs…" at bounding box center [499, 245] width 210 height 243
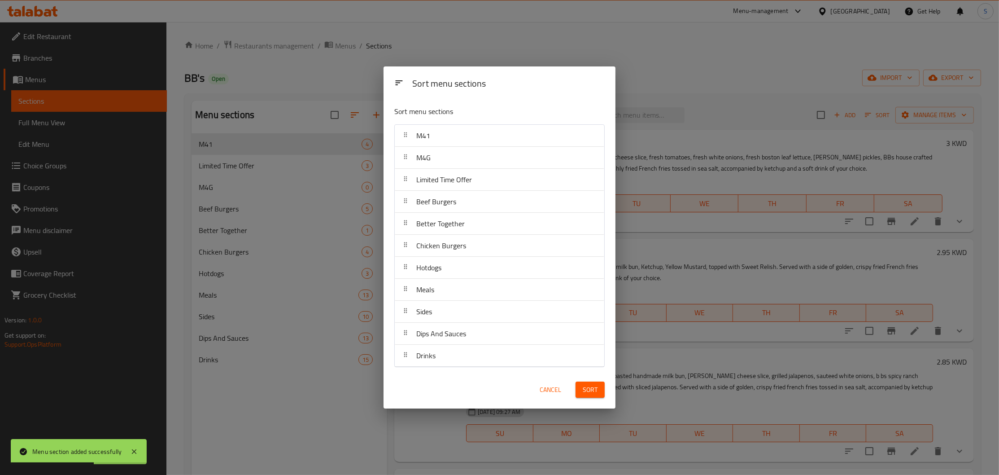
click at [596, 398] on button "Sort" at bounding box center [590, 389] width 29 height 17
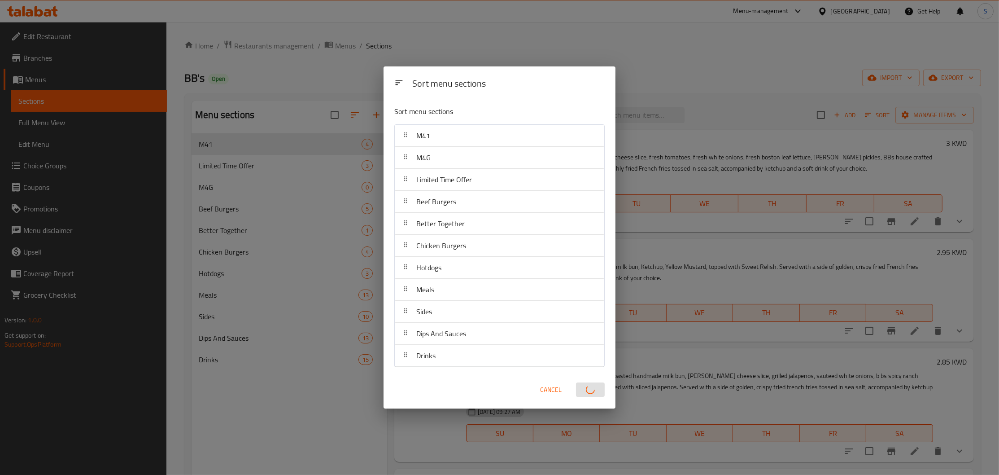
click at [479, 101] on div "Sort menu sections" at bounding box center [500, 113] width 218 height 29
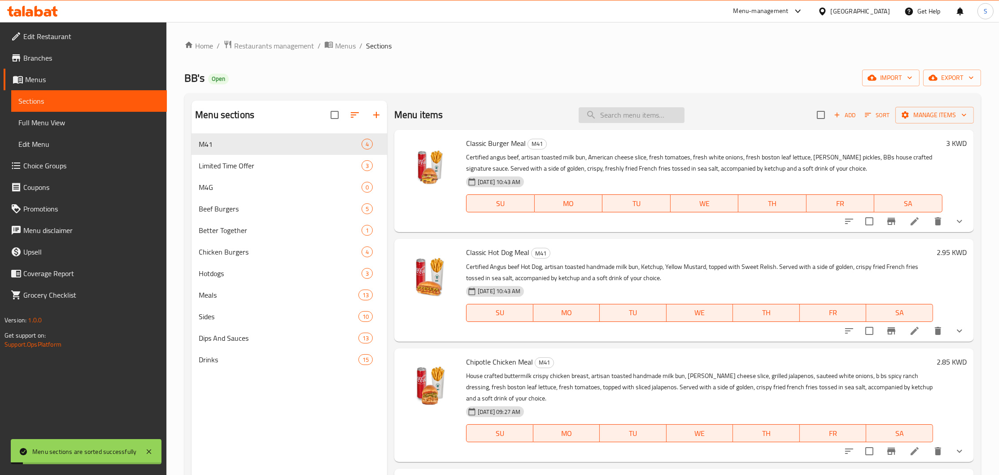
click at [640, 113] on input "search" at bounding box center [632, 115] width 106 height 16
paste input "4 classic beef"
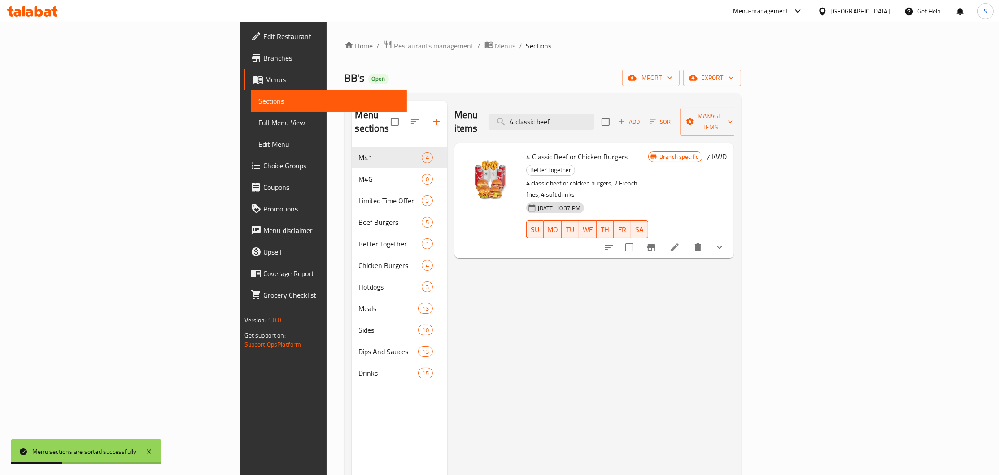
type input "4 classic beef"
click at [657, 242] on icon "Branch-specific-item" at bounding box center [651, 247] width 11 height 11
click at [727, 150] on h6 "7 KWD" at bounding box center [716, 156] width 21 height 13
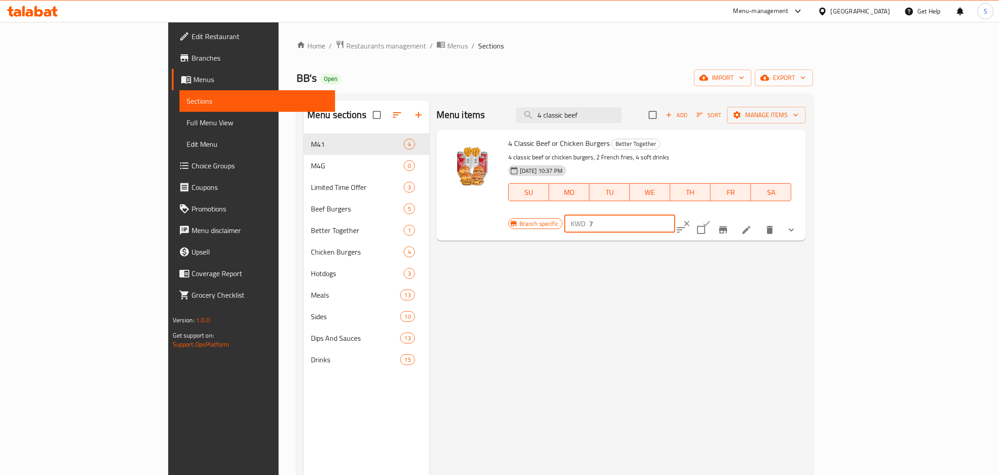
drag, startPoint x: 869, startPoint y: 149, endPoint x: 748, endPoint y: 161, distance: 121.3
click at [675, 215] on input "7" at bounding box center [632, 224] width 86 height 18
type input "8"
click at [717, 214] on button "ok" at bounding box center [707, 224] width 20 height 20
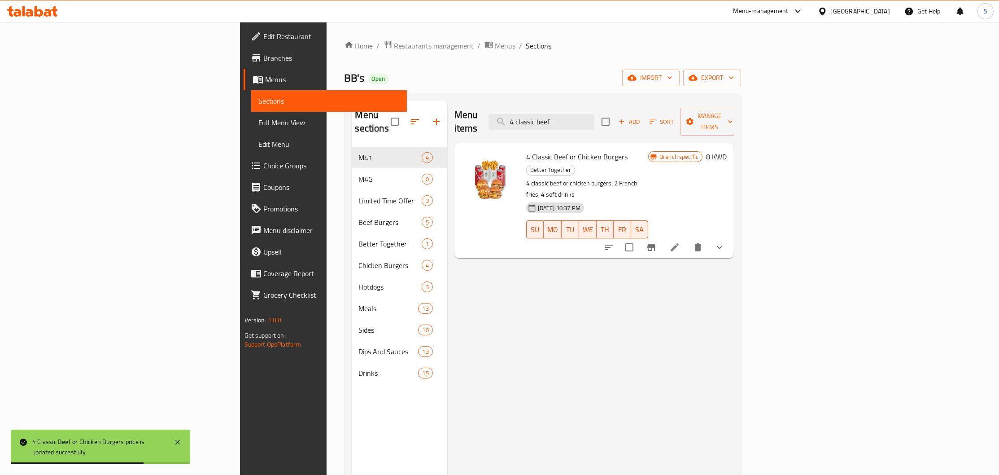
click at [648, 178] on p "4 classic beef or chicken burgers, 2 French fries, 4 soft drinks" at bounding box center [587, 189] width 122 height 22
click at [733, 115] on span "Manage items" at bounding box center [710, 121] width 46 height 22
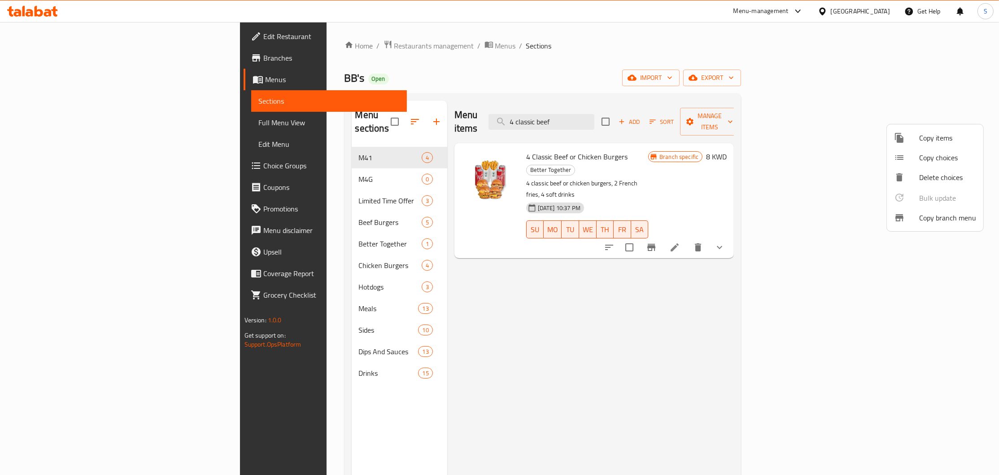
click at [946, 141] on span "Copy items" at bounding box center [948, 137] width 57 height 11
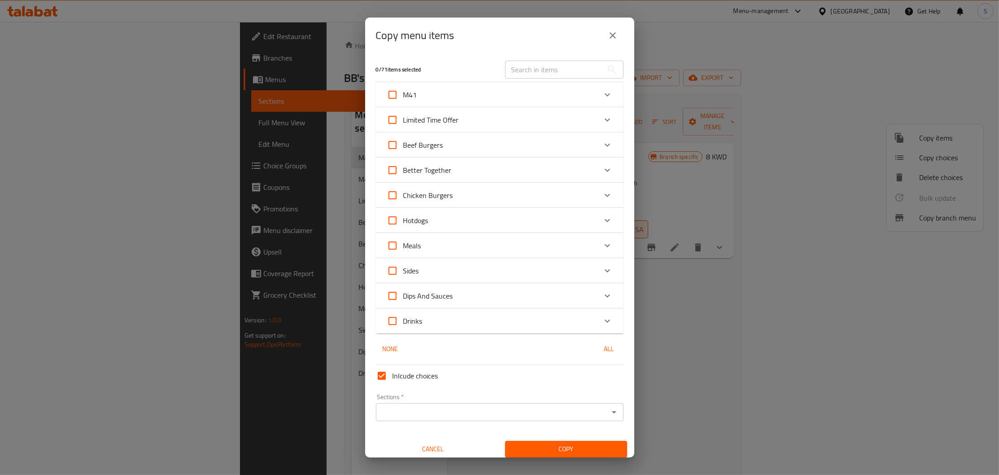
click at [482, 169] on div "Better Together" at bounding box center [492, 170] width 210 height 22
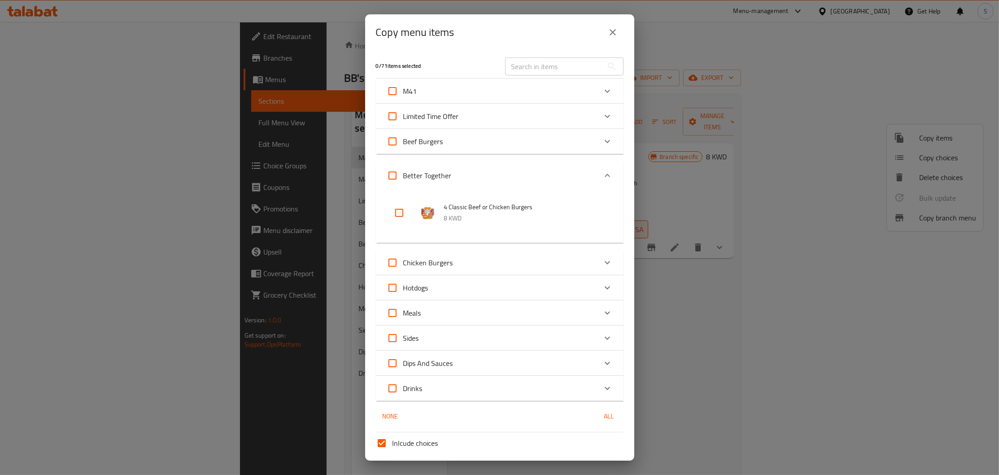
click at [398, 217] on input "checkbox" at bounding box center [400, 213] width 22 height 22
checkbox input "true"
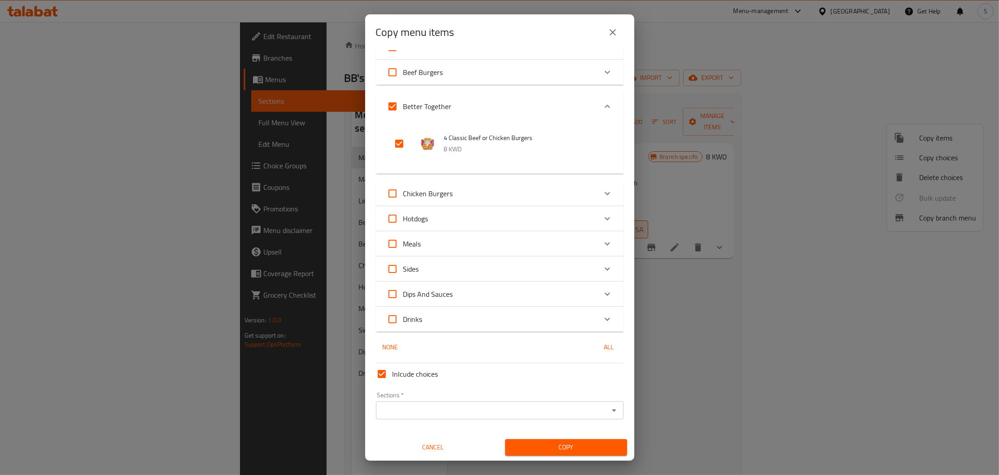
click at [414, 417] on div "Sections *" at bounding box center [500, 410] width 248 height 18
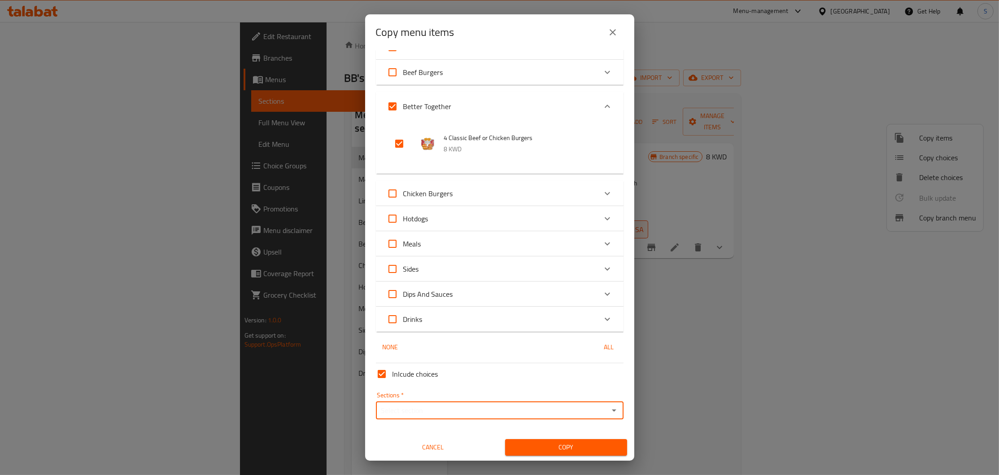
click at [430, 406] on input "Sections   *" at bounding box center [493, 410] width 228 height 13
click at [415, 242] on li "M4G" at bounding box center [500, 242] width 248 height 16
type input "M4G"
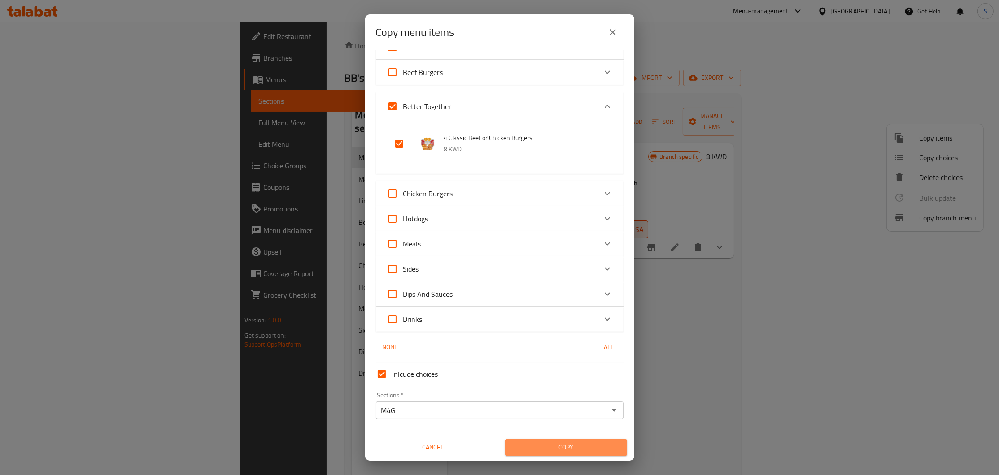
click at [569, 450] on span "Copy" at bounding box center [566, 447] width 108 height 11
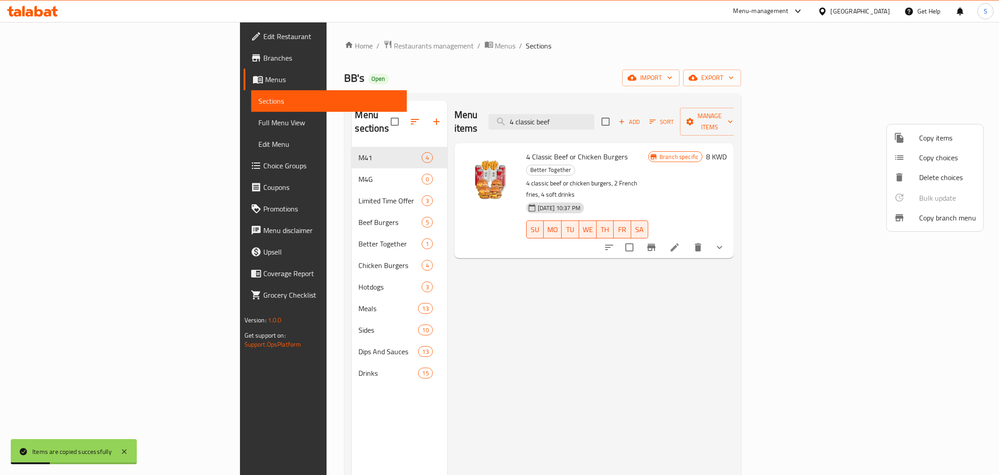
click at [301, 173] on div at bounding box center [499, 237] width 999 height 475
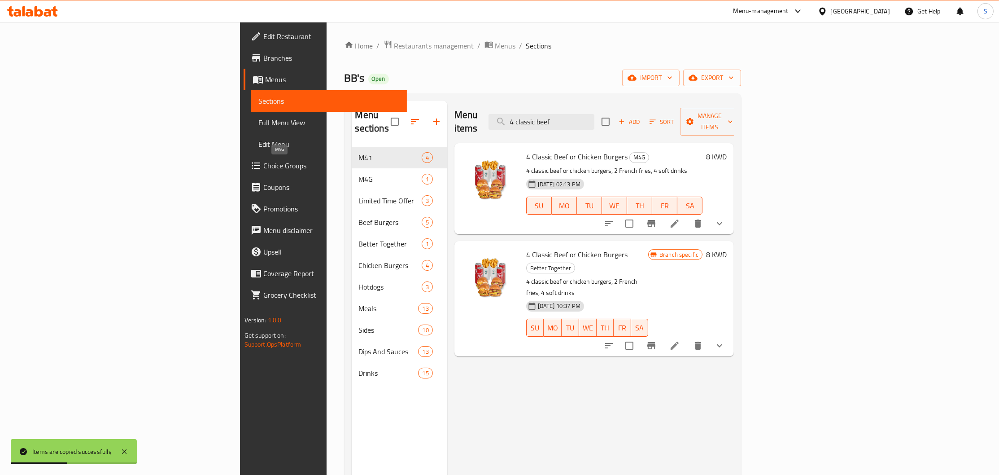
click at [359, 174] on span "M4G" at bounding box center [390, 179] width 63 height 11
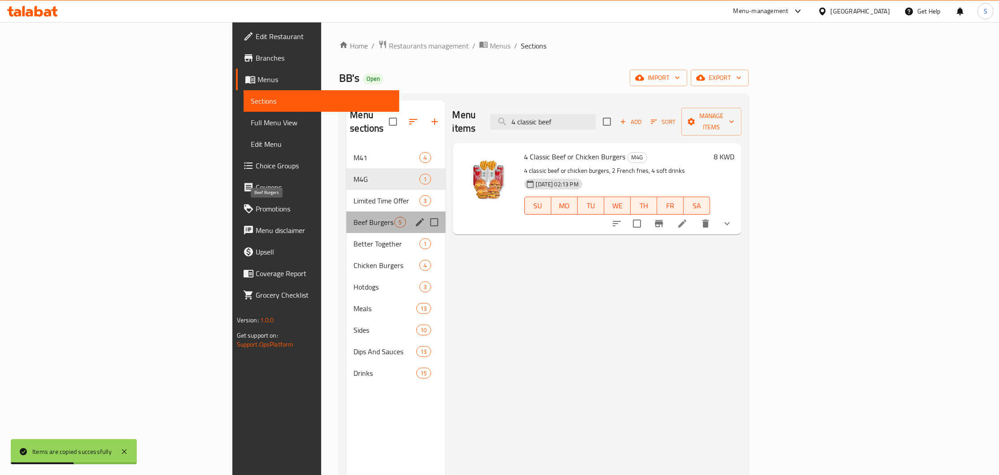
click at [354, 217] on span "Beef Burgers" at bounding box center [374, 222] width 41 height 11
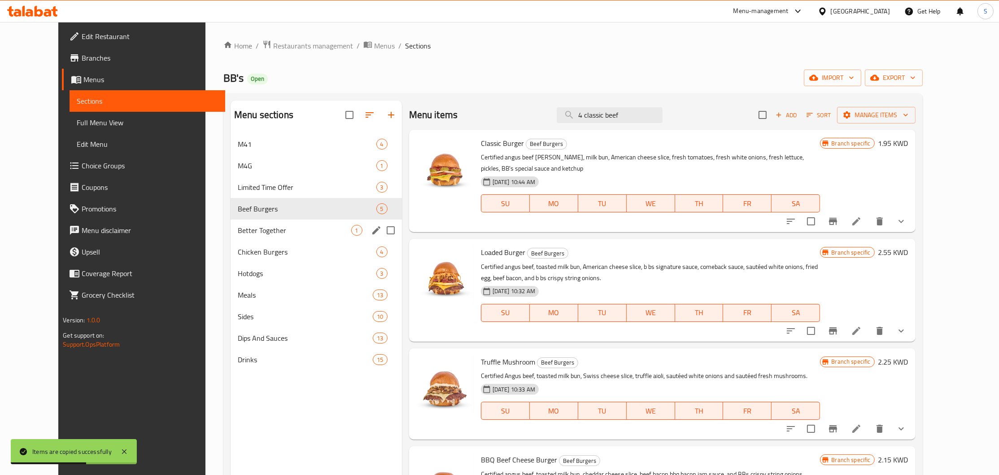
click at [259, 230] on span "Better Together" at bounding box center [295, 230] width 114 height 11
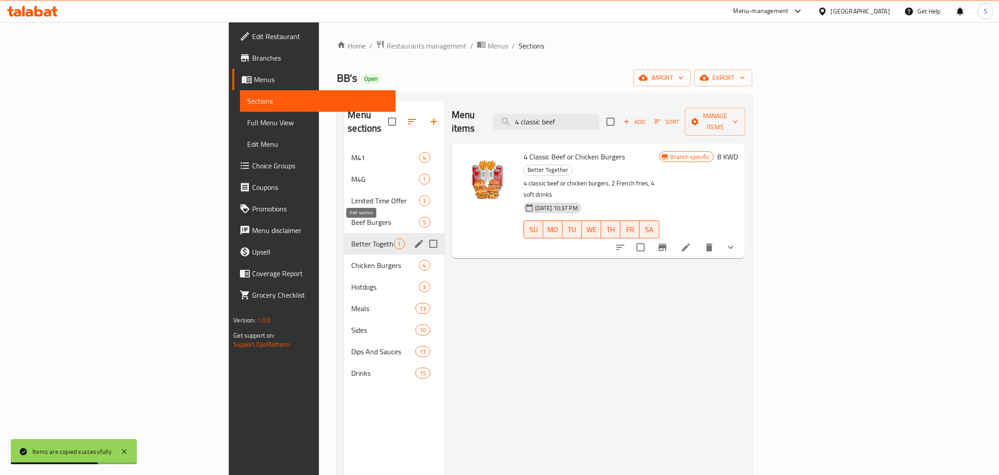
click at [414, 238] on icon "edit" at bounding box center [419, 243] width 11 height 11
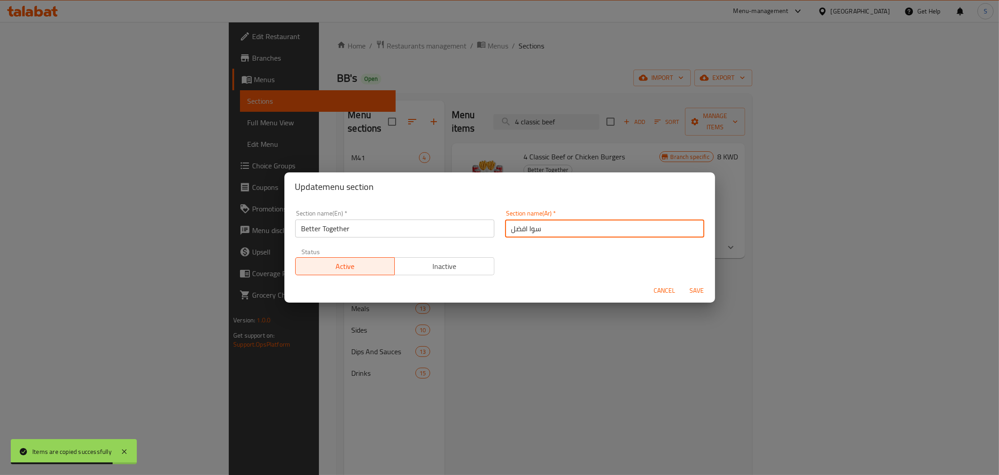
click at [569, 231] on input "سوا افضل" at bounding box center [604, 228] width 199 height 18
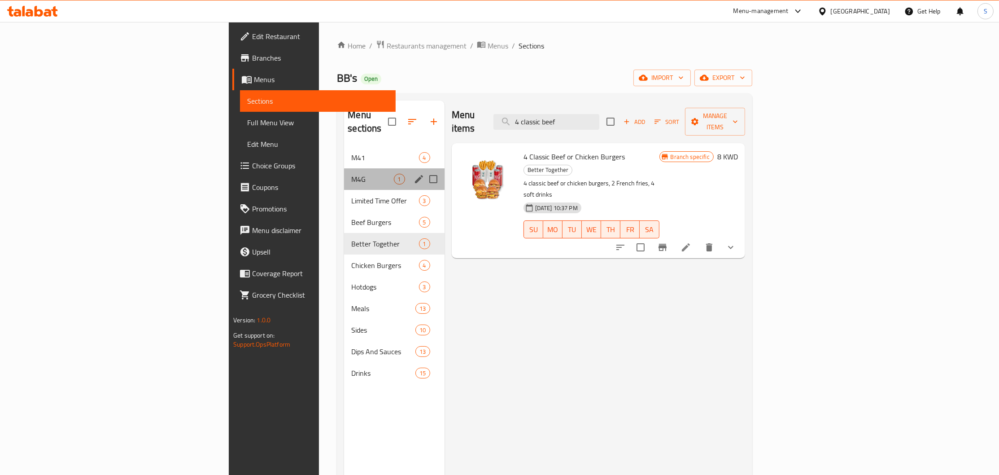
click at [344, 168] on div "M4G 1" at bounding box center [394, 179] width 100 height 22
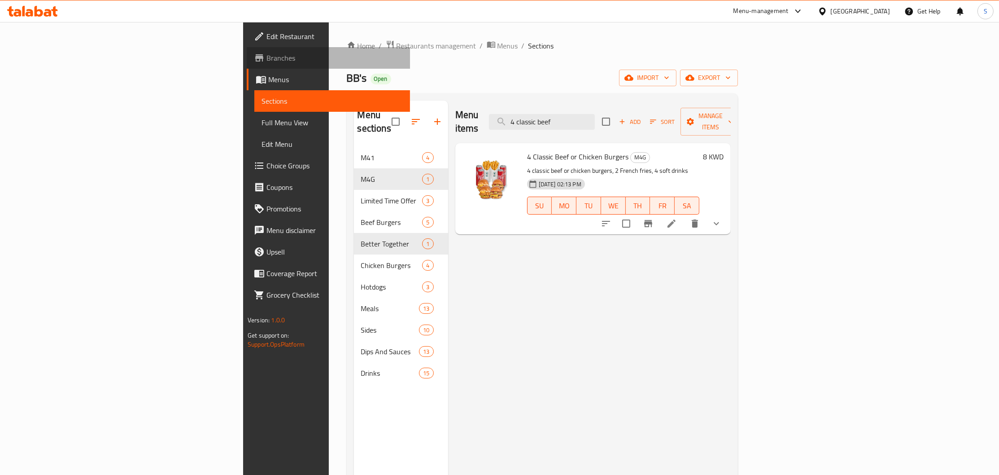
click at [267, 60] on span "Branches" at bounding box center [335, 58] width 136 height 11
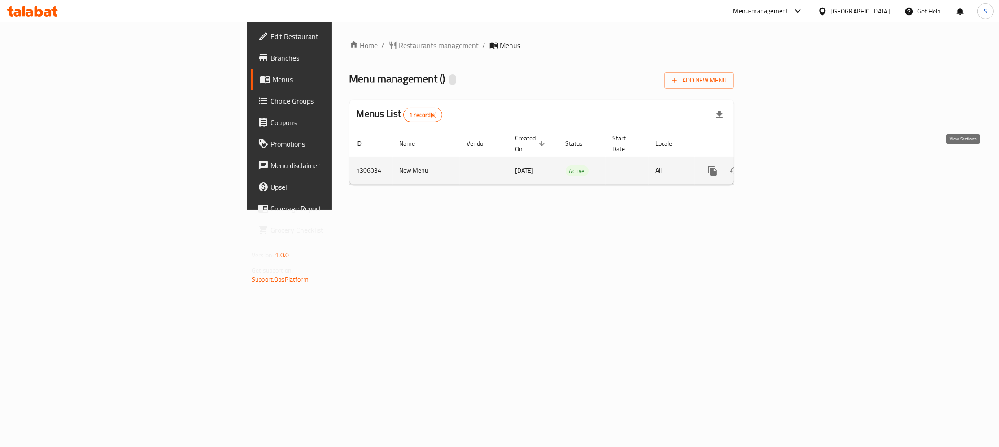
click at [782, 167] on icon "enhanced table" at bounding box center [778, 171] width 8 height 8
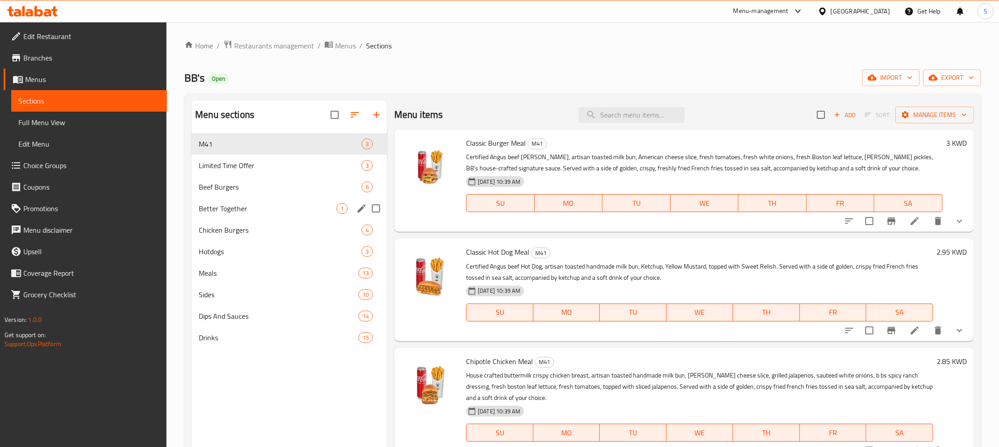
click at [285, 206] on span "Better Together" at bounding box center [268, 208] width 138 height 11
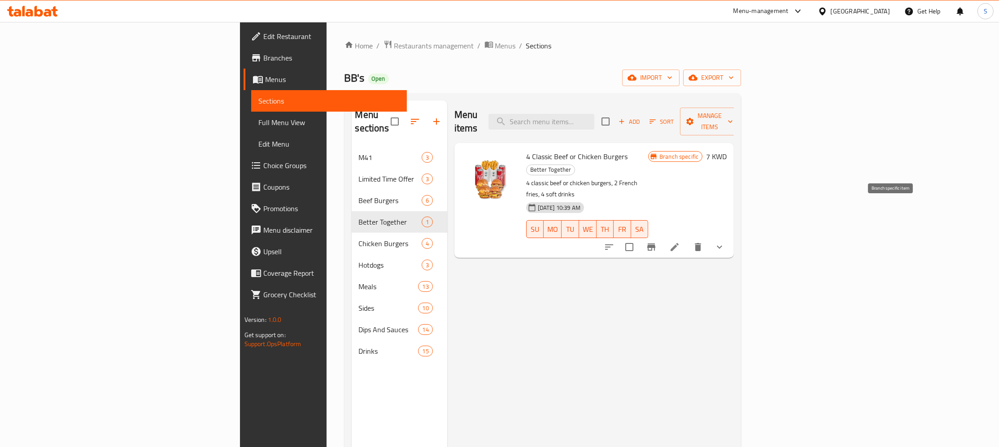
click at [656, 244] on icon "Branch-specific-item" at bounding box center [652, 247] width 8 height 7
click at [727, 150] on h6 "7 KWD" at bounding box center [716, 156] width 21 height 13
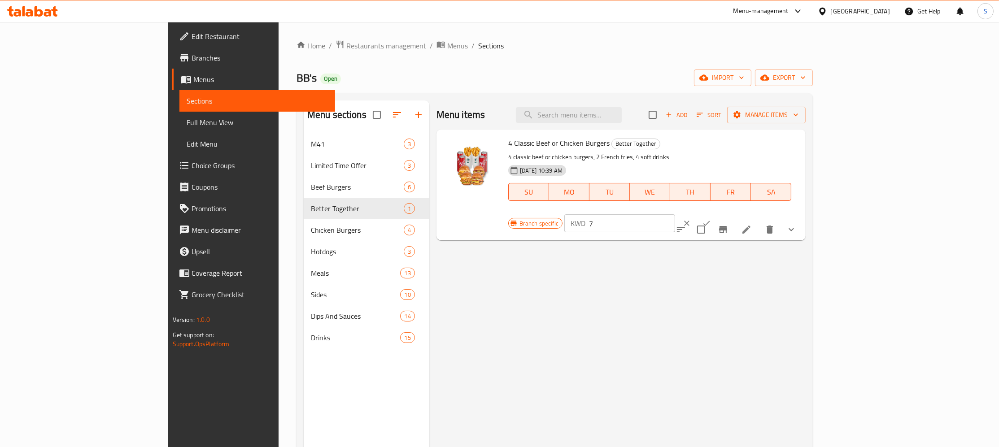
drag, startPoint x: 799, startPoint y: 150, endPoint x: 778, endPoint y: 153, distance: 21.7
click at [675, 215] on input "7" at bounding box center [632, 224] width 86 height 18
type input "8"
click at [711, 219] on icon "ok" at bounding box center [706, 223] width 9 height 9
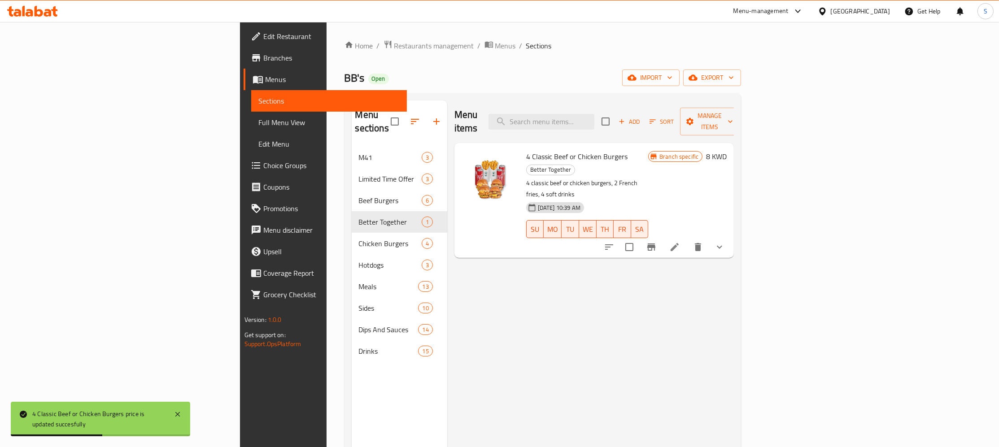
click at [423, 87] on div "Home / Restaurants management / Menus / Sections BB's Open import export Menu s…" at bounding box center [543, 297] width 397 height 515
click at [431, 118] on icon "button" at bounding box center [436, 121] width 11 height 11
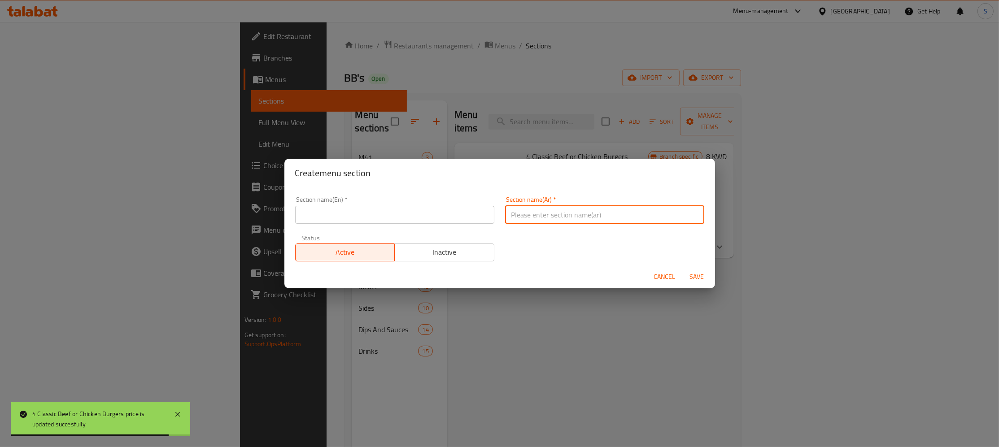
drag, startPoint x: 598, startPoint y: 216, endPoint x: 511, endPoint y: 219, distance: 86.6
click at [597, 218] on input "text" at bounding box center [604, 215] width 199 height 18
paste input "وجبة للمجموعات"
type input "وجبة للمجموعات"
click at [401, 224] on div "Section name(En)   * Section name(En) *" at bounding box center [395, 210] width 210 height 38
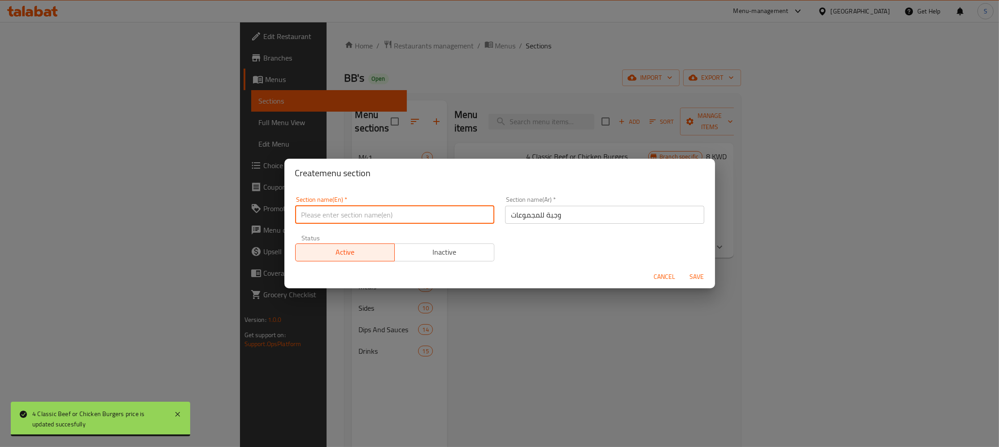
click at [398, 216] on input "text" at bounding box center [394, 215] width 199 height 18
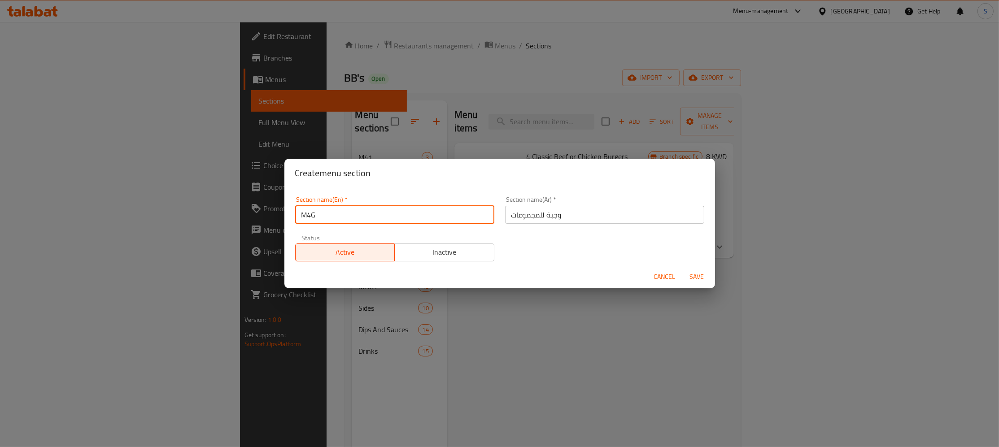
type input "M4G"
click at [697, 278] on span "Save" at bounding box center [698, 276] width 22 height 11
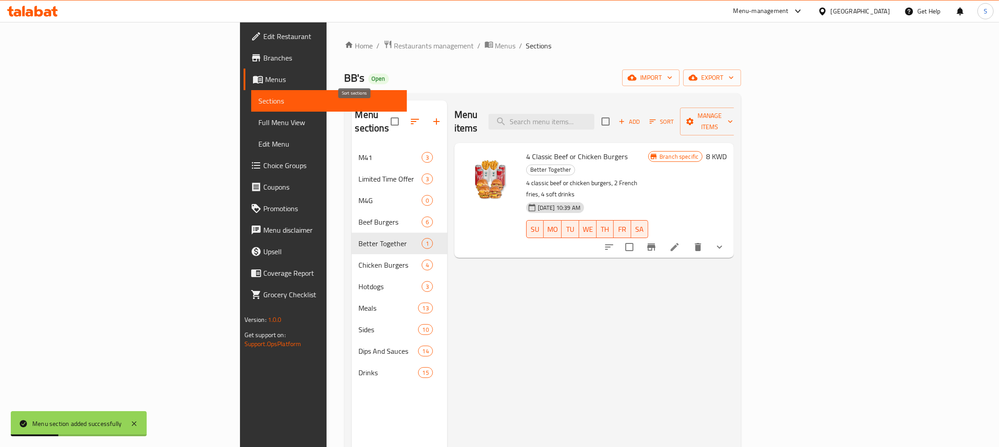
click at [410, 116] on icon "button" at bounding box center [415, 121] width 11 height 11
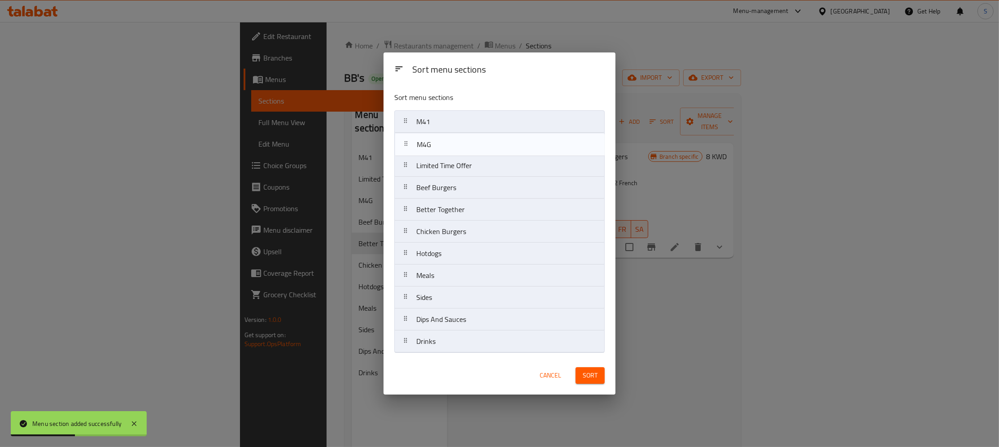
drag, startPoint x: 453, startPoint y: 171, endPoint x: 453, endPoint y: 144, distance: 27.8
click at [453, 144] on nav "M41 Limited Time Offer M4G Beef Burgers Better Together Chicken Burgers Hotdogs…" at bounding box center [499, 231] width 210 height 243
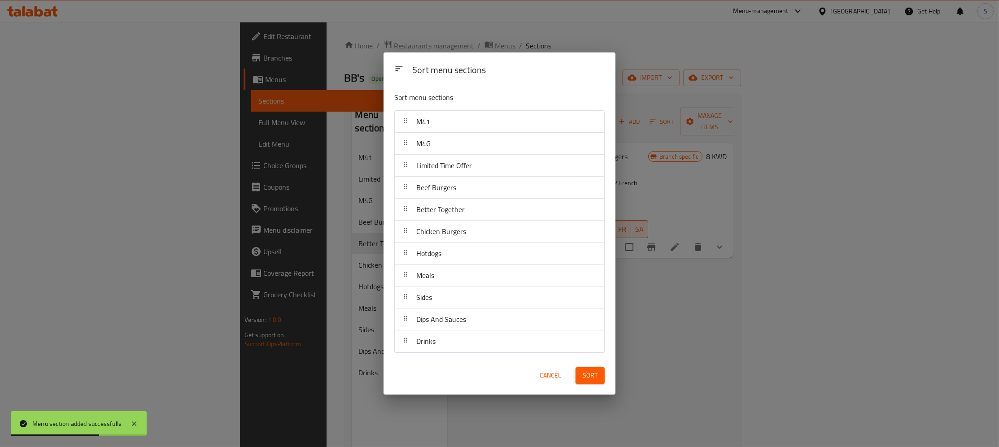
click at [596, 378] on span "Sort" at bounding box center [590, 375] width 15 height 11
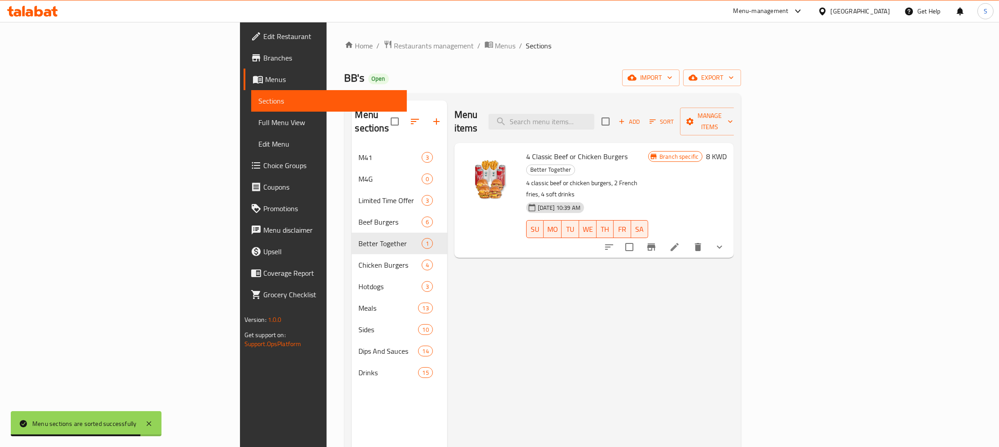
click at [640, 289] on div "Menu items Add Sort Manage items 4 Classic Beef or Chicken Burgers Better Toget…" at bounding box center [590, 324] width 287 height 447
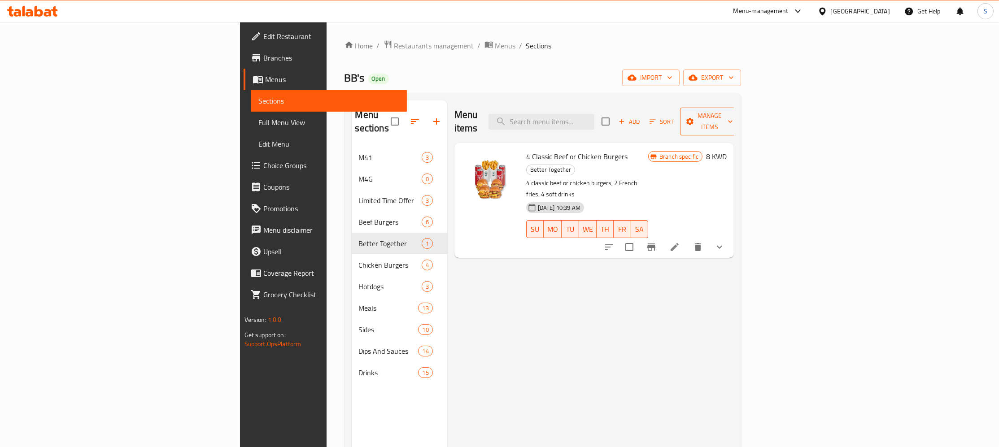
click at [733, 114] on span "Manage items" at bounding box center [710, 121] width 46 height 22
click at [947, 142] on span "Copy items" at bounding box center [948, 137] width 57 height 11
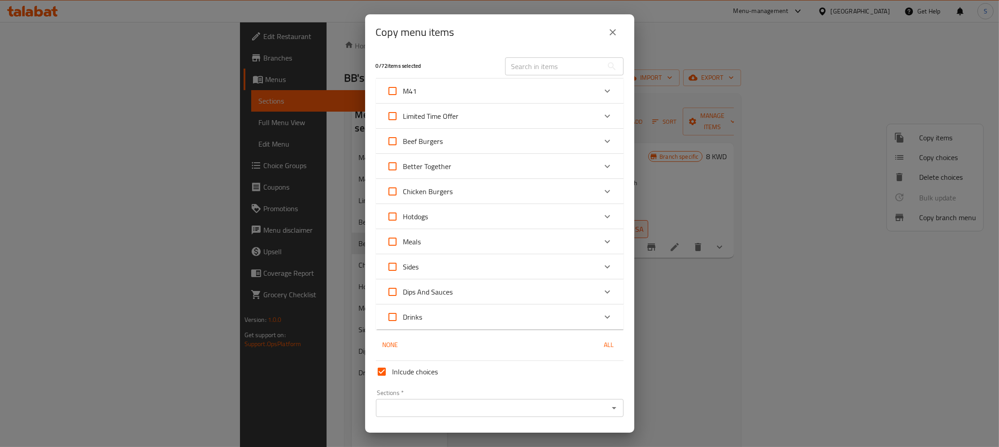
click at [539, 119] on div "Limited Time Offer" at bounding box center [492, 116] width 210 height 22
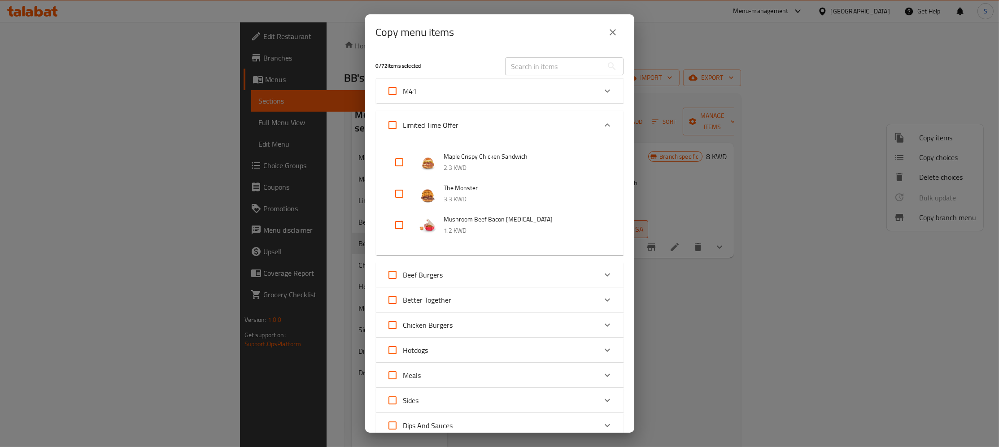
click at [512, 113] on div "Limited Time Offer" at bounding box center [500, 125] width 248 height 29
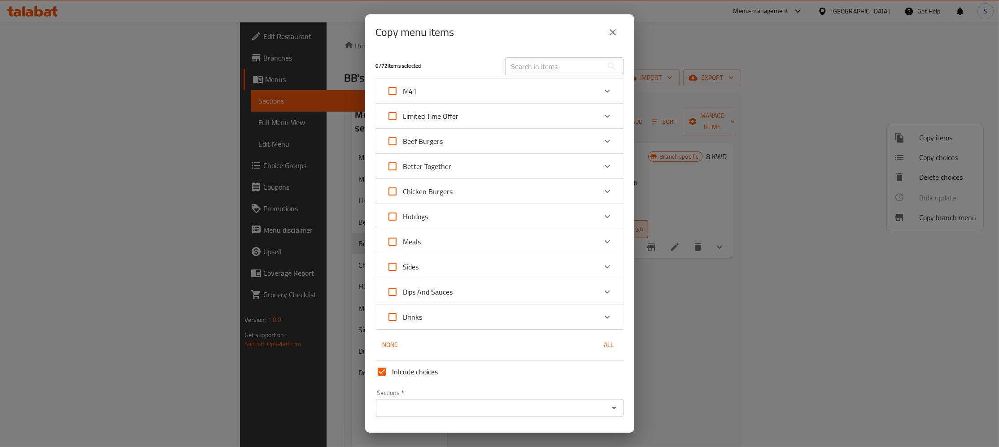
click at [485, 169] on div "Better Together" at bounding box center [492, 167] width 210 height 22
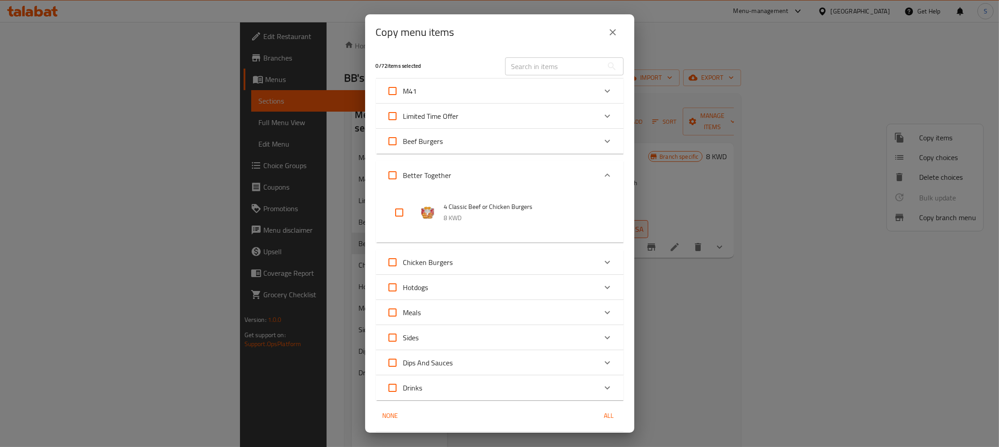
click at [402, 215] on input "checkbox" at bounding box center [400, 213] width 22 height 22
checkbox input "true"
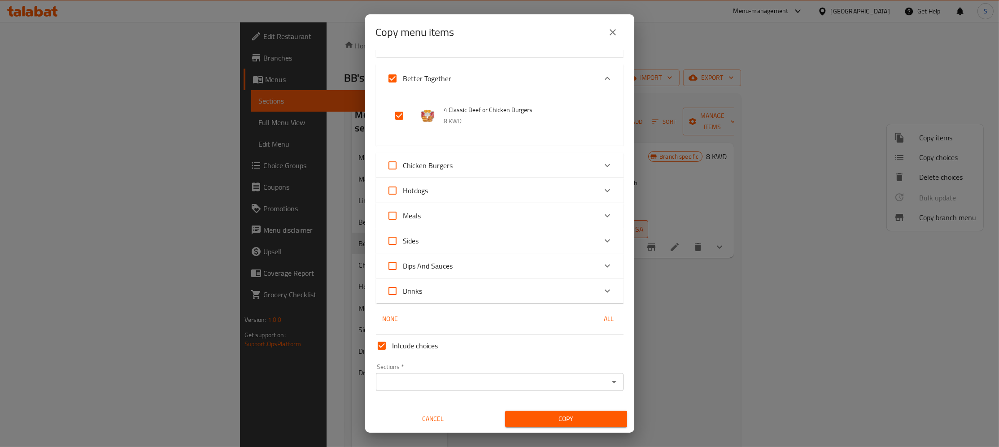
click at [433, 390] on div "Sections *" at bounding box center [500, 382] width 248 height 18
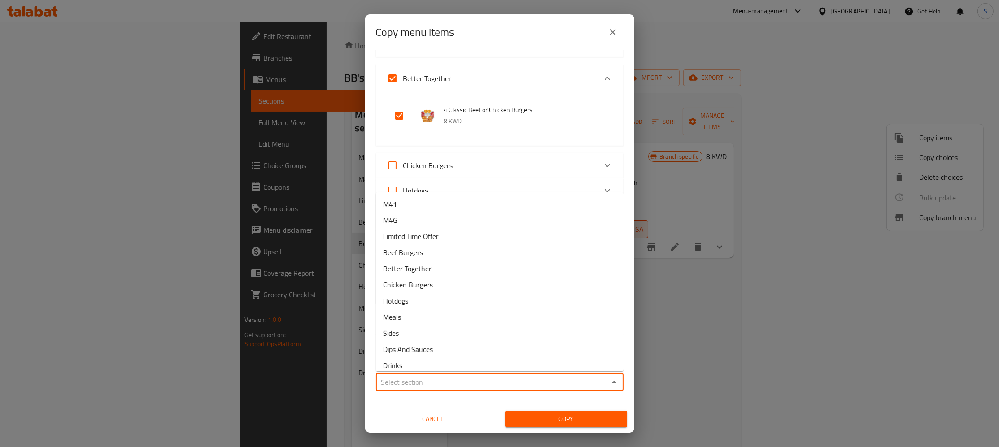
click at [412, 380] on input "Sections   *" at bounding box center [493, 382] width 228 height 13
click at [413, 220] on li "M4G" at bounding box center [500, 220] width 248 height 16
type input "M4G"
click at [572, 418] on span "Copy" at bounding box center [566, 419] width 108 height 11
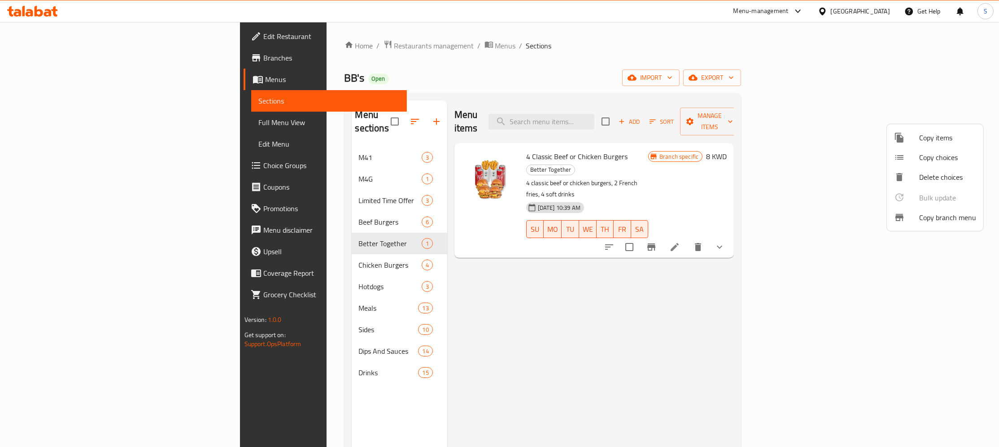
click at [267, 171] on div at bounding box center [499, 223] width 999 height 447
click at [359, 174] on span "M4G" at bounding box center [390, 179] width 63 height 11
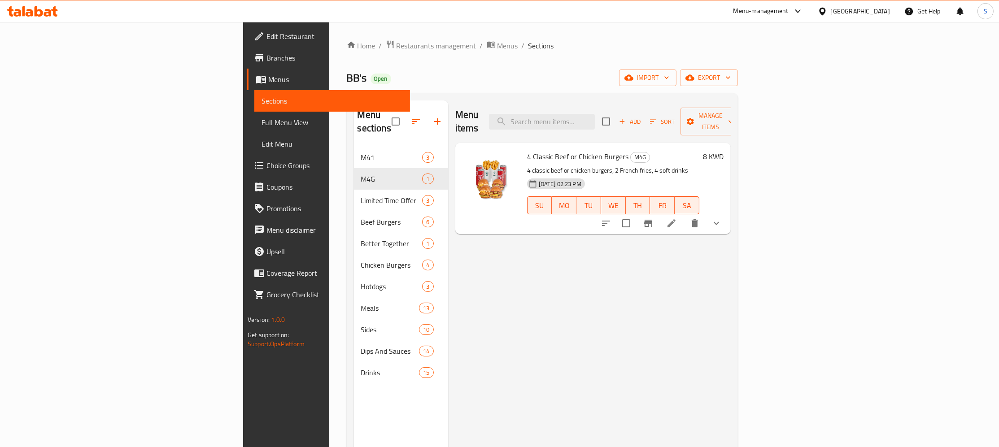
drag, startPoint x: 645, startPoint y: 151, endPoint x: 740, endPoint y: 162, distance: 94.9
click at [646, 151] on div "4 Classic Beef or Chicken Burgers M4G 4 classic beef or chicken burgers, 2 Fren…" at bounding box center [614, 189] width 180 height 84
click at [722, 218] on icon "show more" at bounding box center [716, 223] width 11 height 11
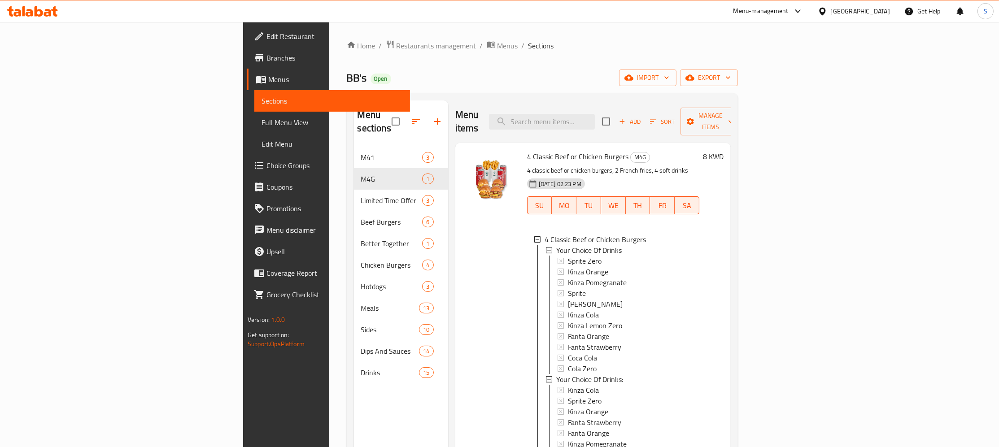
click at [692, 150] on h6 "4 Classic Beef or Chicken Burgers M4G" at bounding box center [613, 156] width 172 height 13
click at [267, 57] on span "Branches" at bounding box center [335, 58] width 136 height 11
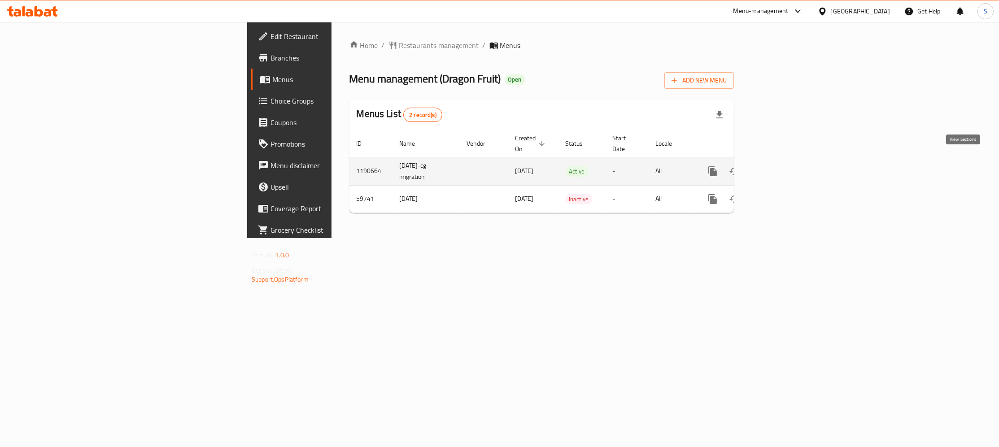
click at [783, 166] on icon "enhanced table" at bounding box center [777, 171] width 11 height 11
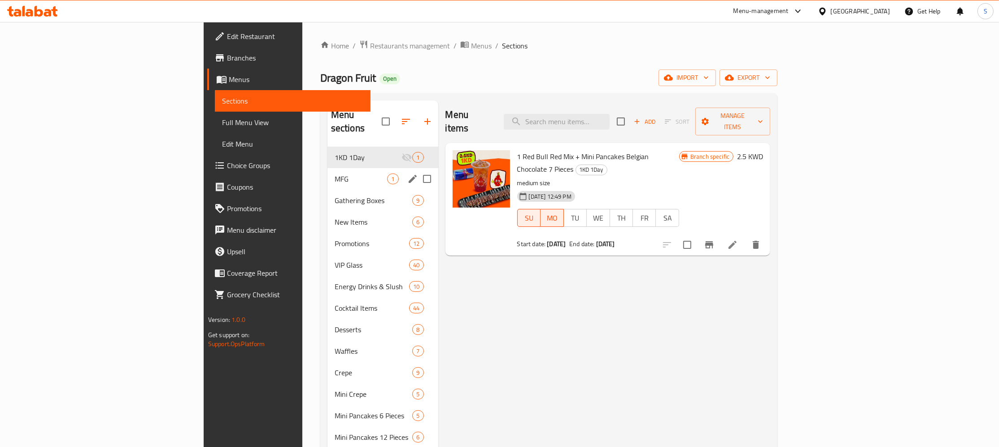
click at [328, 172] on div "MFG 1" at bounding box center [383, 179] width 111 height 22
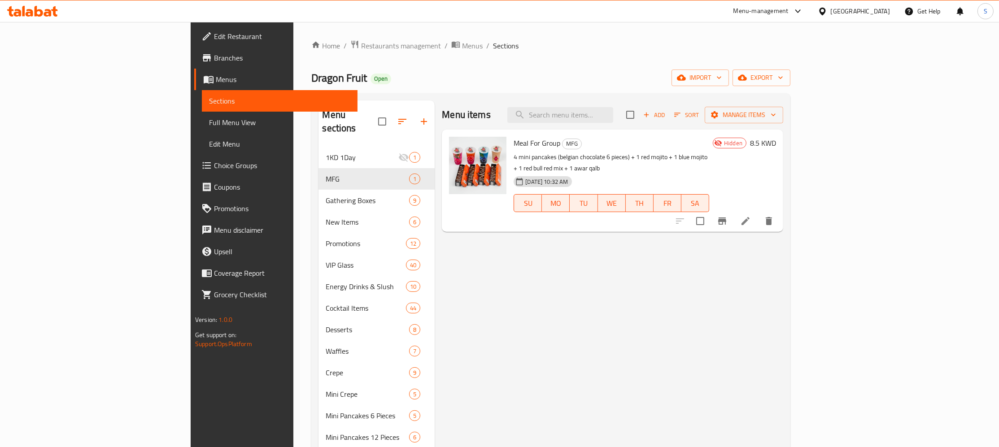
click at [214, 57] on span "Branches" at bounding box center [282, 58] width 136 height 11
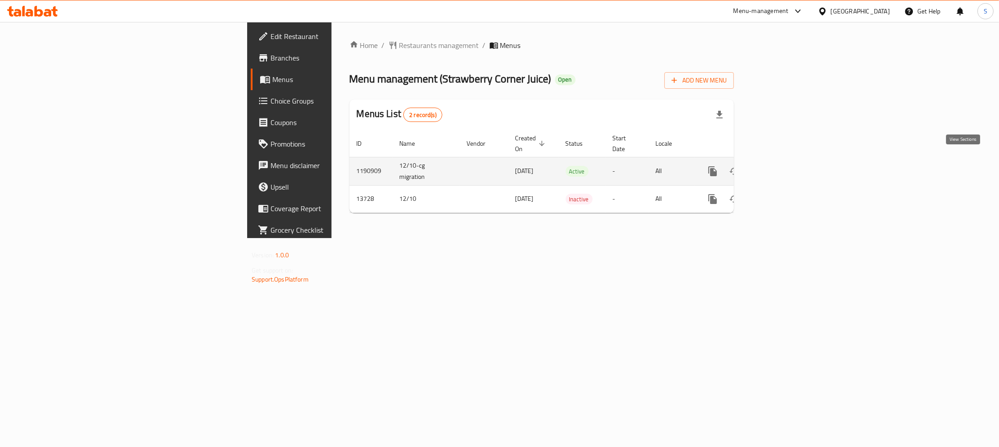
click at [783, 166] on icon "enhanced table" at bounding box center [777, 171] width 11 height 11
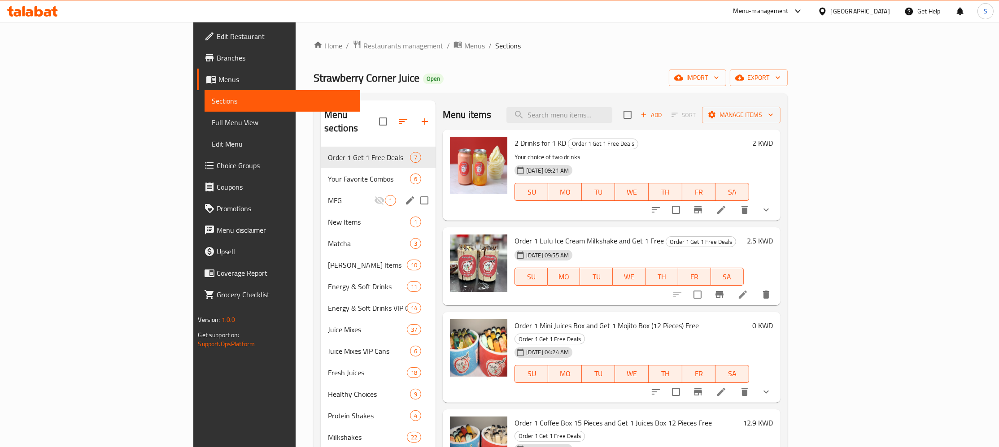
click at [328, 195] on span "MFG" at bounding box center [351, 200] width 46 height 11
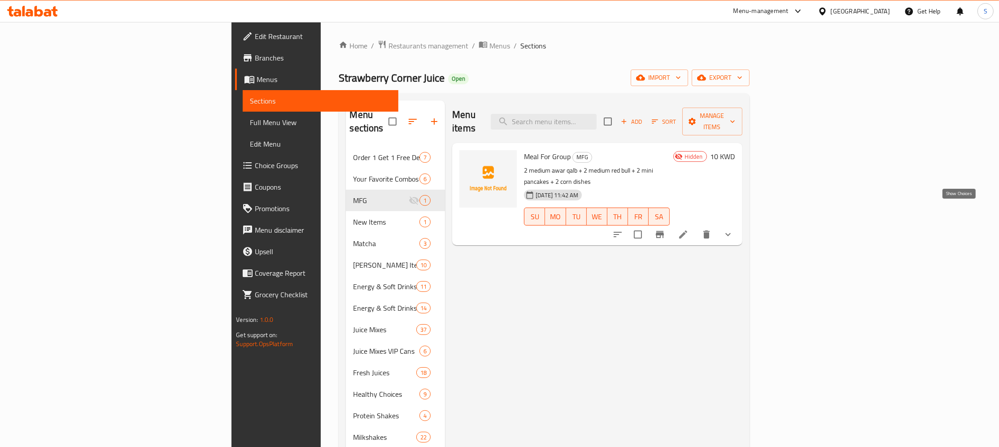
click at [734, 229] on icon "show more" at bounding box center [728, 234] width 11 height 11
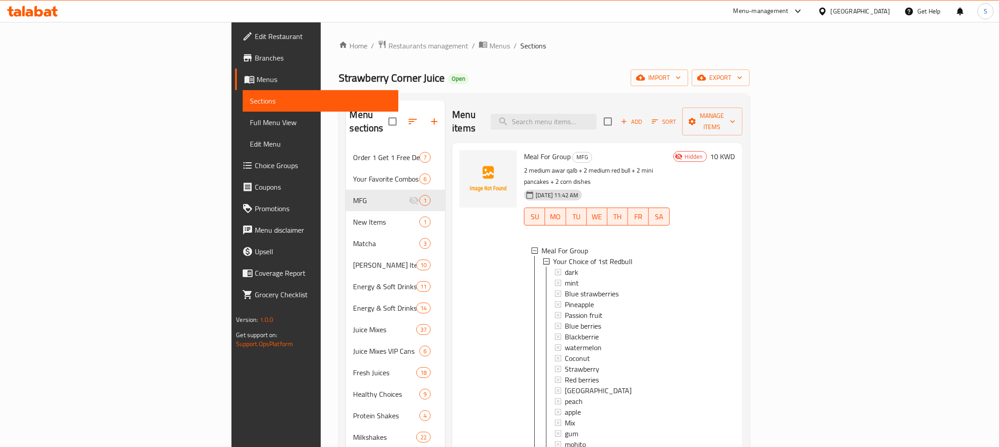
click at [670, 150] on h6 "Meal For Group MFG" at bounding box center [596, 156] width 145 height 13
click at [635, 150] on h6 "Meal For Group MFG" at bounding box center [596, 156] width 145 height 13
click at [407, 117] on icon "button" at bounding box center [412, 121] width 11 height 11
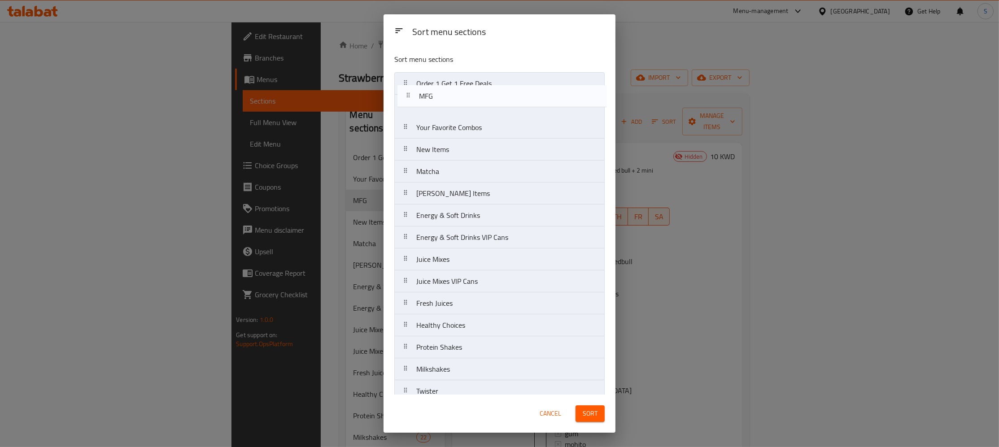
drag, startPoint x: 450, startPoint y: 131, endPoint x: 453, endPoint y: 84, distance: 46.8
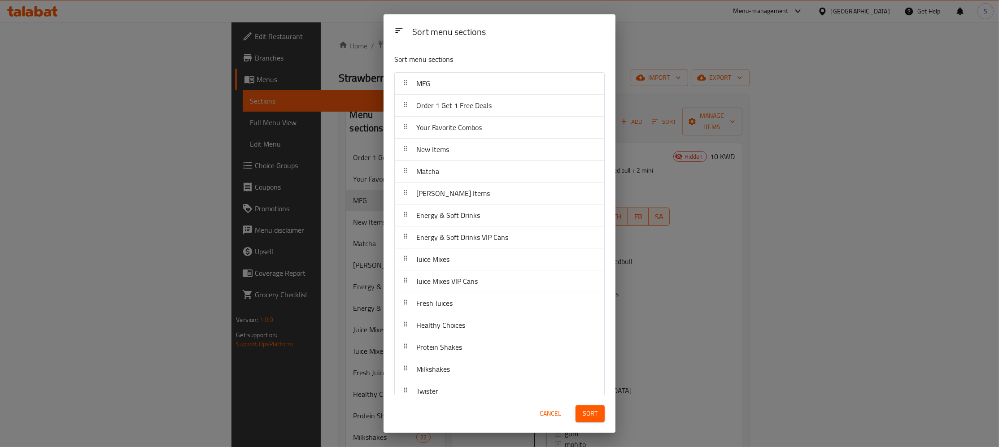
click at [584, 414] on span "Sort" at bounding box center [590, 413] width 15 height 11
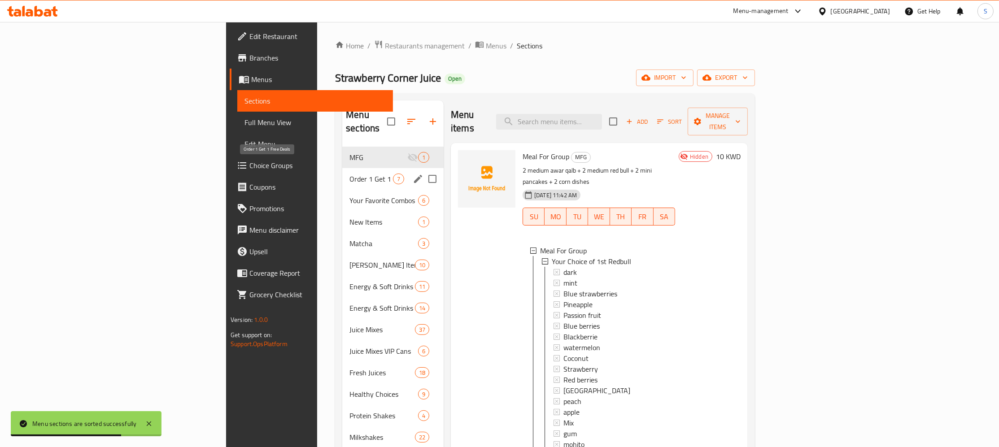
click at [350, 174] on span "Order 1 Get 1 Free Deals" at bounding box center [372, 179] width 44 height 11
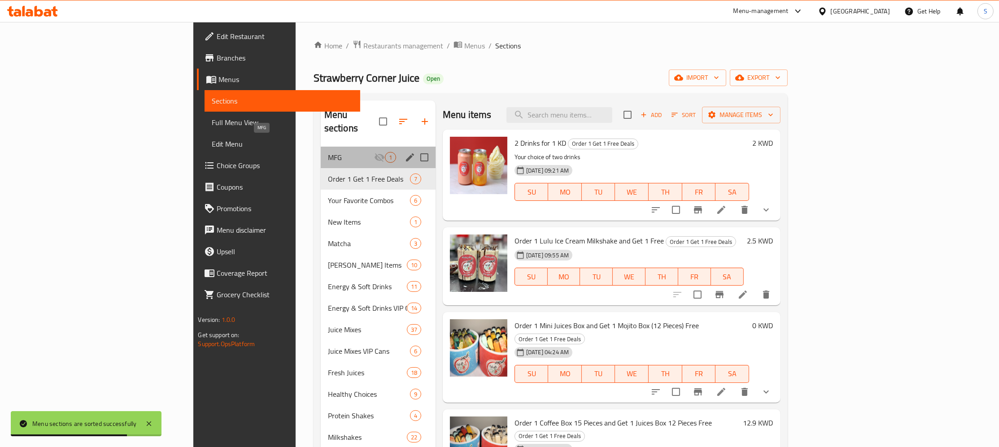
click at [328, 152] on span "MFG" at bounding box center [351, 157] width 46 height 11
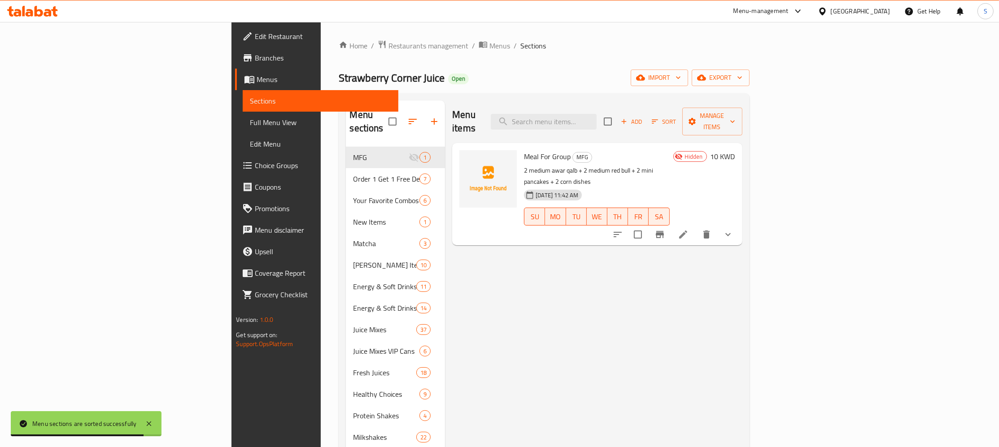
click at [736, 150] on h6 "10 KWD" at bounding box center [723, 156] width 25 height 13
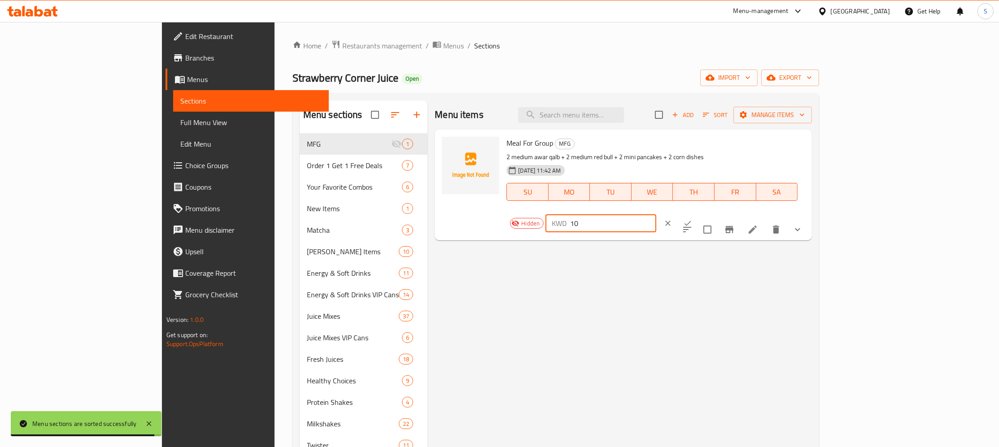
click at [657, 215] on input "10" at bounding box center [613, 224] width 86 height 18
paste input "9.7"
type input "9.7"
click at [692, 219] on icon "ok" at bounding box center [687, 223] width 9 height 9
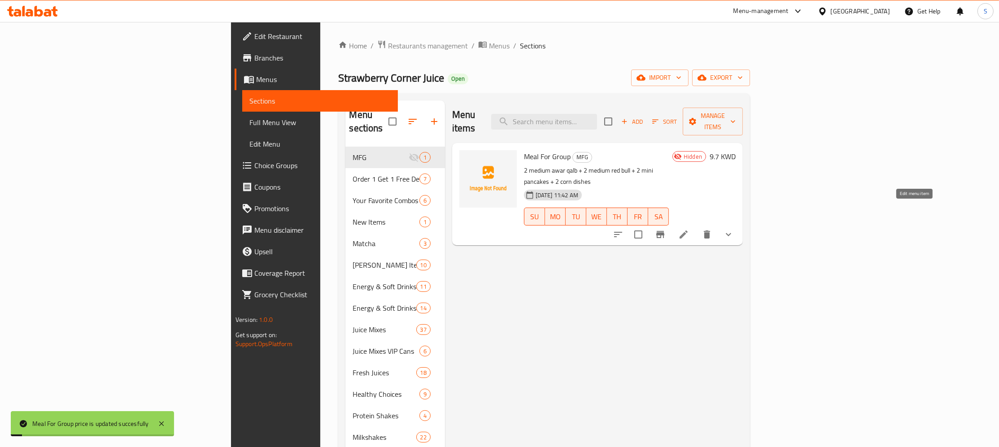
click at [688, 231] on icon at bounding box center [684, 235] width 8 height 8
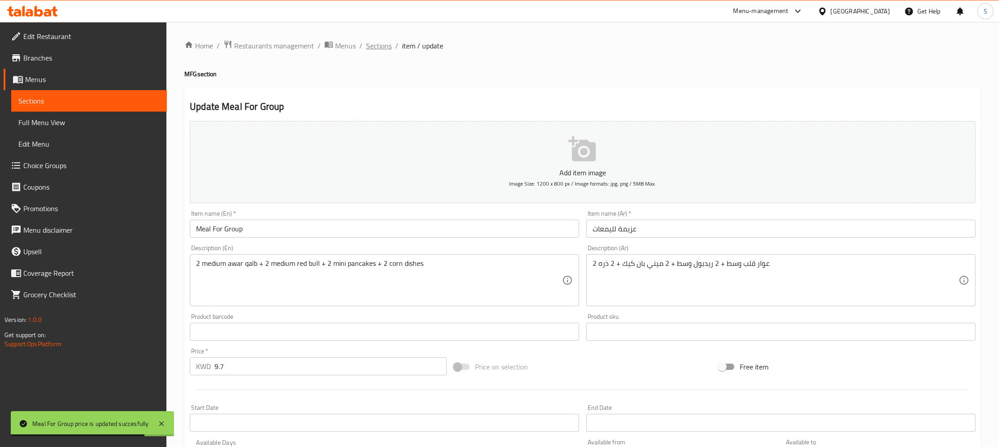
click at [379, 45] on span "Sections" at bounding box center [379, 45] width 26 height 11
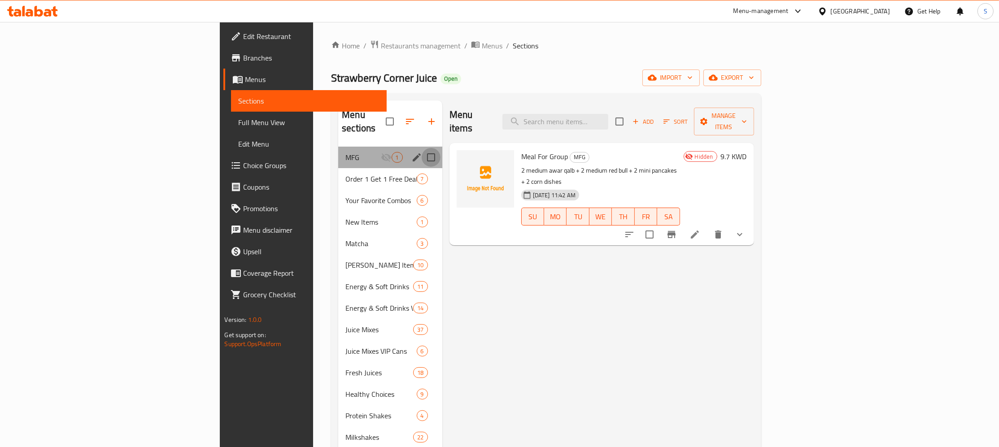
click at [422, 148] on input "Menu sections" at bounding box center [431, 157] width 19 height 19
checkbox input "true"
click at [394, 116] on icon "button" at bounding box center [399, 121] width 11 height 11
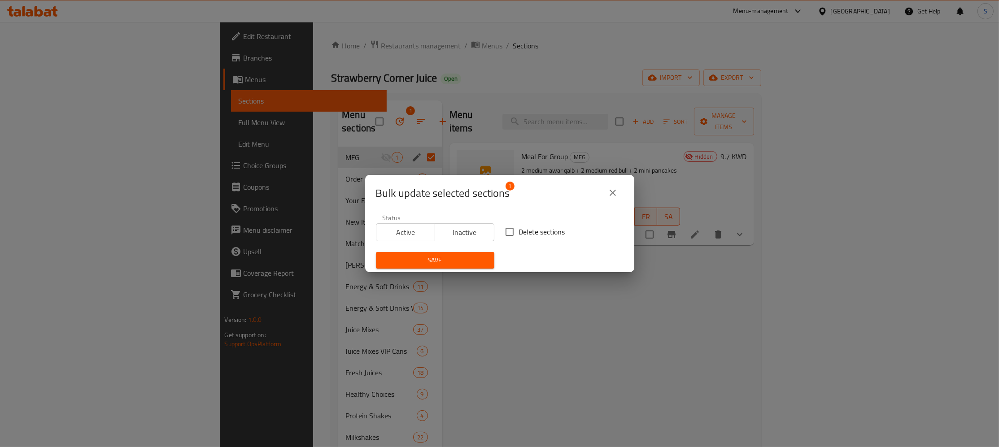
click at [402, 236] on span "Active" at bounding box center [406, 232] width 52 height 13
click at [430, 263] on span "Save" at bounding box center [435, 260] width 104 height 11
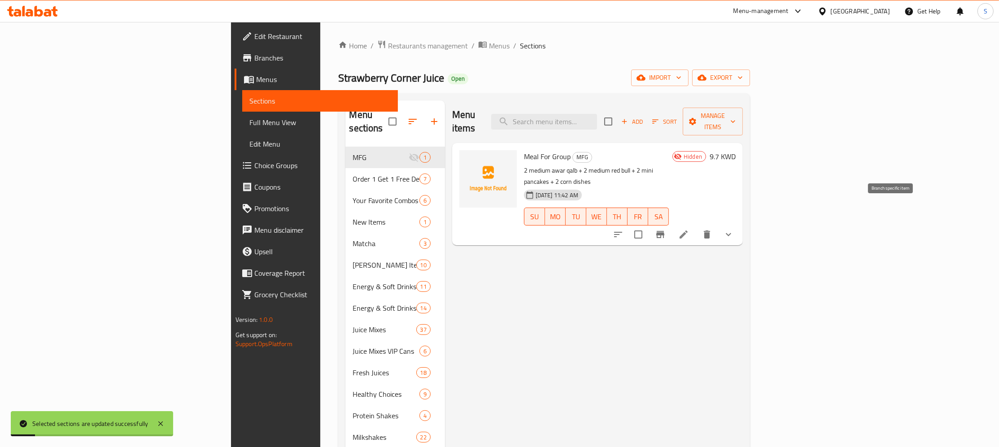
click at [665, 231] on icon "Branch-specific-item" at bounding box center [661, 234] width 8 height 7
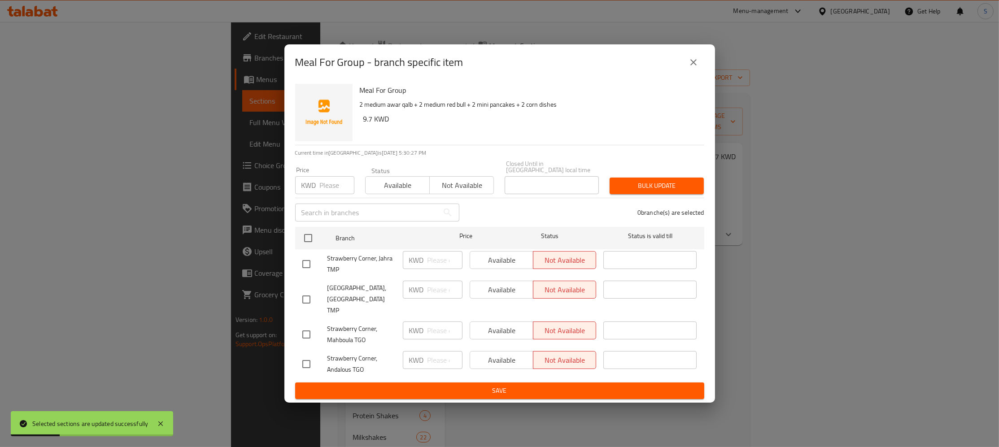
drag, startPoint x: 694, startPoint y: 72, endPoint x: 871, endPoint y: 154, distance: 194.5
click at [696, 66] on icon "close" at bounding box center [694, 62] width 6 height 6
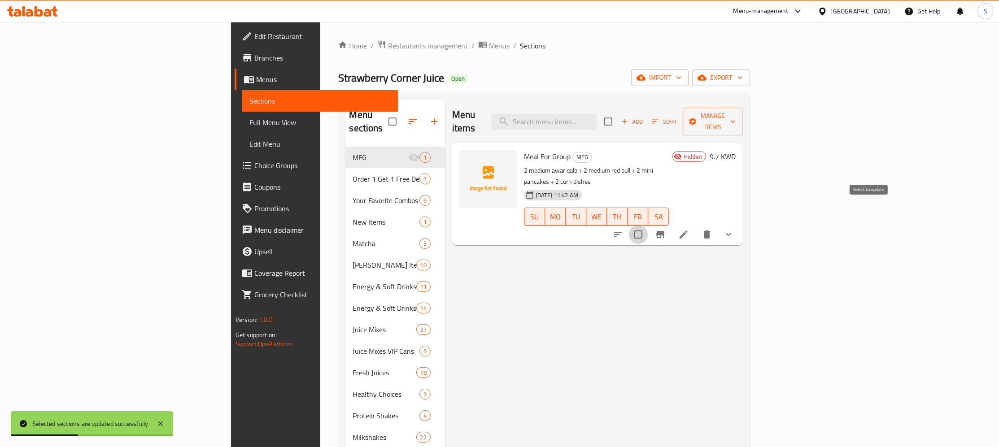
click at [648, 225] on input "checkbox" at bounding box center [638, 234] width 19 height 19
checkbox input "true"
click at [736, 113] on span "Manage items" at bounding box center [713, 121] width 46 height 22
click at [940, 194] on span "Bulk update" at bounding box center [938, 198] width 37 height 11
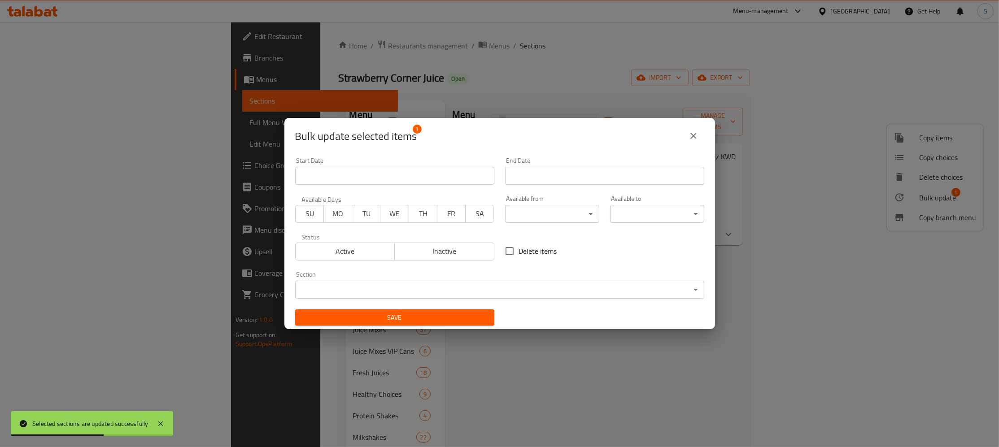
click at [347, 251] on span "Active" at bounding box center [345, 251] width 92 height 13
click at [407, 320] on span "Save" at bounding box center [394, 317] width 185 height 11
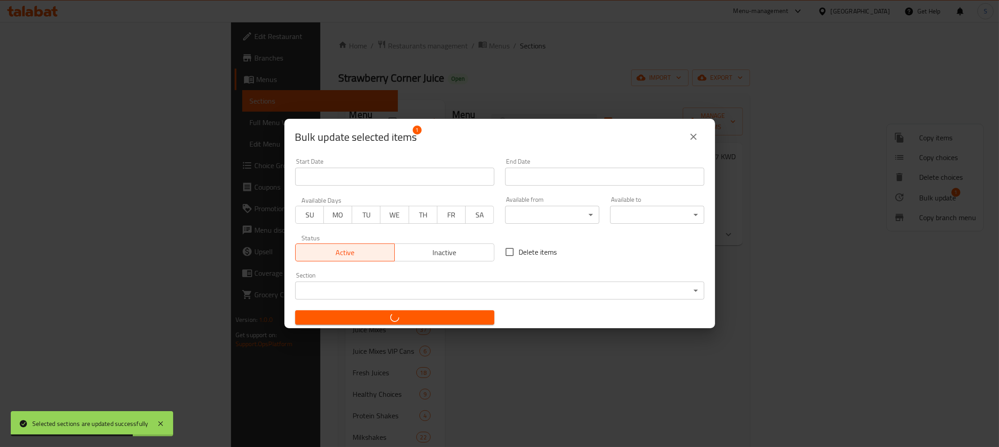
checkbox input "false"
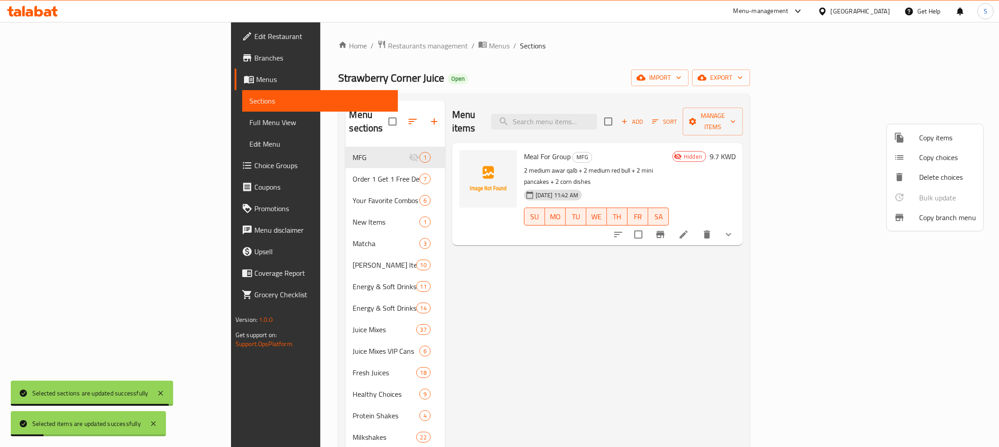
click at [727, 220] on div at bounding box center [499, 223] width 999 height 447
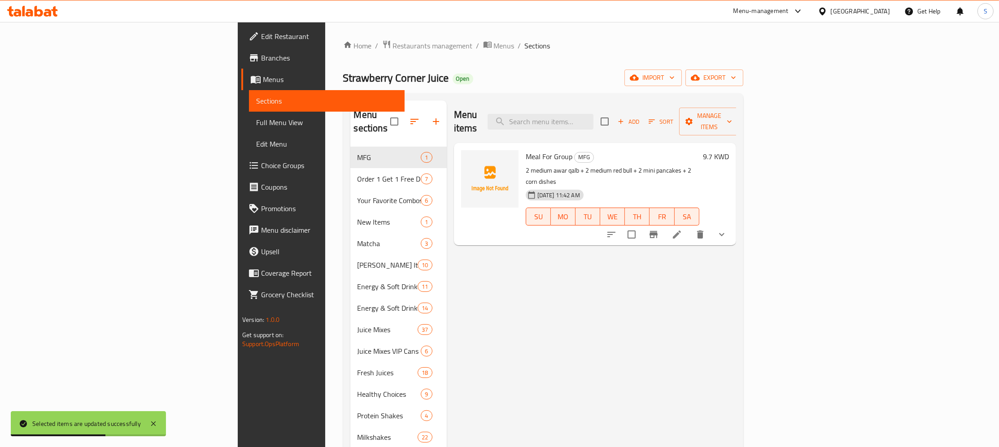
click at [261, 57] on span "Branches" at bounding box center [329, 58] width 136 height 11
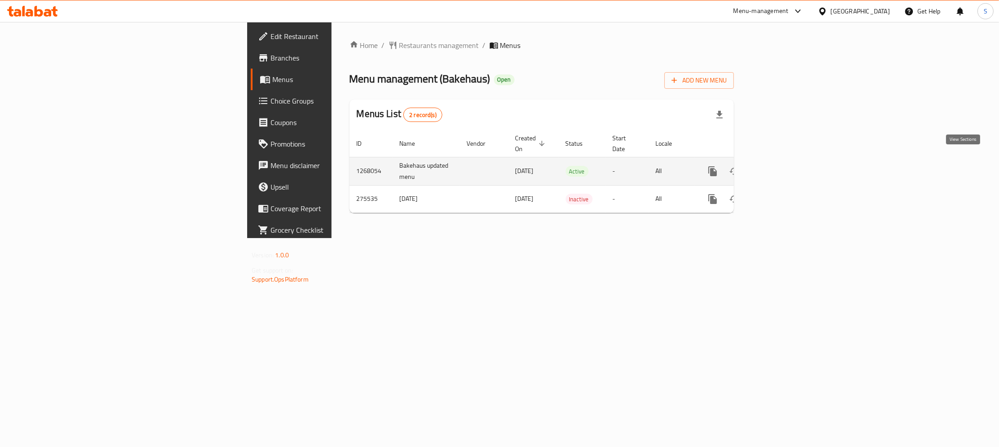
click at [782, 167] on icon "enhanced table" at bounding box center [778, 171] width 8 height 8
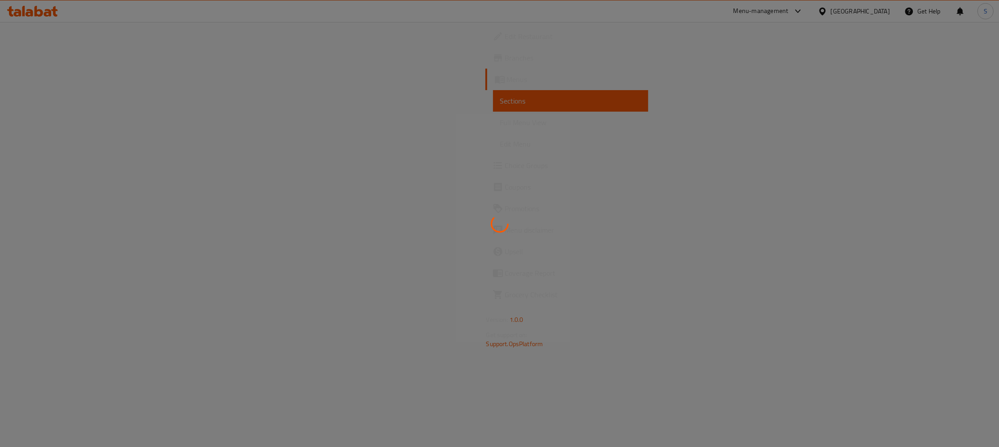
click at [360, 194] on div at bounding box center [499, 223] width 999 height 447
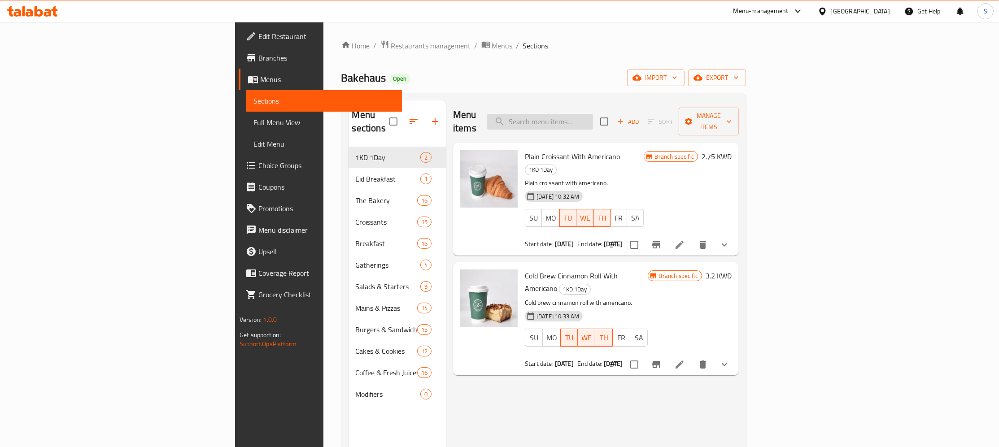
click at [593, 114] on input "search" at bounding box center [540, 122] width 106 height 16
paste input "sampler"
type input "sampler"
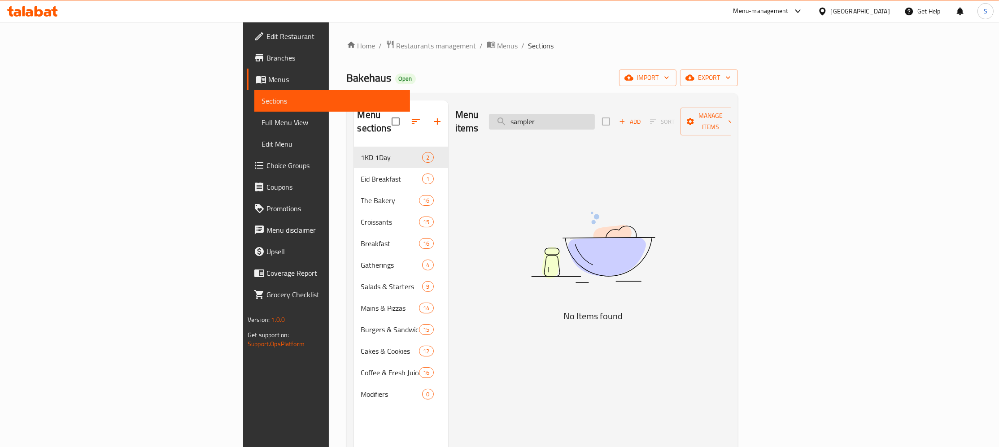
click at [595, 114] on input "sampler" at bounding box center [542, 122] width 106 height 16
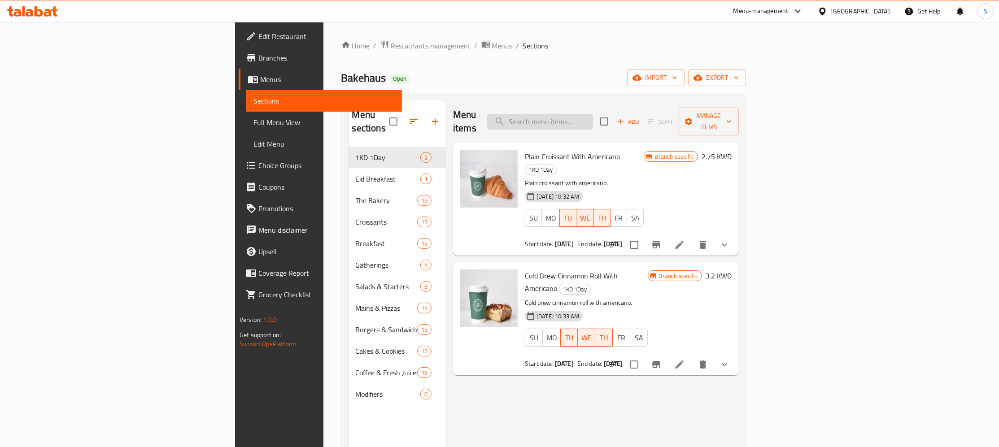
click at [593, 118] on input "search" at bounding box center [540, 122] width 106 height 16
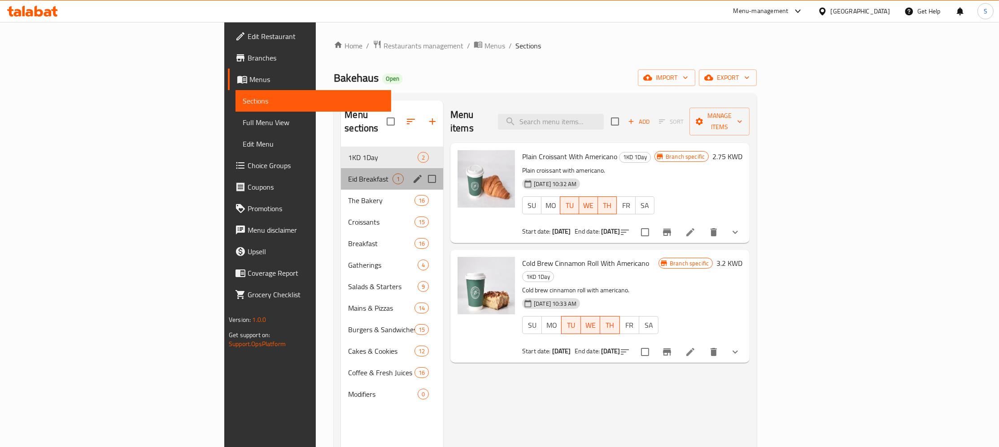
click at [341, 173] on div "Eid Breakfast 1" at bounding box center [392, 179] width 102 height 22
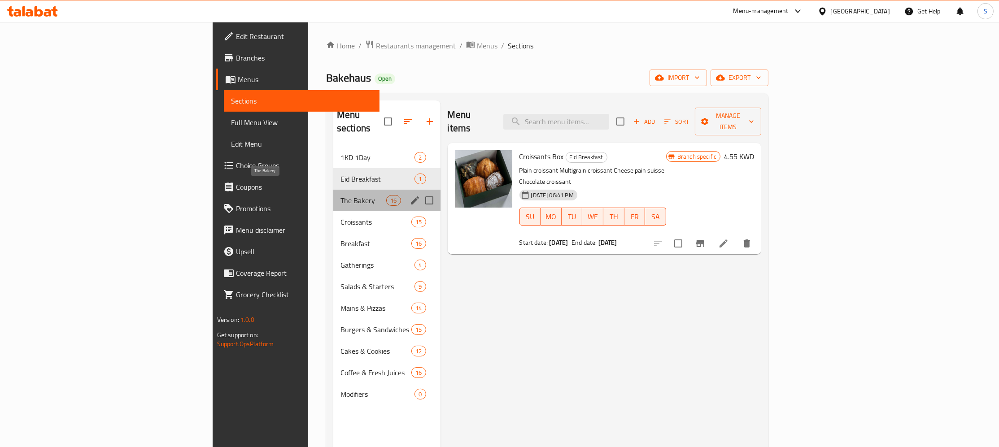
click at [341, 195] on span "The Bakery" at bounding box center [364, 200] width 46 height 11
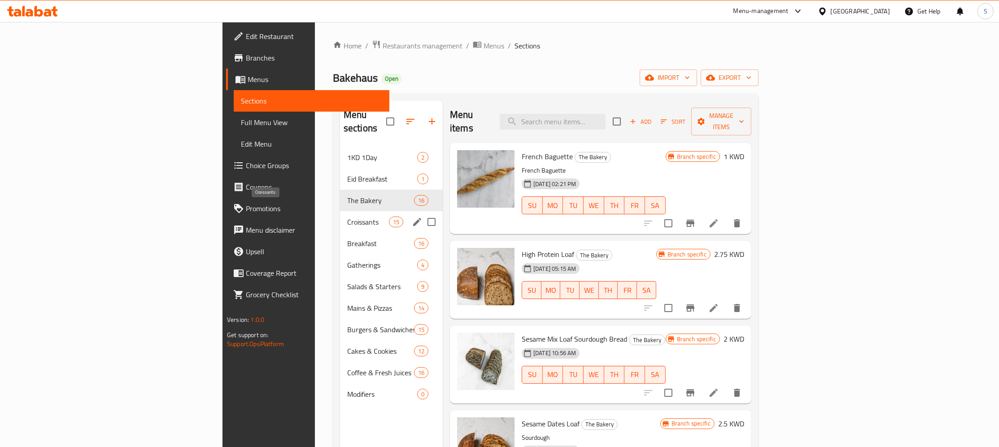
click at [347, 217] on span "Croissants" at bounding box center [368, 222] width 42 height 11
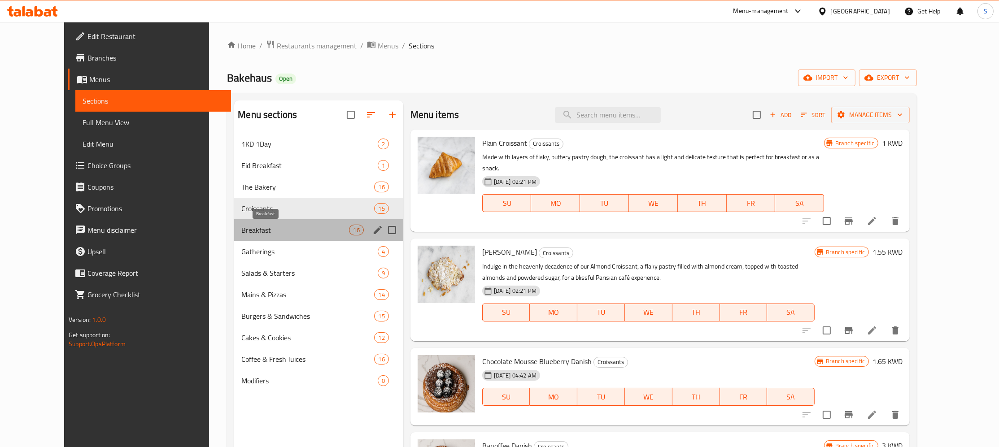
click at [248, 226] on span "Breakfast" at bounding box center [295, 230] width 108 height 11
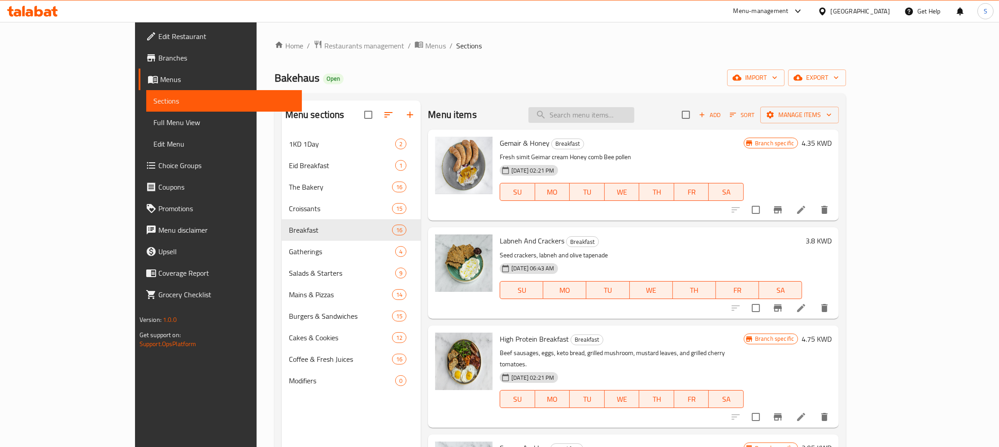
click at [627, 113] on input "search" at bounding box center [582, 115] width 106 height 16
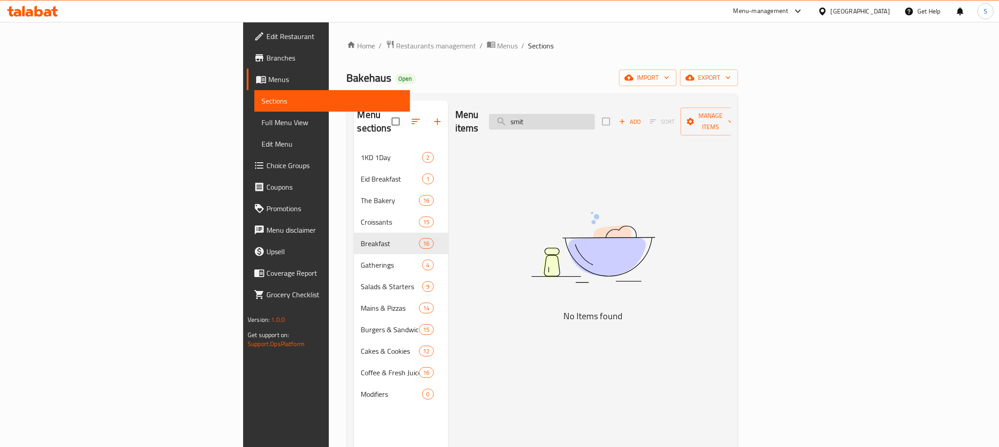
drag, startPoint x: 656, startPoint y: 113, endPoint x: 372, endPoint y: 123, distance: 283.8
click at [489, 123] on input "smit" at bounding box center [542, 122] width 106 height 16
type input "simit"
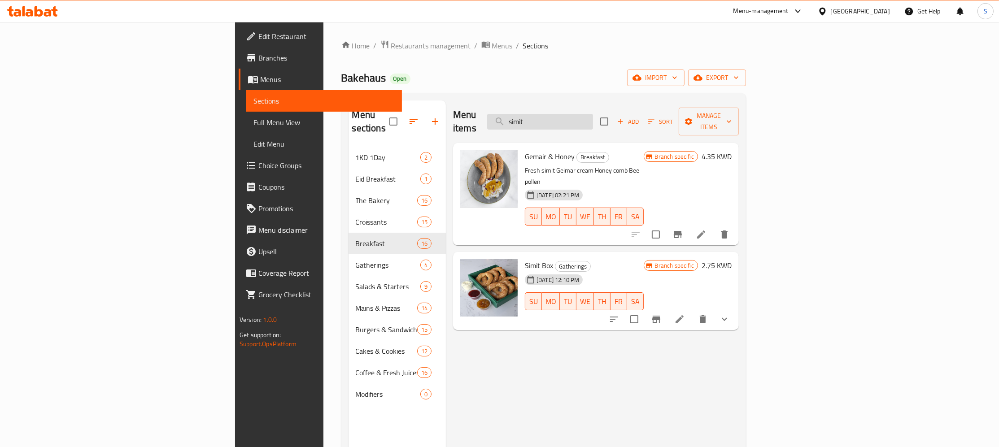
drag, startPoint x: 632, startPoint y: 114, endPoint x: 484, endPoint y: 132, distance: 149.3
click at [487, 130] on input "simit" at bounding box center [540, 122] width 106 height 16
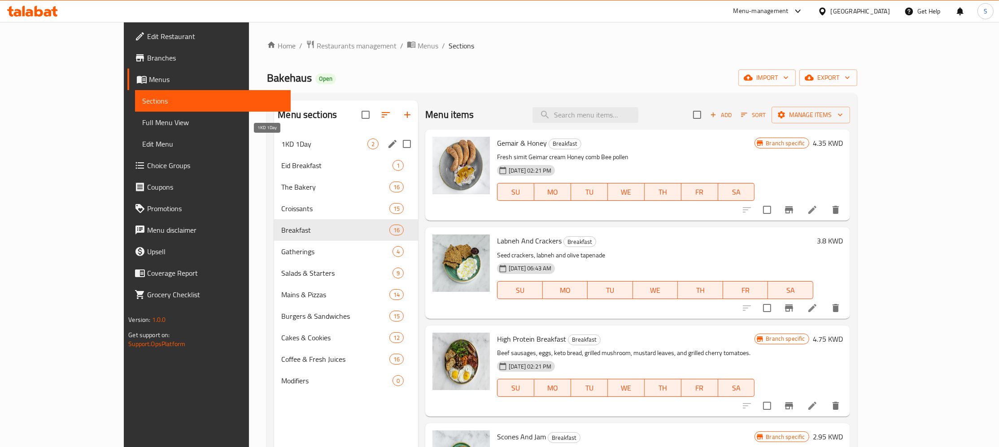
click at [281, 148] on span "1KD 1Day" at bounding box center [324, 144] width 86 height 11
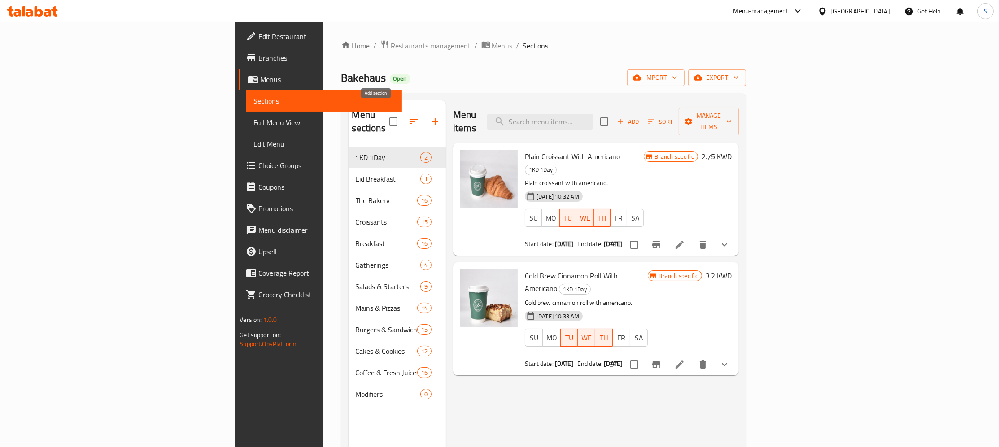
click at [430, 116] on icon "button" at bounding box center [435, 121] width 11 height 11
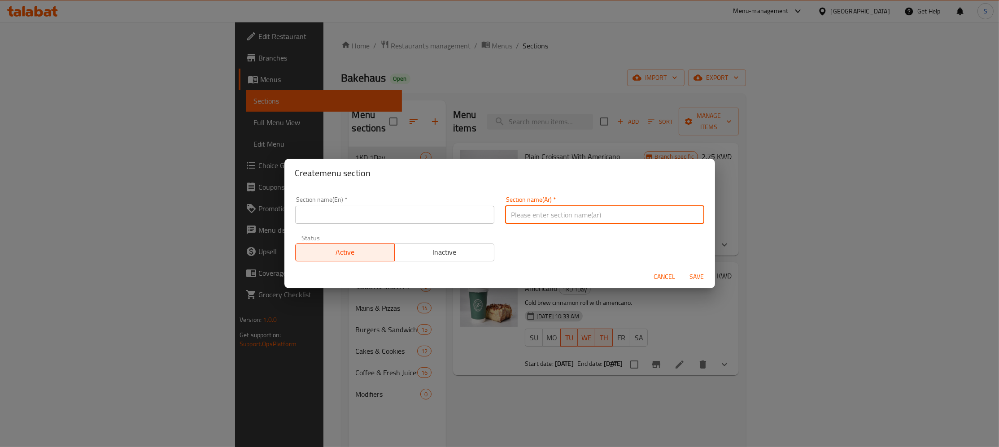
click at [579, 214] on input "text" at bounding box center [604, 215] width 199 height 18
paste input "وجبة للمجموعات"
type input "وجبة للمجموعات"
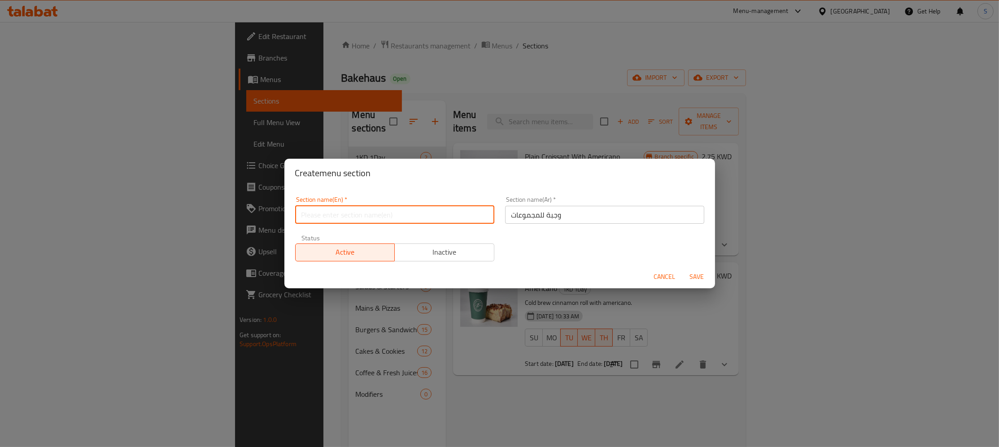
click at [401, 215] on input "text" at bounding box center [394, 215] width 199 height 18
type input "M4G"
click at [698, 281] on span "Save" at bounding box center [698, 276] width 22 height 11
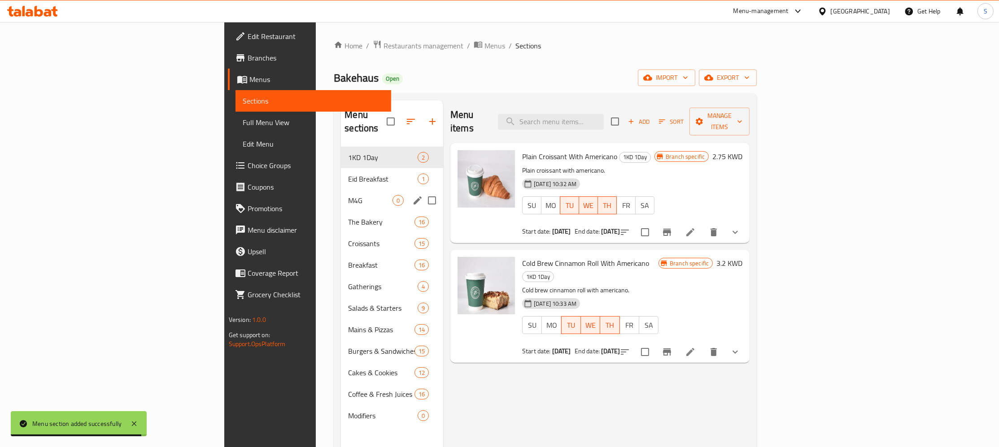
click at [348, 195] on span "M4G" at bounding box center [370, 200] width 44 height 11
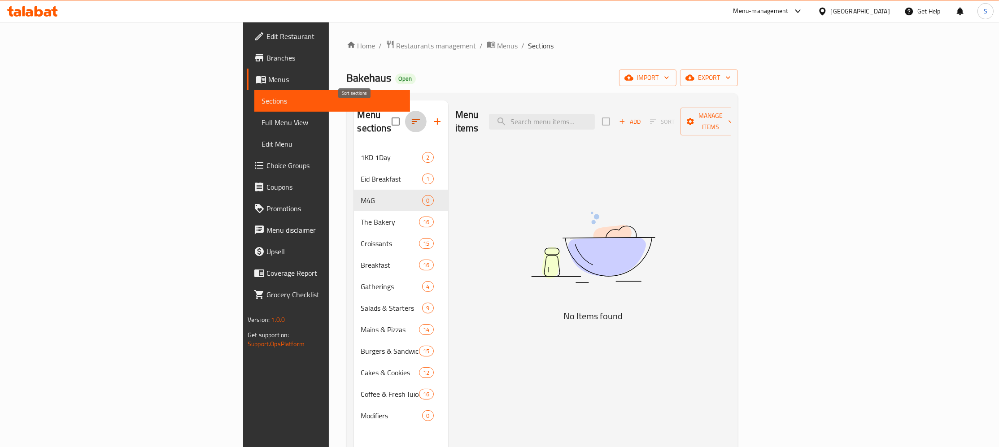
click at [411, 117] on icon "button" at bounding box center [416, 121] width 11 height 11
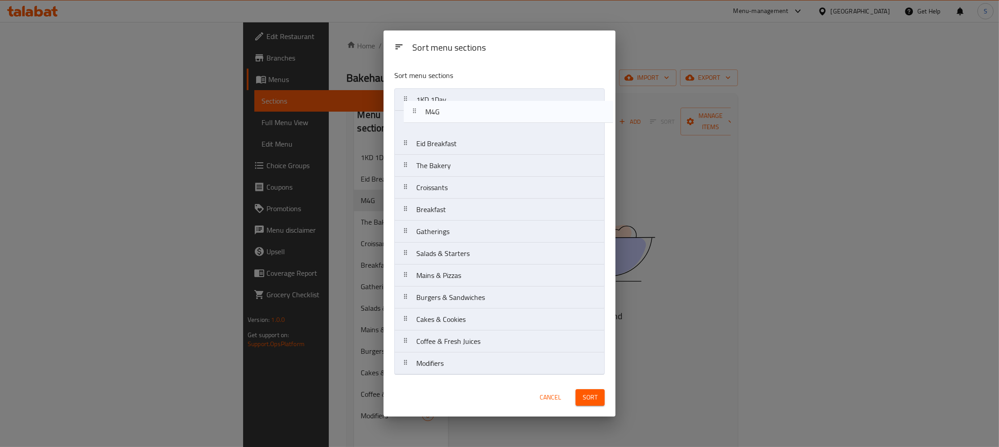
drag, startPoint x: 437, startPoint y: 143, endPoint x: 446, endPoint y: 91, distance: 52.9
click at [446, 90] on nav "1KD 1Day Eid Breakfast M4G The Bakery Croissants Breakfast Gatherings Salads & …" at bounding box center [499, 231] width 210 height 287
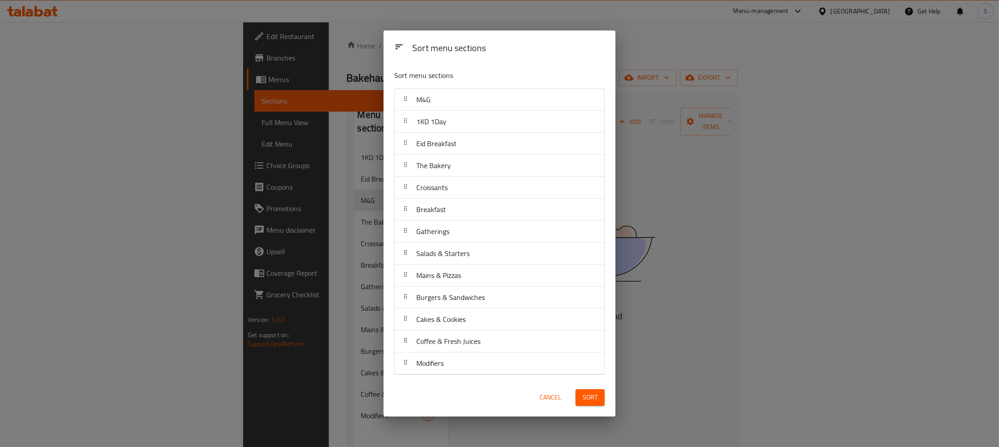
click at [591, 394] on span "Sort" at bounding box center [590, 397] width 15 height 11
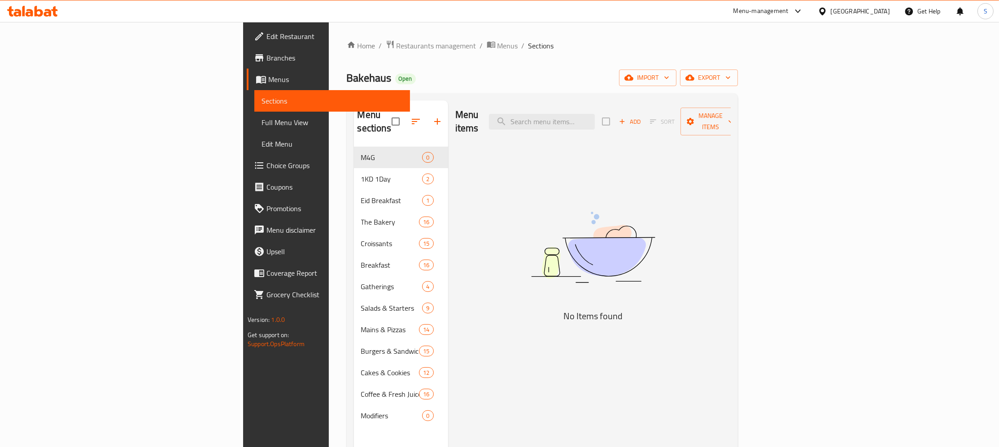
click at [547, 226] on div "Menu items Add Sort Manage items No Items found" at bounding box center [589, 324] width 283 height 447
click at [642, 117] on span "Add" at bounding box center [630, 122] width 24 height 10
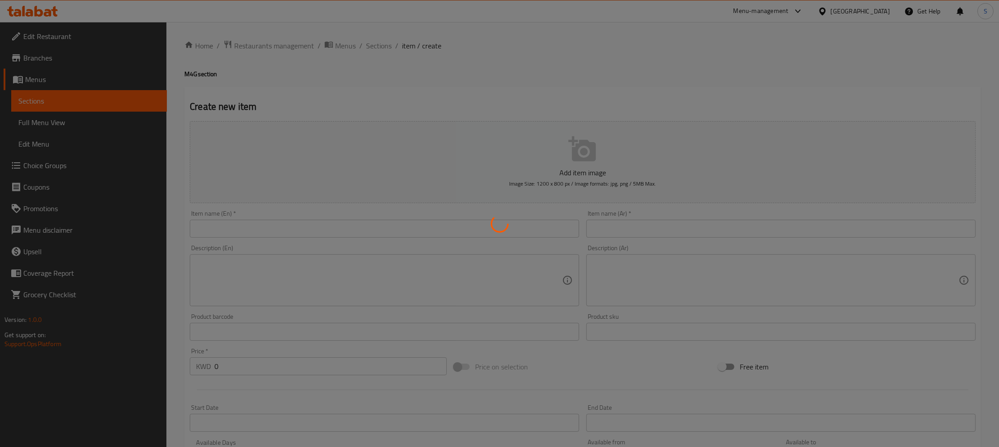
click at [322, 235] on div at bounding box center [499, 223] width 999 height 447
click at [314, 229] on div at bounding box center [499, 223] width 999 height 447
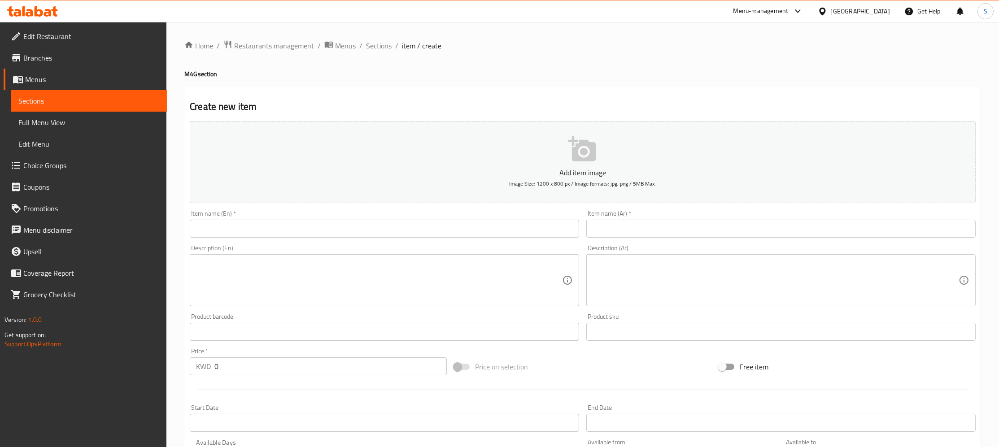
click at [310, 229] on input "text" at bounding box center [385, 229] width 390 height 18
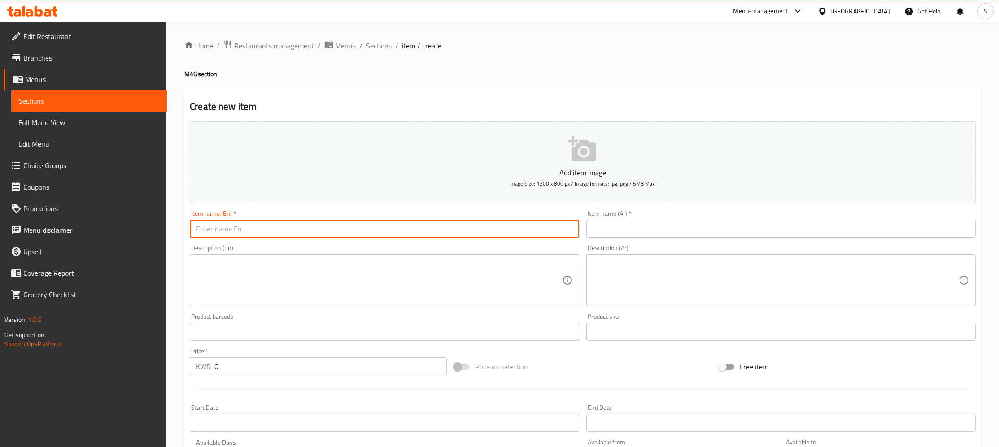
paste input "Bakers sampler box"
click at [223, 227] on input "Bakers sampler box" at bounding box center [385, 229] width 390 height 18
click at [250, 227] on input "Bakers Sampler box" at bounding box center [385, 229] width 390 height 18
drag, startPoint x: 299, startPoint y: 226, endPoint x: 132, endPoint y: 243, distance: 167.8
click at [190, 238] on input "Bakers Sampler Box" at bounding box center [385, 229] width 390 height 18
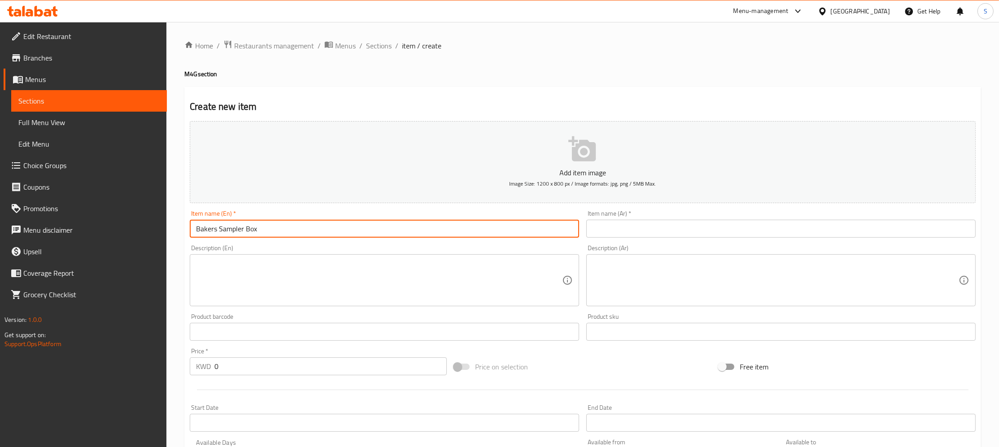
type input "Bakers Sampler Box"
click at [646, 236] on input "text" at bounding box center [782, 229] width 390 height 18
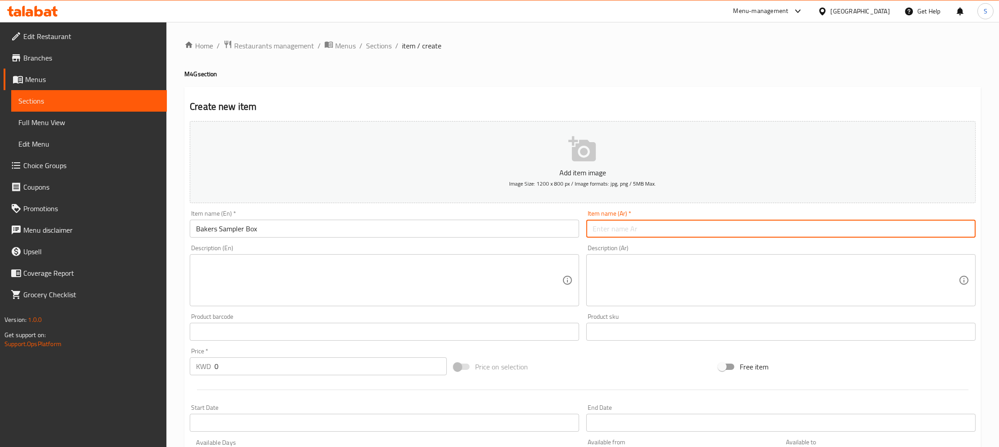
paste input "صندوق عينات الخبازين"
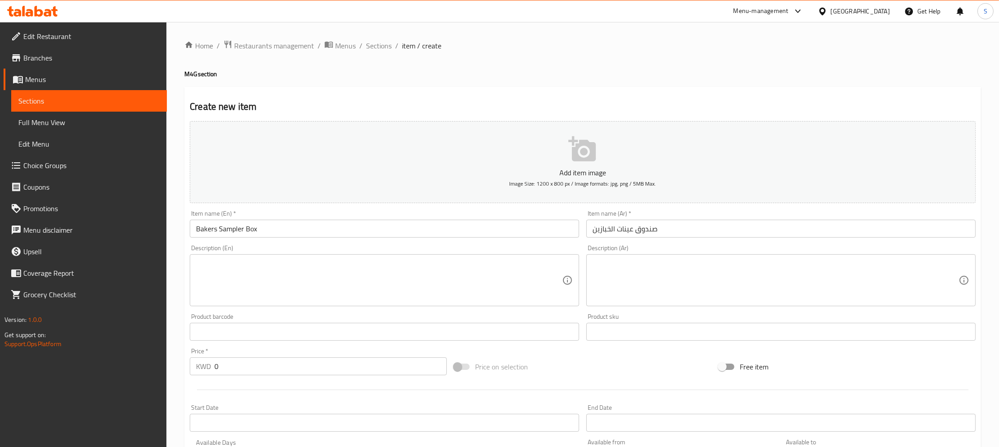
click at [208, 229] on input "Bakers Sampler Box" at bounding box center [385, 229] width 390 height 18
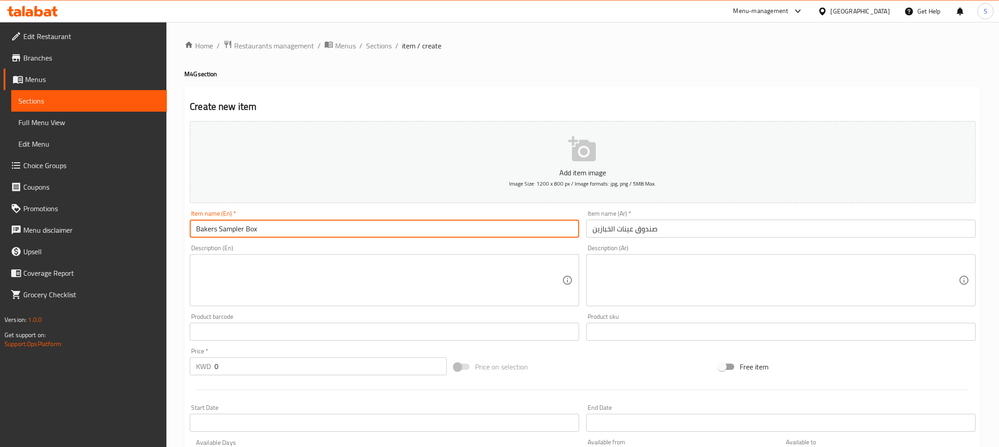
click at [208, 229] on input "Bakers Sampler Box" at bounding box center [385, 229] width 390 height 18
click at [626, 229] on input "صندوق عينات الخبازين" at bounding box center [782, 229] width 390 height 18
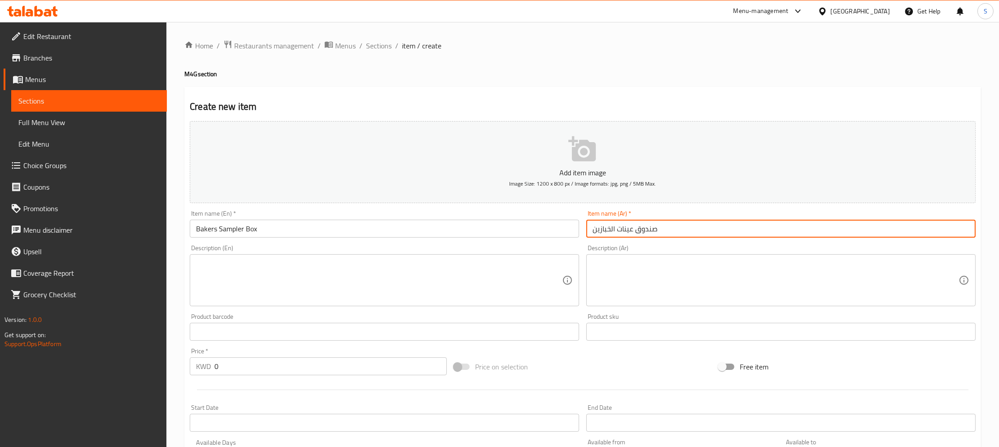
paste input "يكرزصندوق العينات"
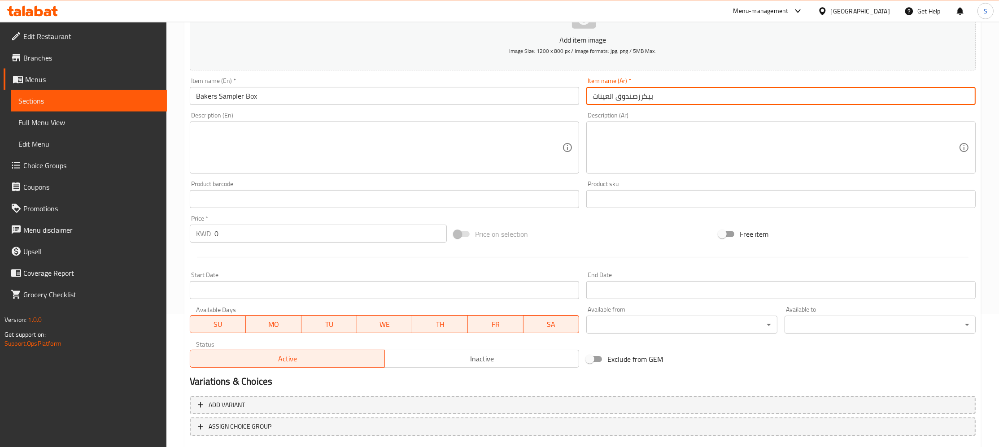
scroll to position [145, 0]
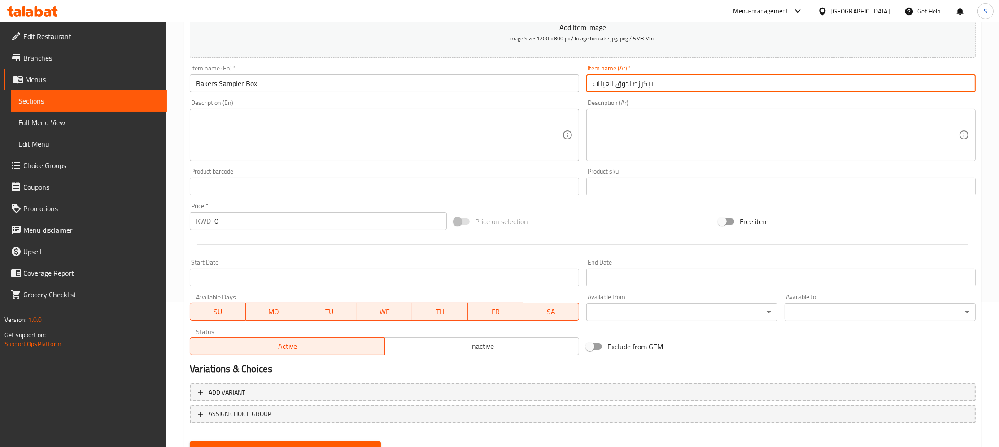
type input "بيكرزصندوق العينات"
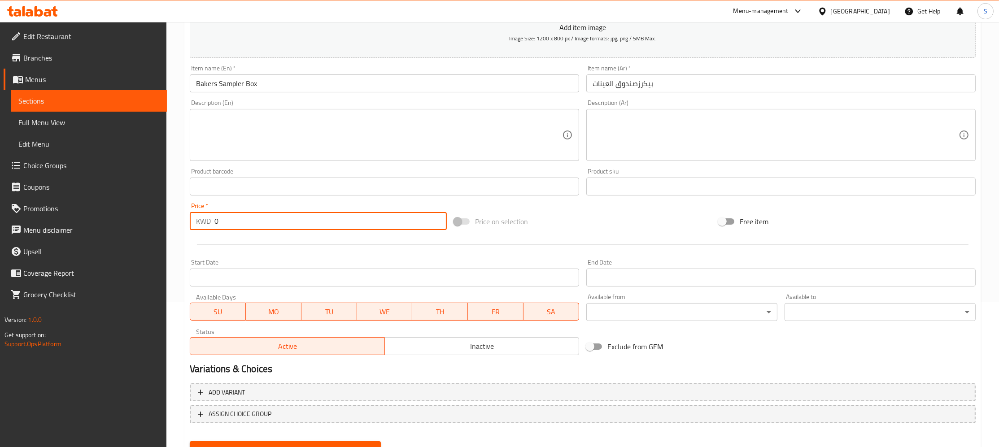
drag, startPoint x: 249, startPoint y: 222, endPoint x: 150, endPoint y: 227, distance: 98.4
click at [215, 227] on input "0" at bounding box center [331, 221] width 232 height 18
type input "9"
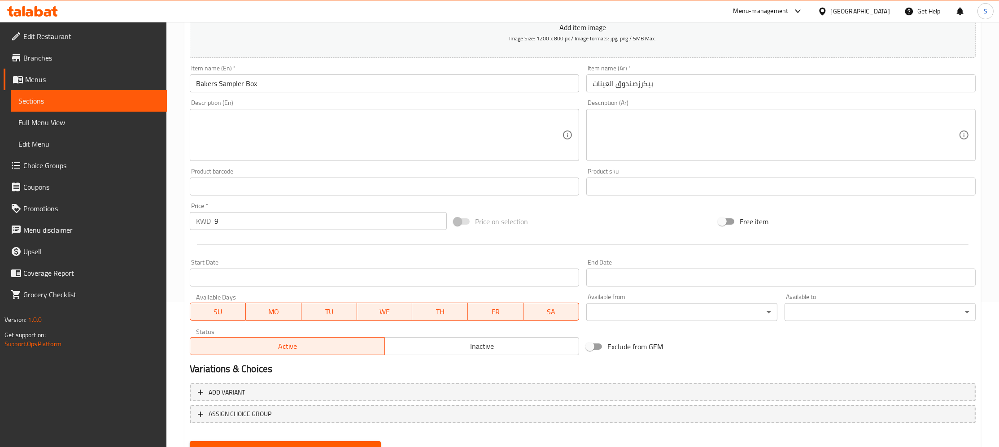
click at [277, 140] on textarea at bounding box center [379, 135] width 366 height 43
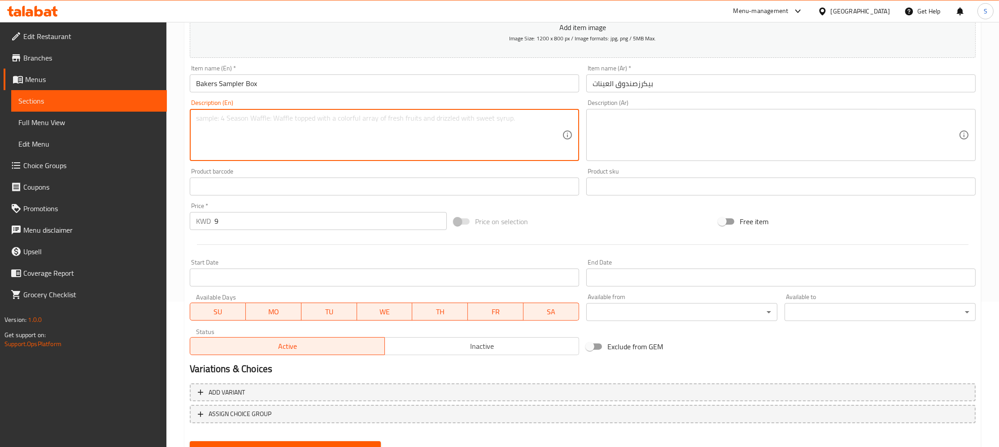
paste textarea "- 2 simits - 2 plain croissants - 1 multigrain croissant - 1 seasalt pepper bag…"
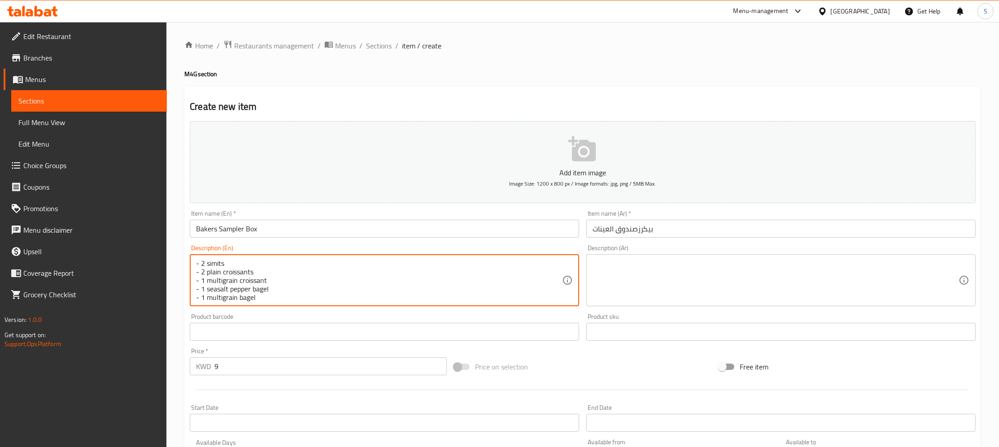
scroll to position [185, 0]
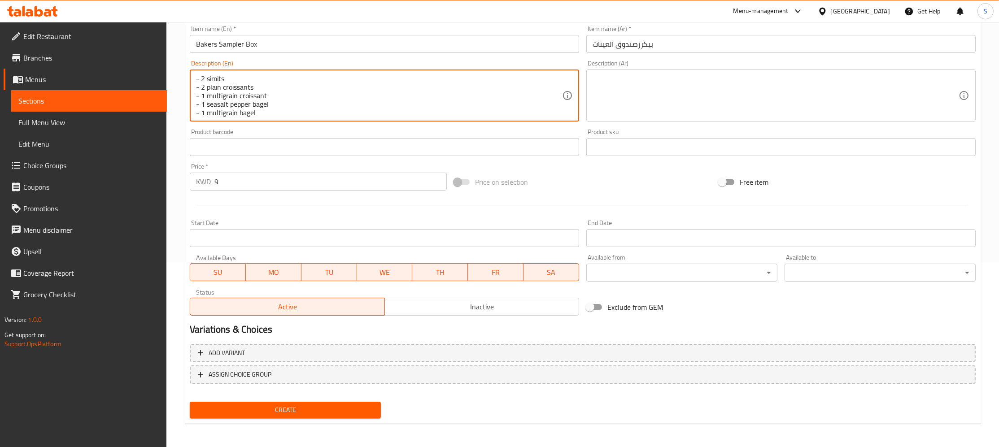
type textarea "- 2 simits - 2 plain croissants - 1 multigrain croissant - 1 seasalt pepper bag…"
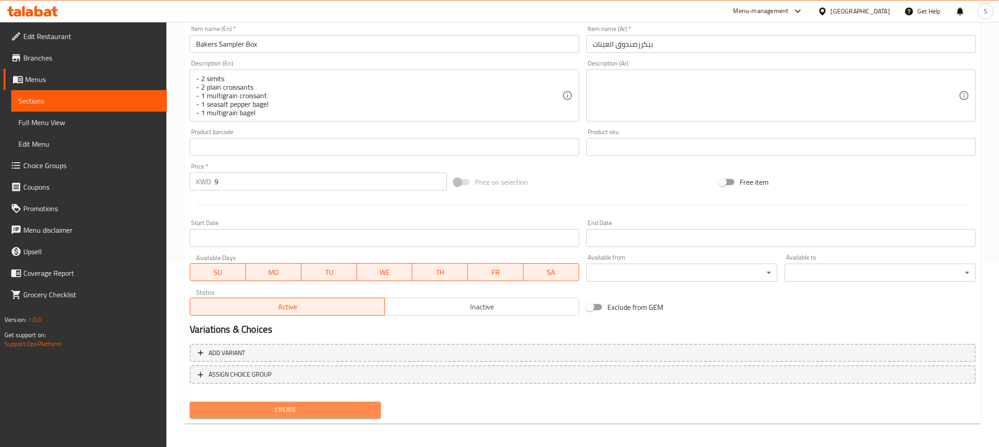
click at [310, 412] on span "Create" at bounding box center [285, 410] width 177 height 11
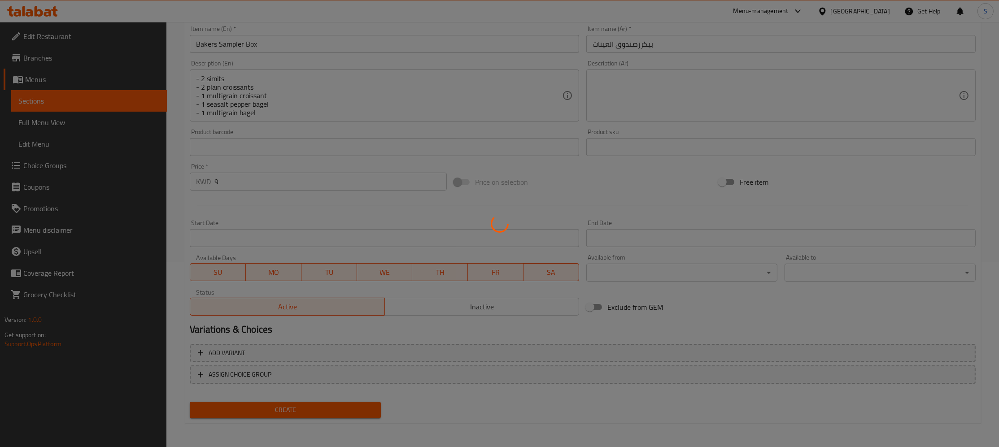
type input "0"
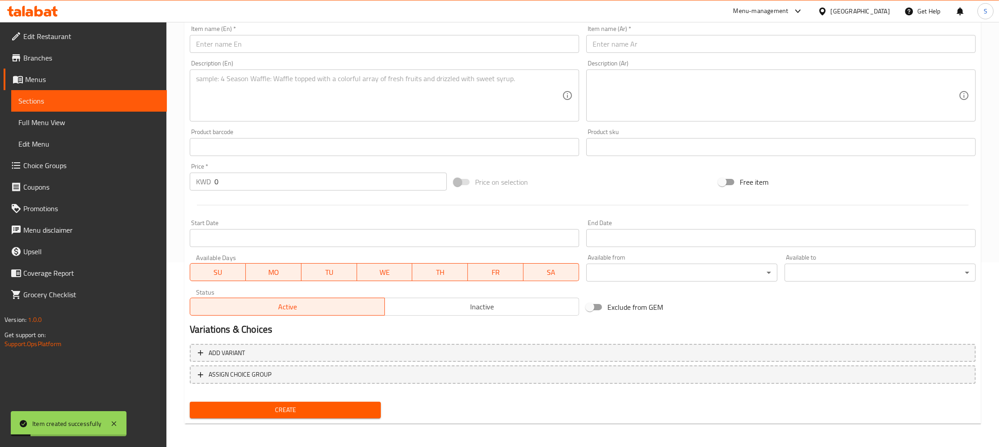
scroll to position [0, 0]
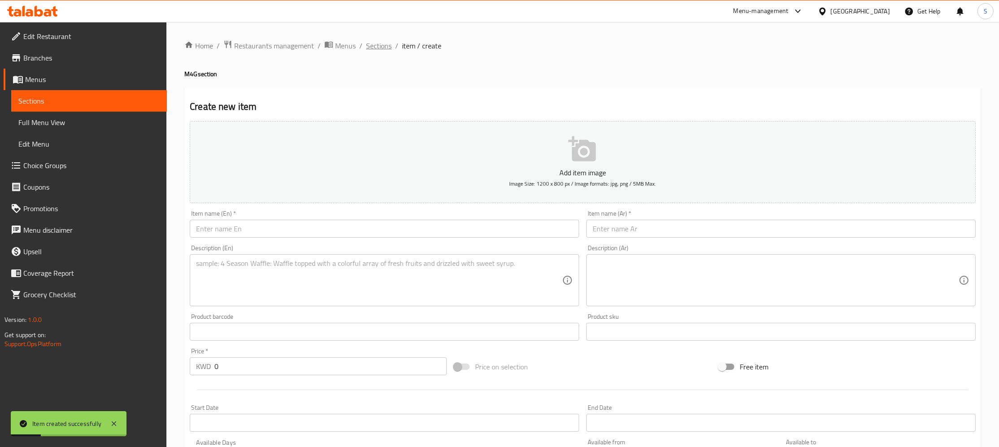
click at [382, 43] on span "Sections" at bounding box center [379, 45] width 26 height 11
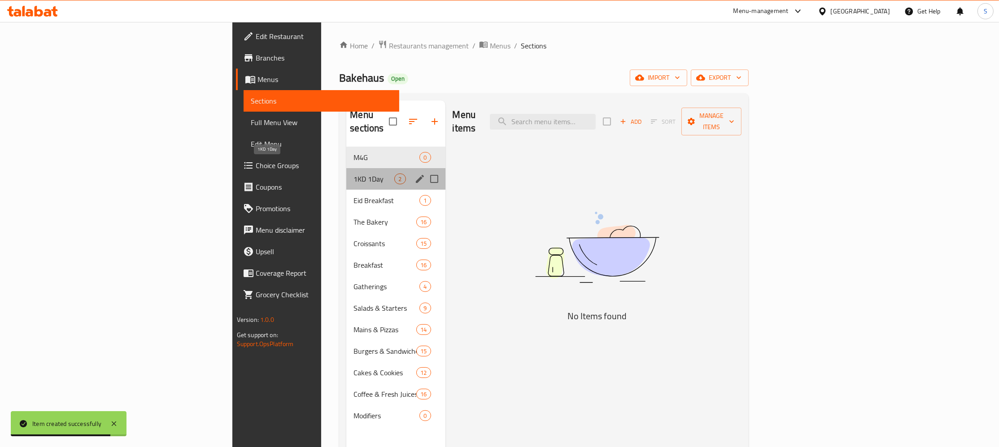
click at [354, 174] on span "1KD 1Day" at bounding box center [374, 179] width 41 height 11
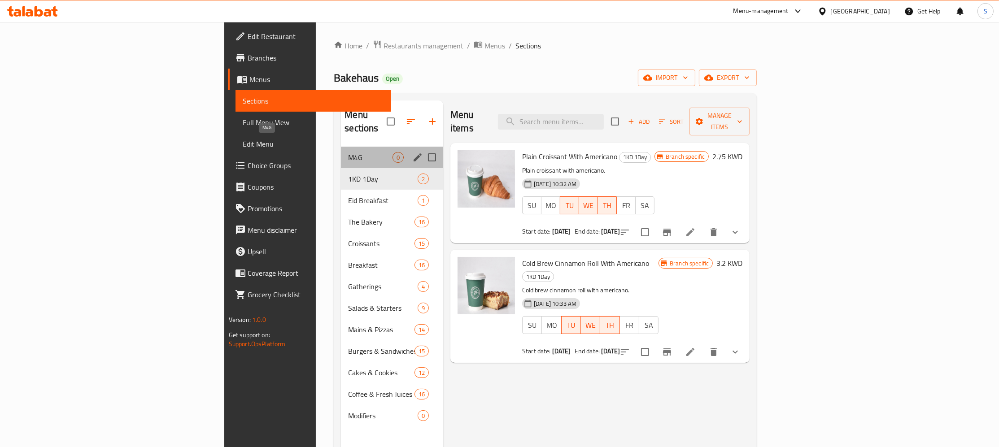
click at [348, 152] on span "M4G" at bounding box center [370, 157] width 44 height 11
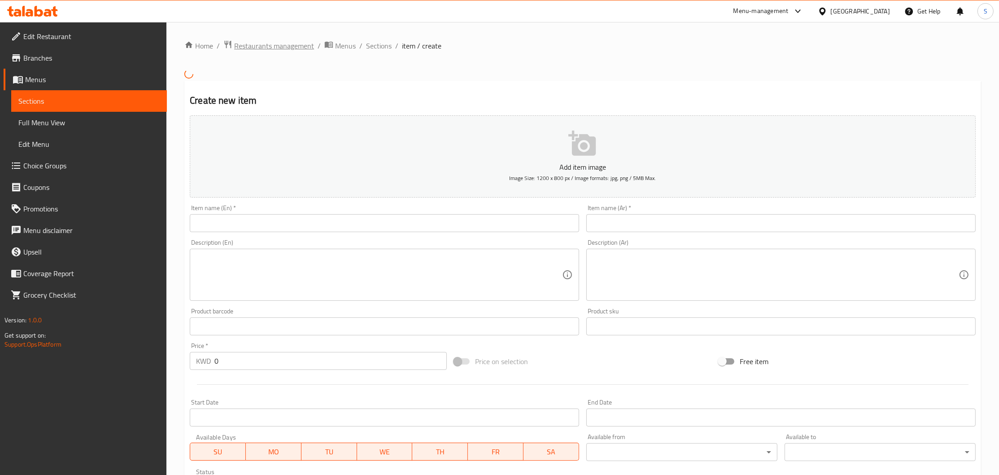
click at [290, 46] on span "Restaurants management" at bounding box center [274, 45] width 80 height 11
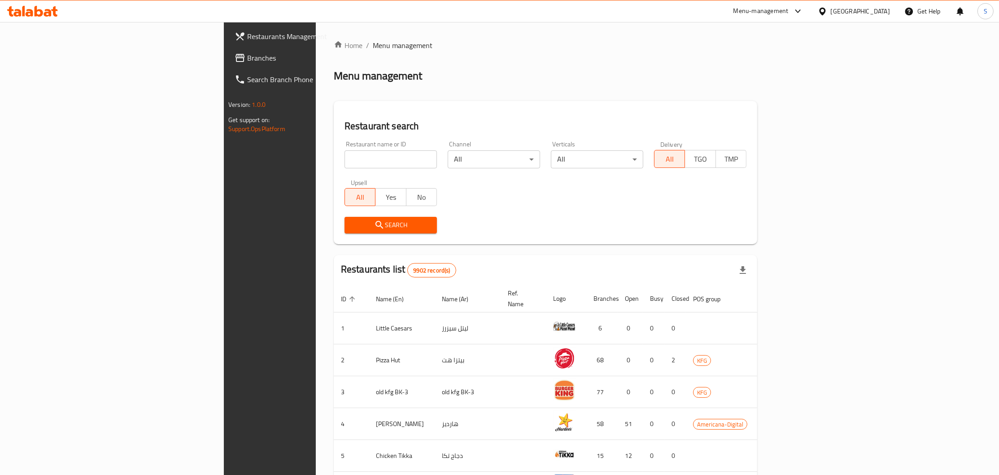
drag, startPoint x: 260, startPoint y: 148, endPoint x: 262, endPoint y: 153, distance: 4.8
click at [345, 153] on div "Restaurant name or ID Restaurant name or ID" at bounding box center [391, 154] width 92 height 27
paste input "Bakers"
click at [345, 154] on input "search" at bounding box center [391, 159] width 92 height 18
click button "Search" at bounding box center [391, 225] width 92 height 17
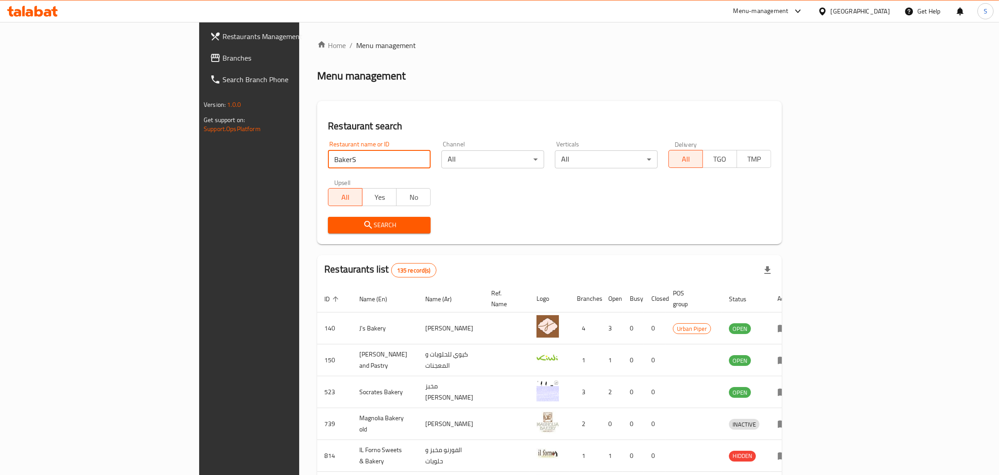
click button "Search" at bounding box center [379, 225] width 103 height 17
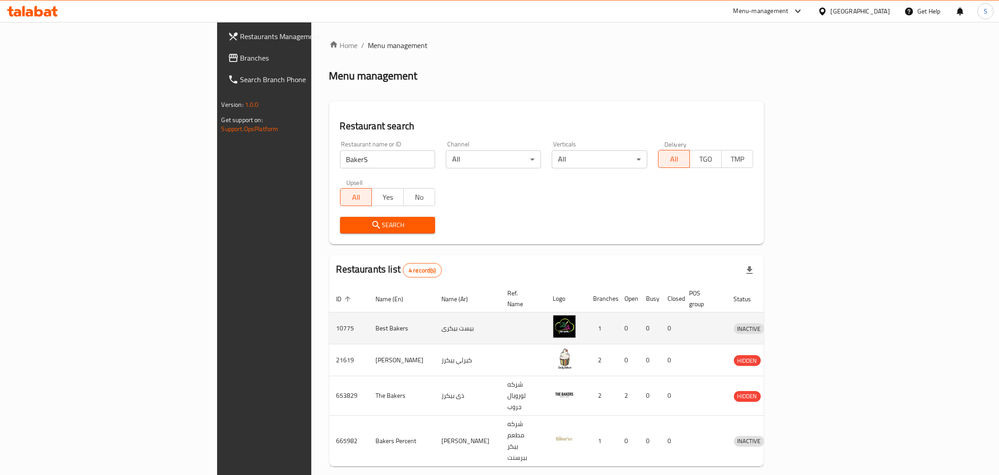
click at [435, 323] on td "بيست بيكرى" at bounding box center [468, 328] width 66 height 32
click at [501, 329] on td "enhanced table" at bounding box center [523, 328] width 45 height 32
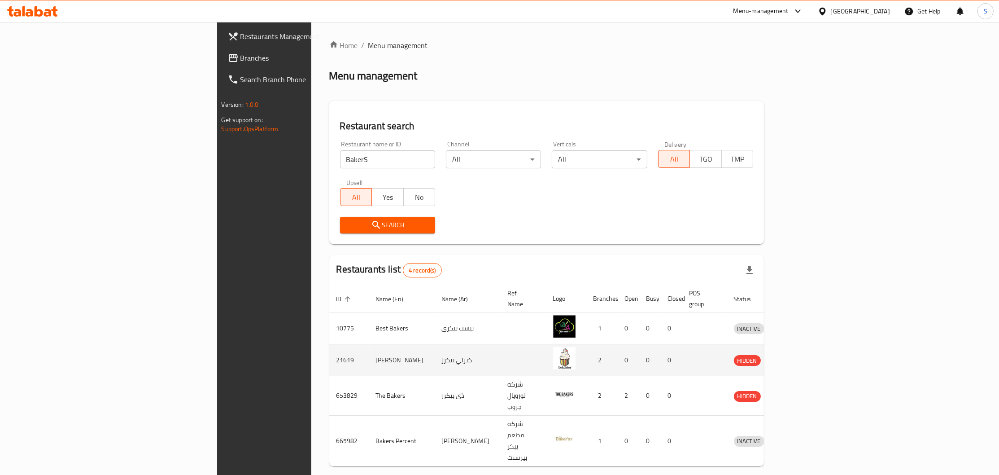
click at [435, 353] on td "كيرلي بيكرز" at bounding box center [468, 360] width 66 height 32
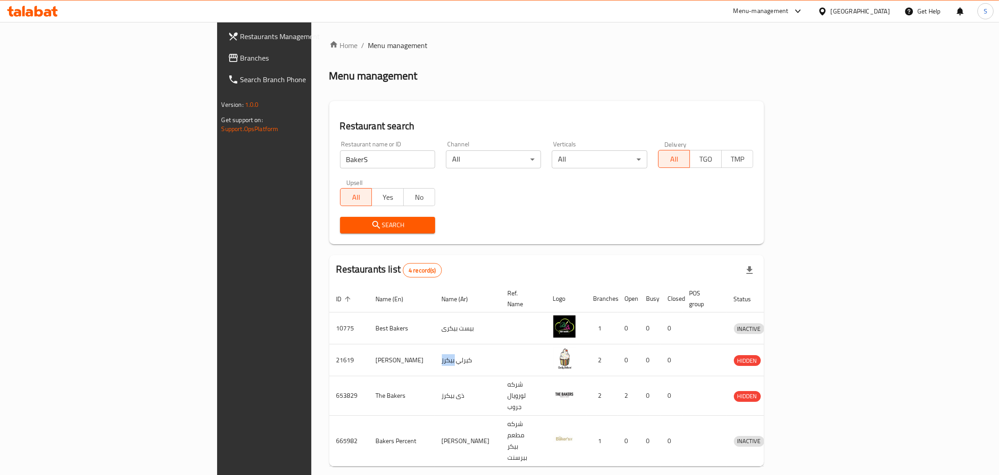
copy td "بيكرز"
drag, startPoint x: 156, startPoint y: 158, endPoint x: -13, endPoint y: 158, distance: 168.3
click at [340, 158] on input "BakerS" at bounding box center [387, 159] width 95 height 18
type input "SAMPLE"
click button "Search" at bounding box center [387, 225] width 95 height 17
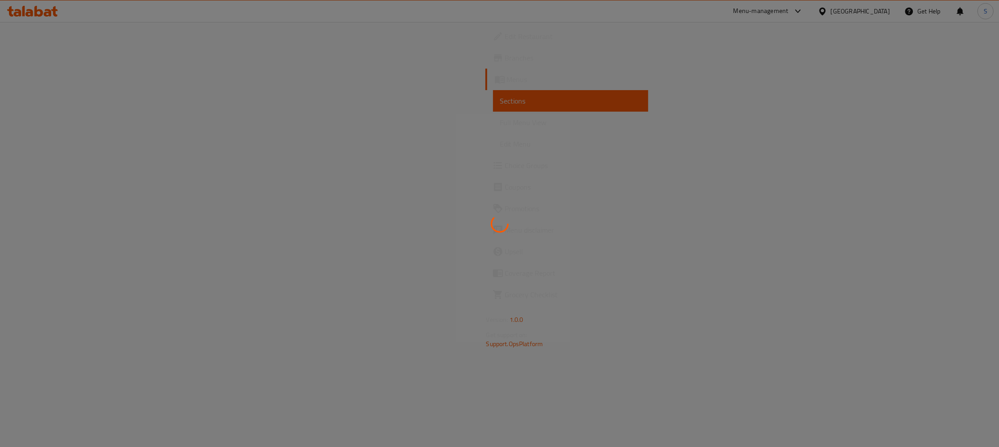
click at [446, 188] on div at bounding box center [499, 223] width 999 height 447
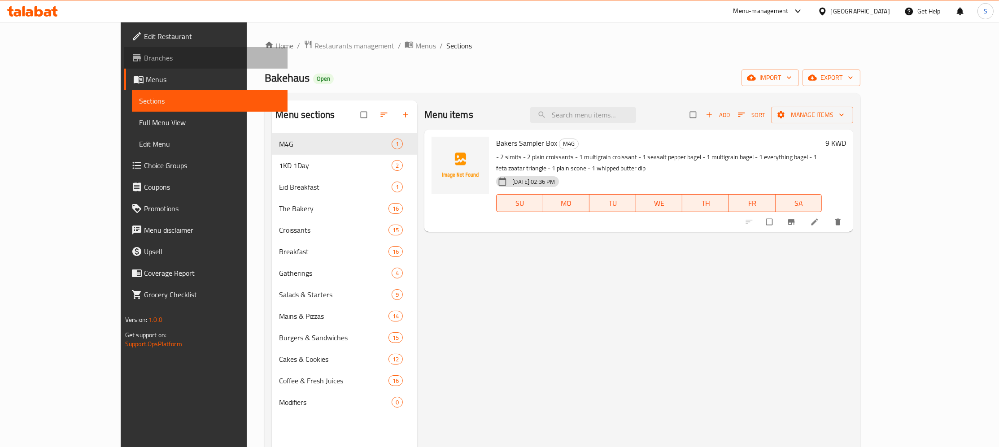
click at [144, 62] on span "Branches" at bounding box center [212, 58] width 136 height 11
